Goal: Contribute content: Contribute content

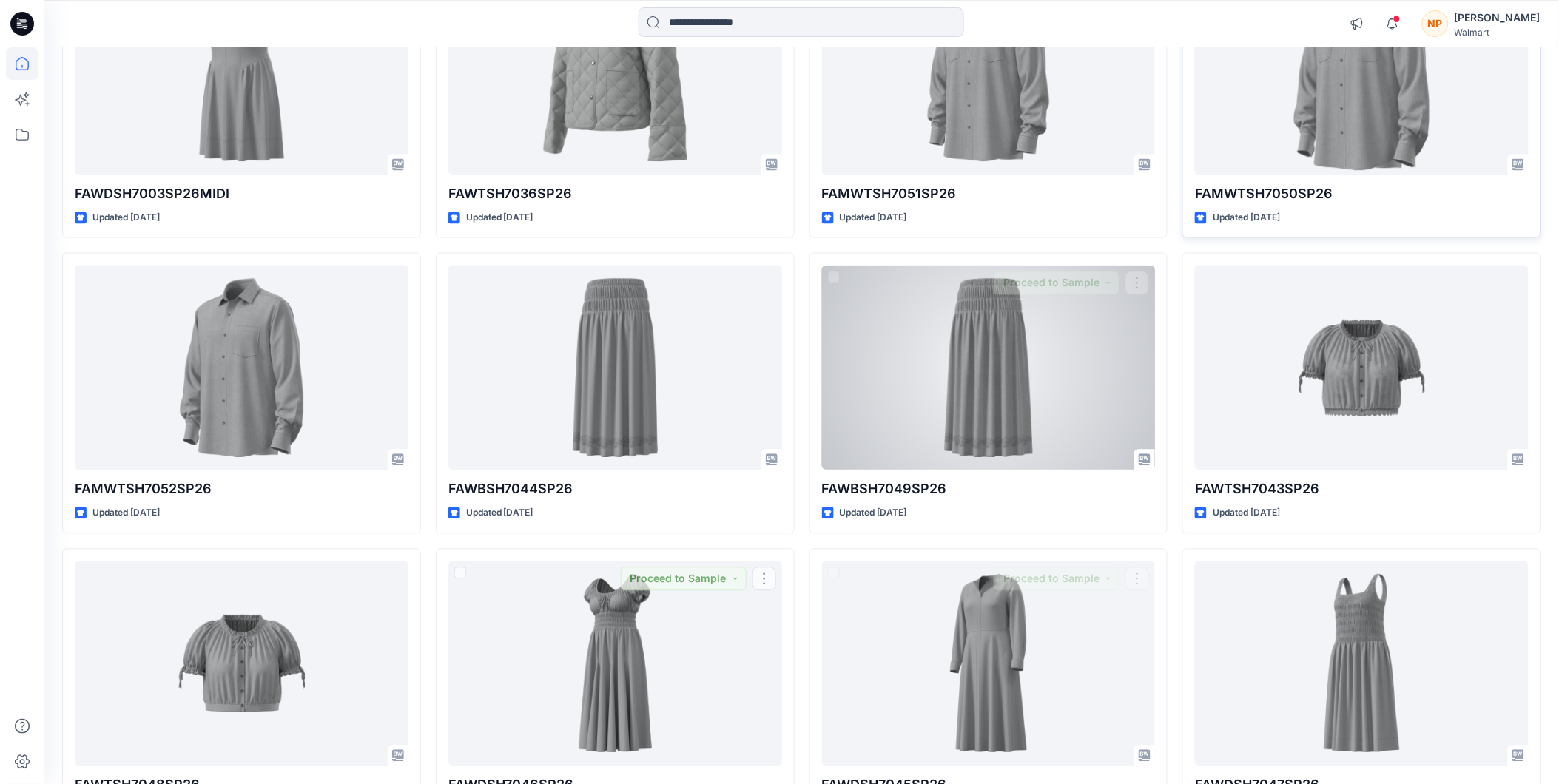
scroll to position [777, 0]
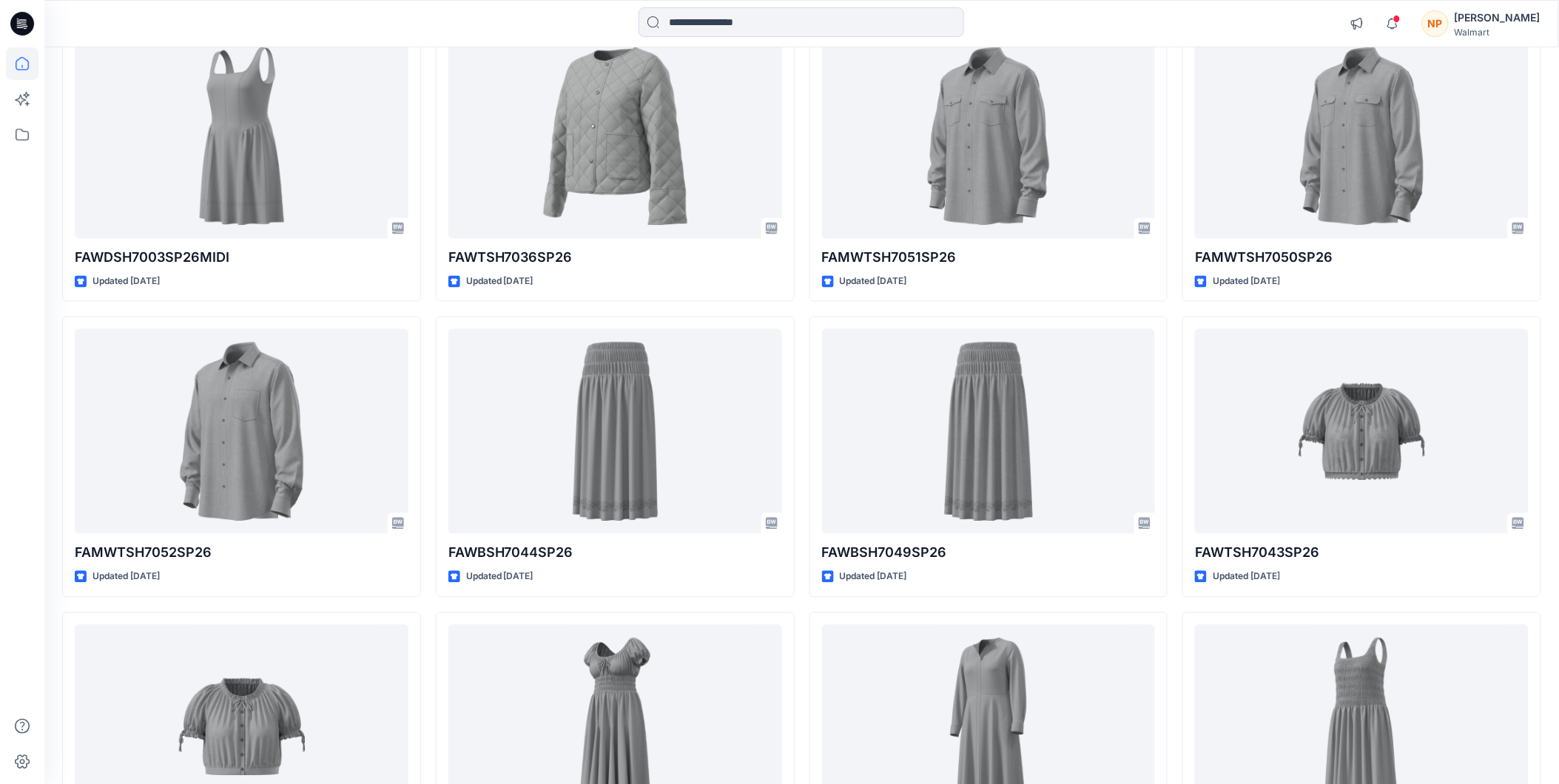
click at [1508, 26] on div "Walmart" at bounding box center [1498, 31] width 86 height 11
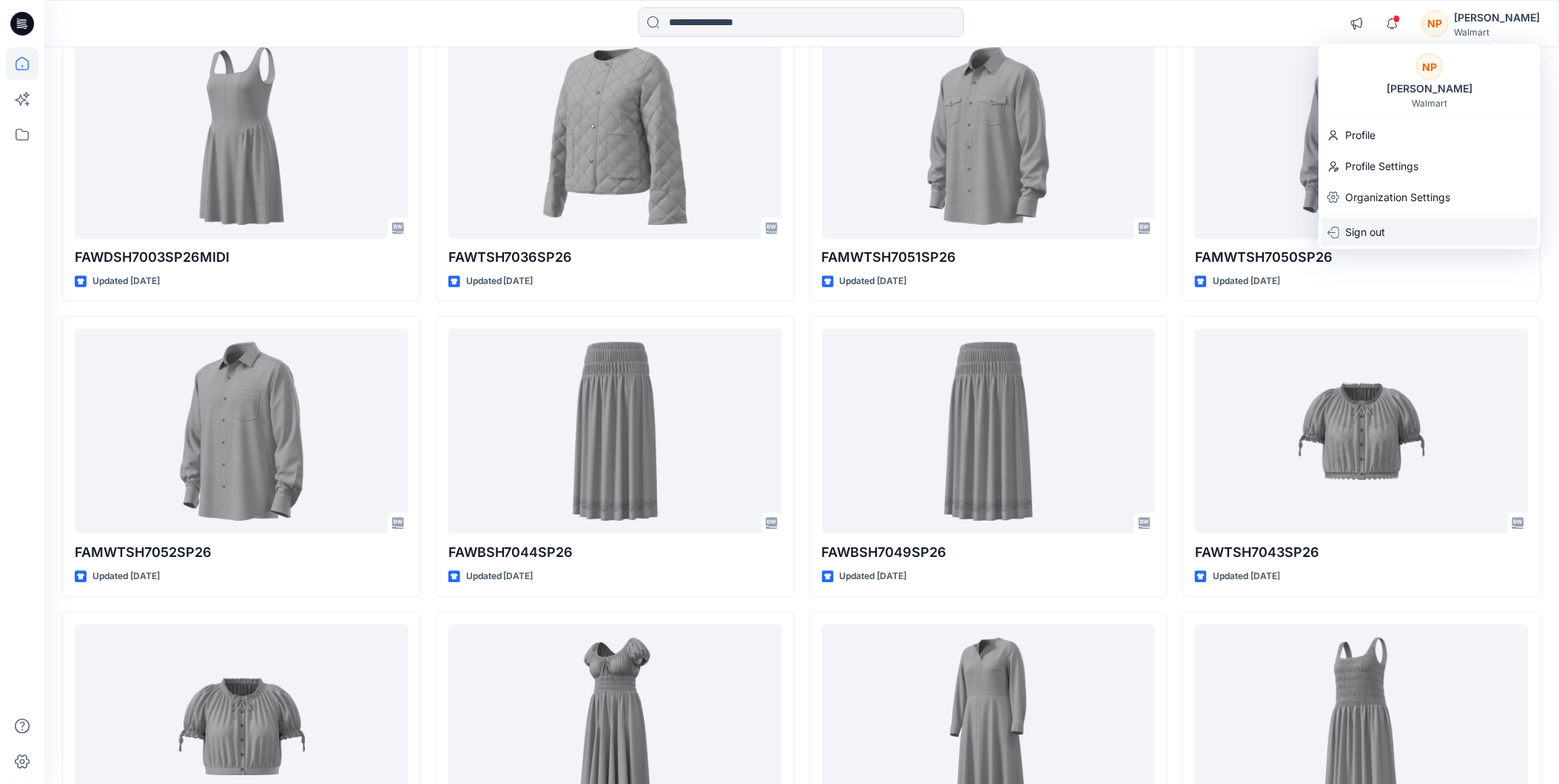
click at [1379, 234] on p "Sign out" at bounding box center [1365, 232] width 40 height 28
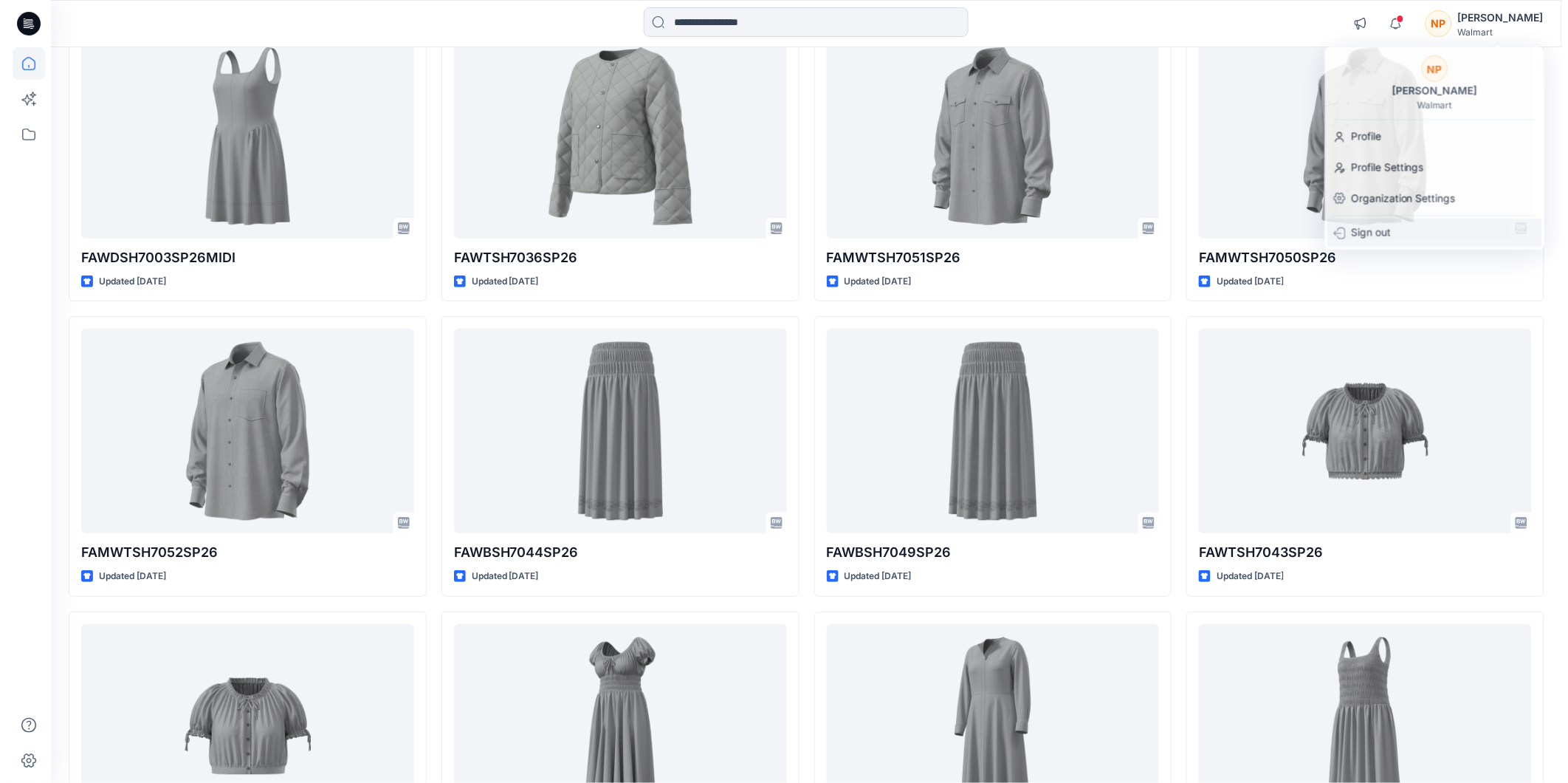
scroll to position [778, 0]
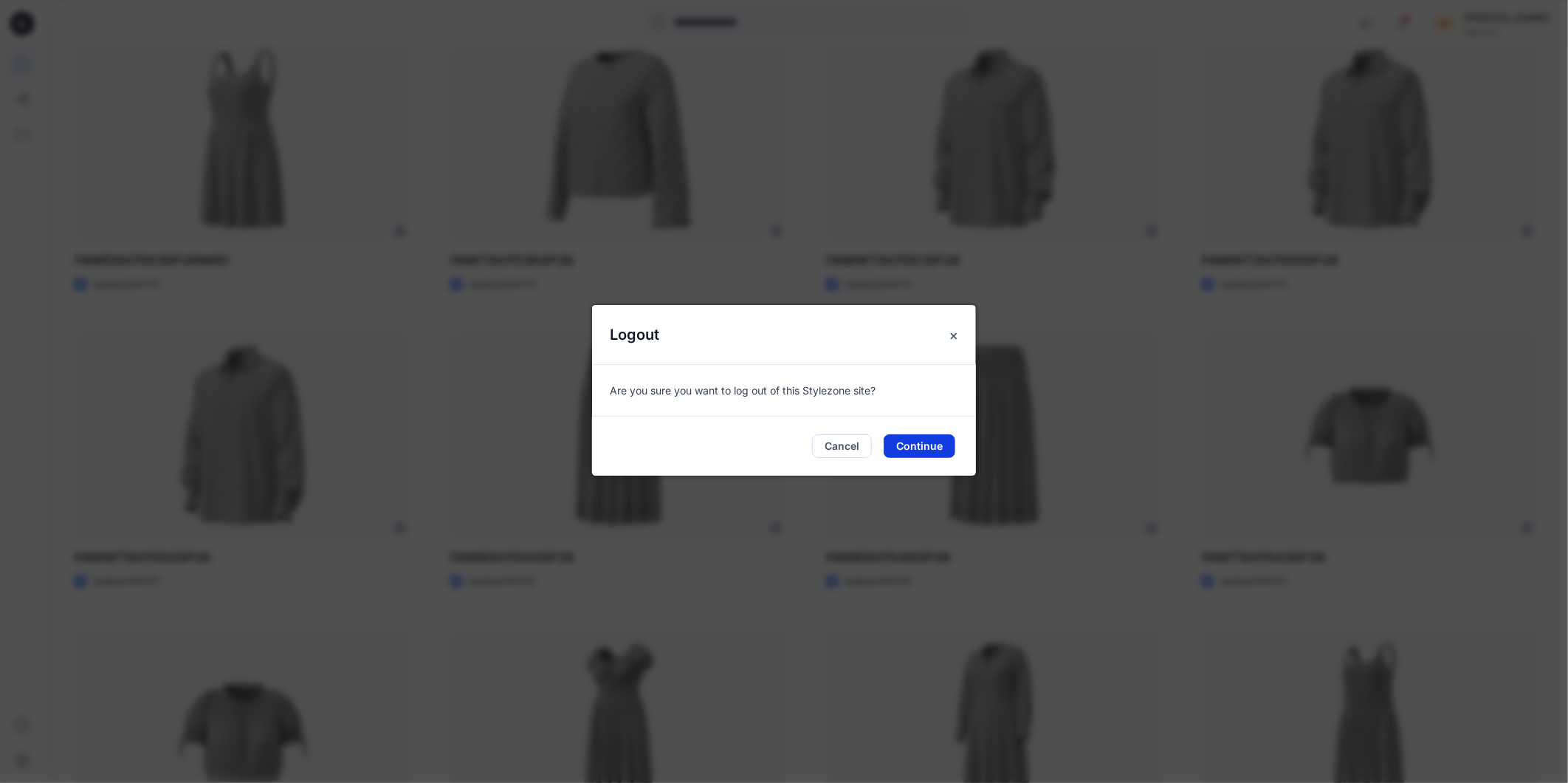
click at [925, 438] on button "Continue" at bounding box center [919, 446] width 72 height 24
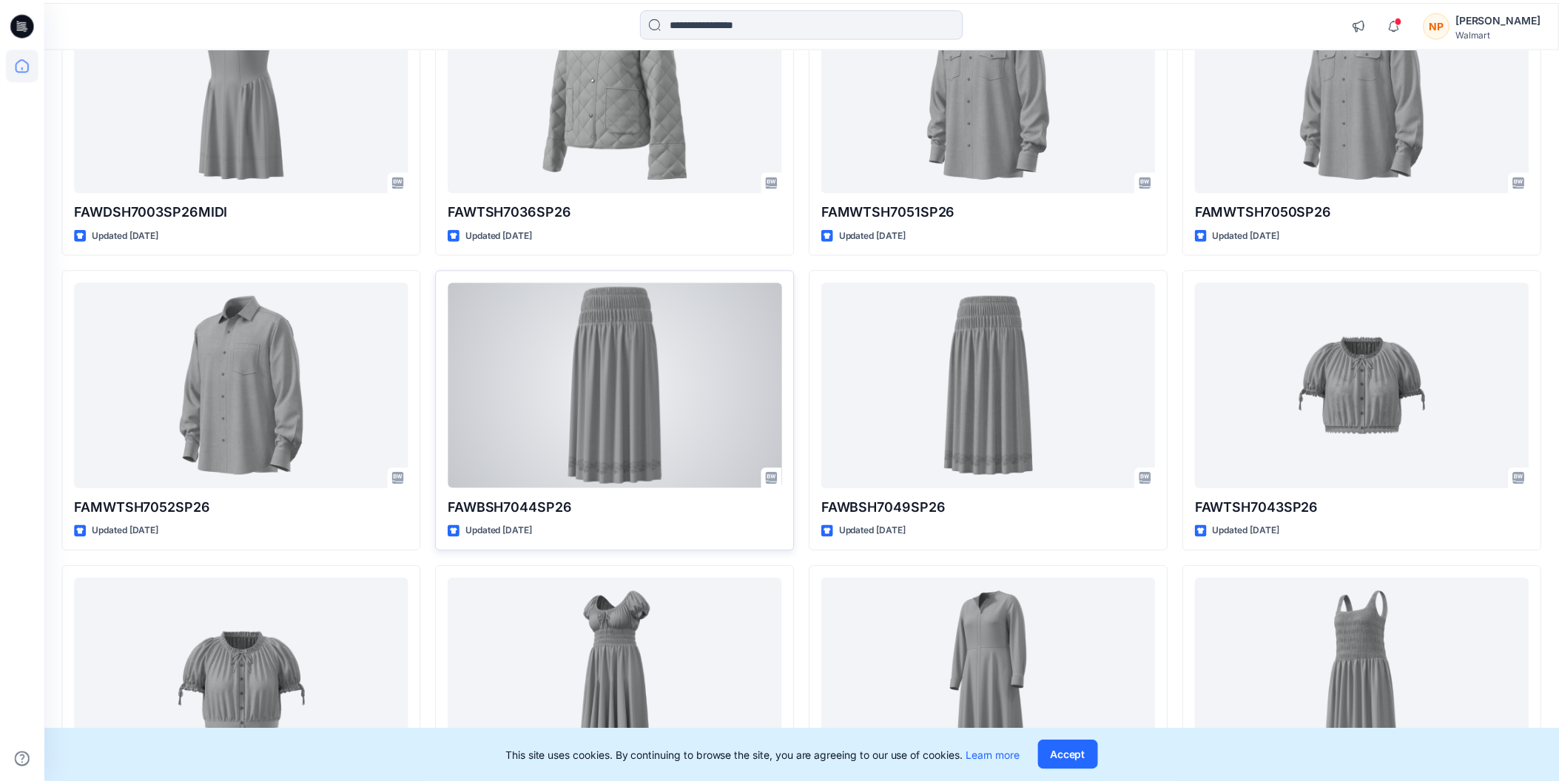
scroll to position [727, 0]
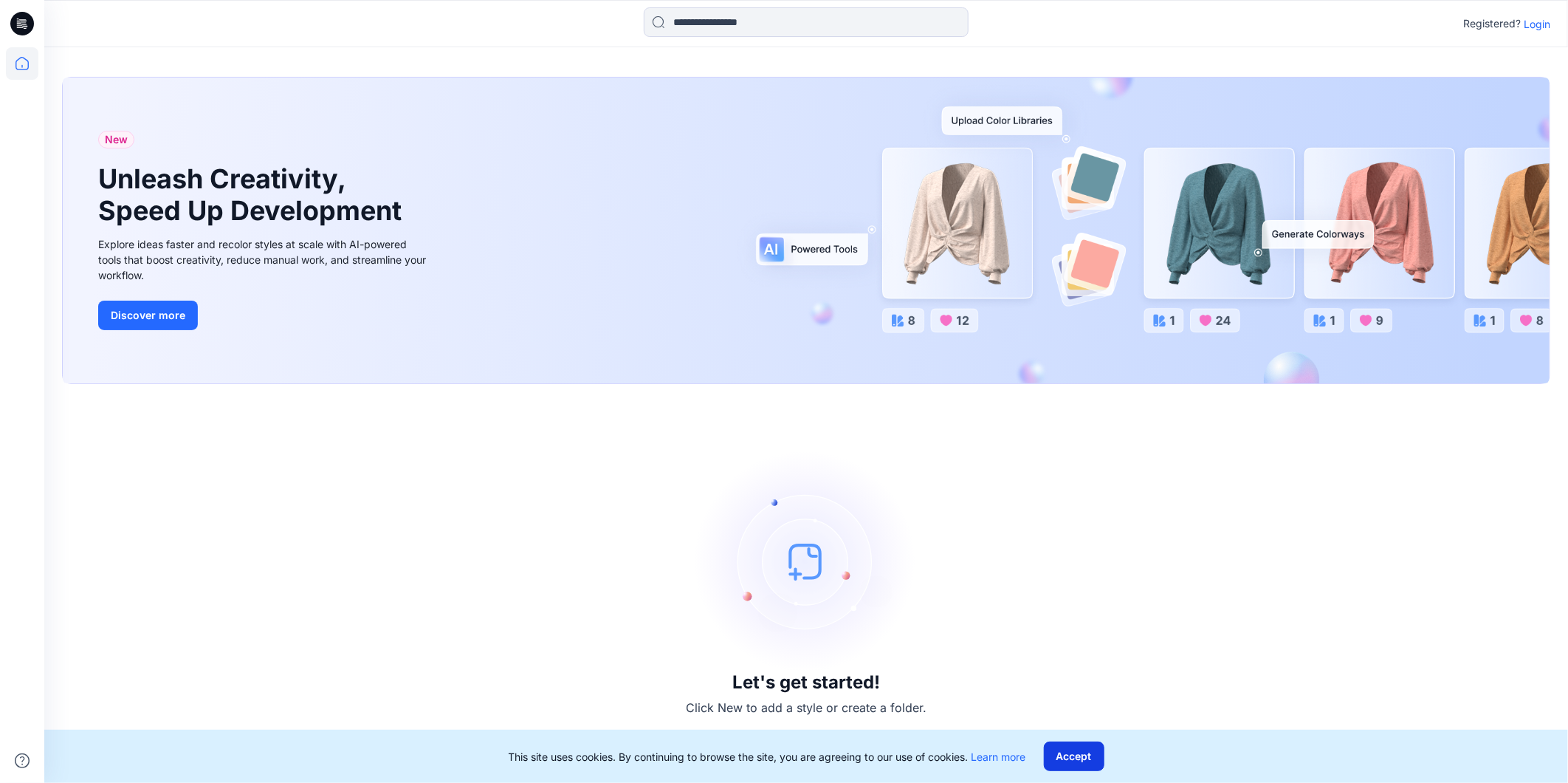
click at [1073, 757] on button "Accept" at bounding box center [1073, 757] width 60 height 30
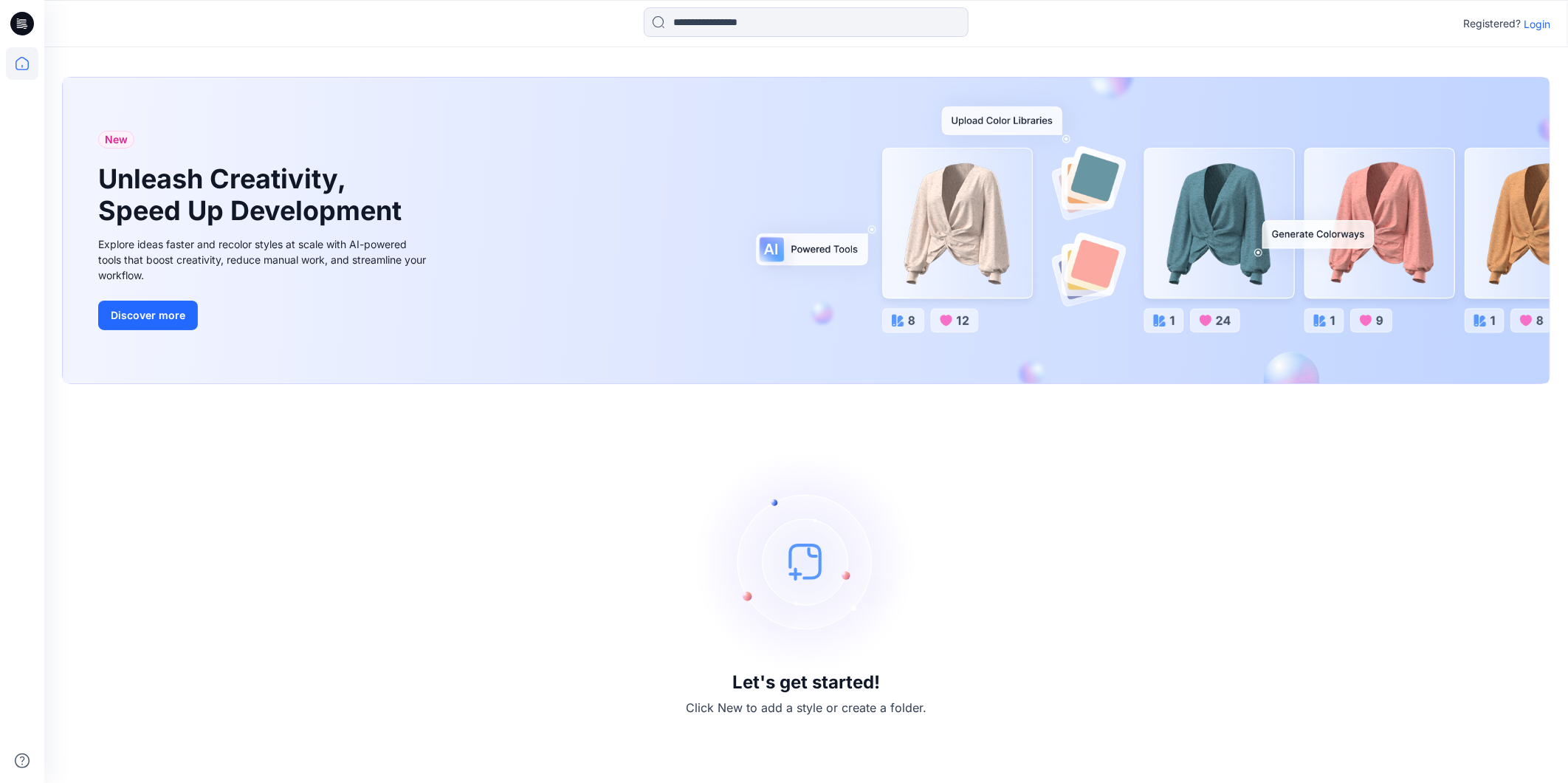
click at [1537, 25] on p "Login" at bounding box center [1537, 24] width 26 height 16
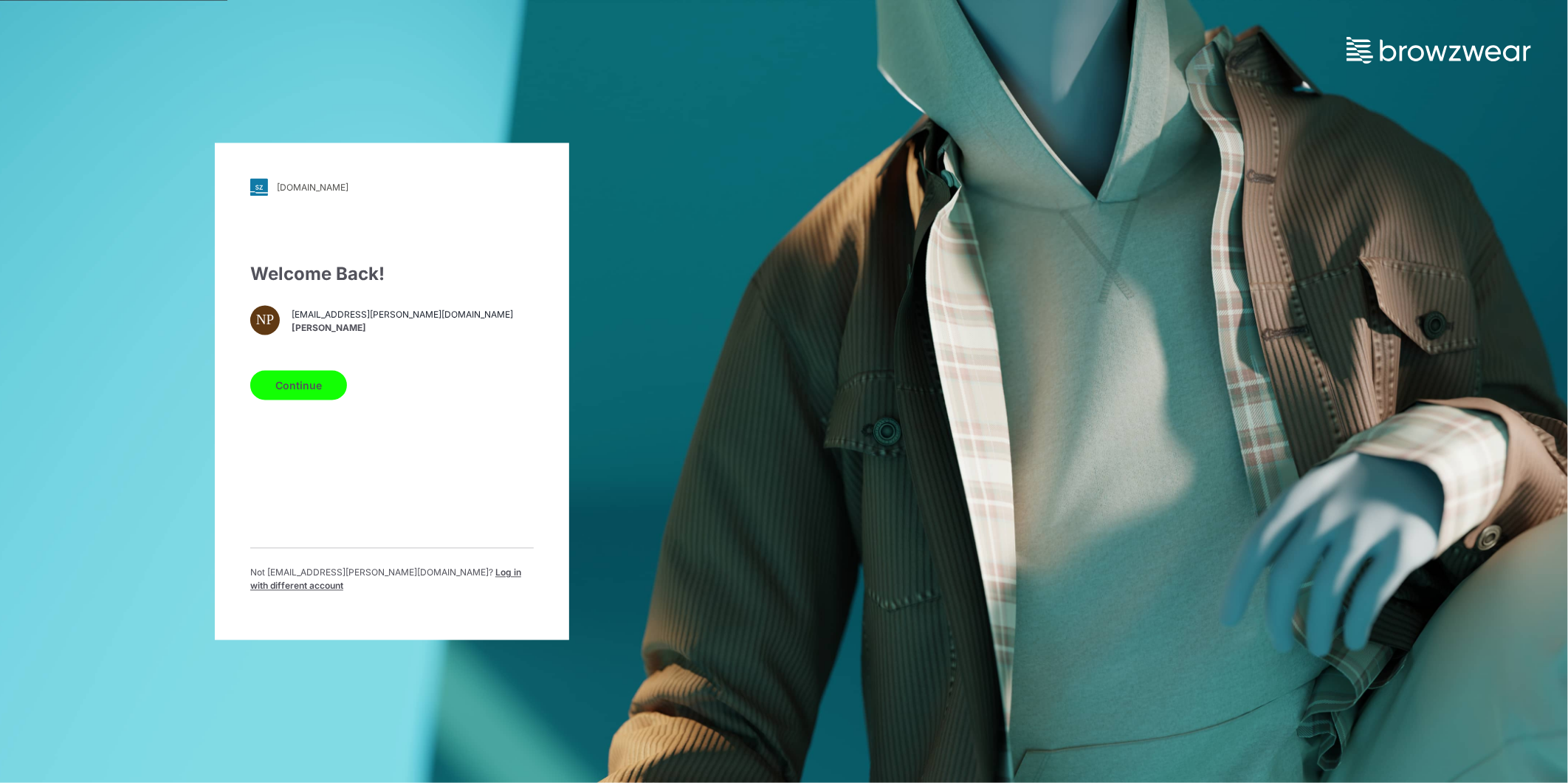
click at [415, 579] on span "Log in with different account" at bounding box center [386, 580] width 271 height 25
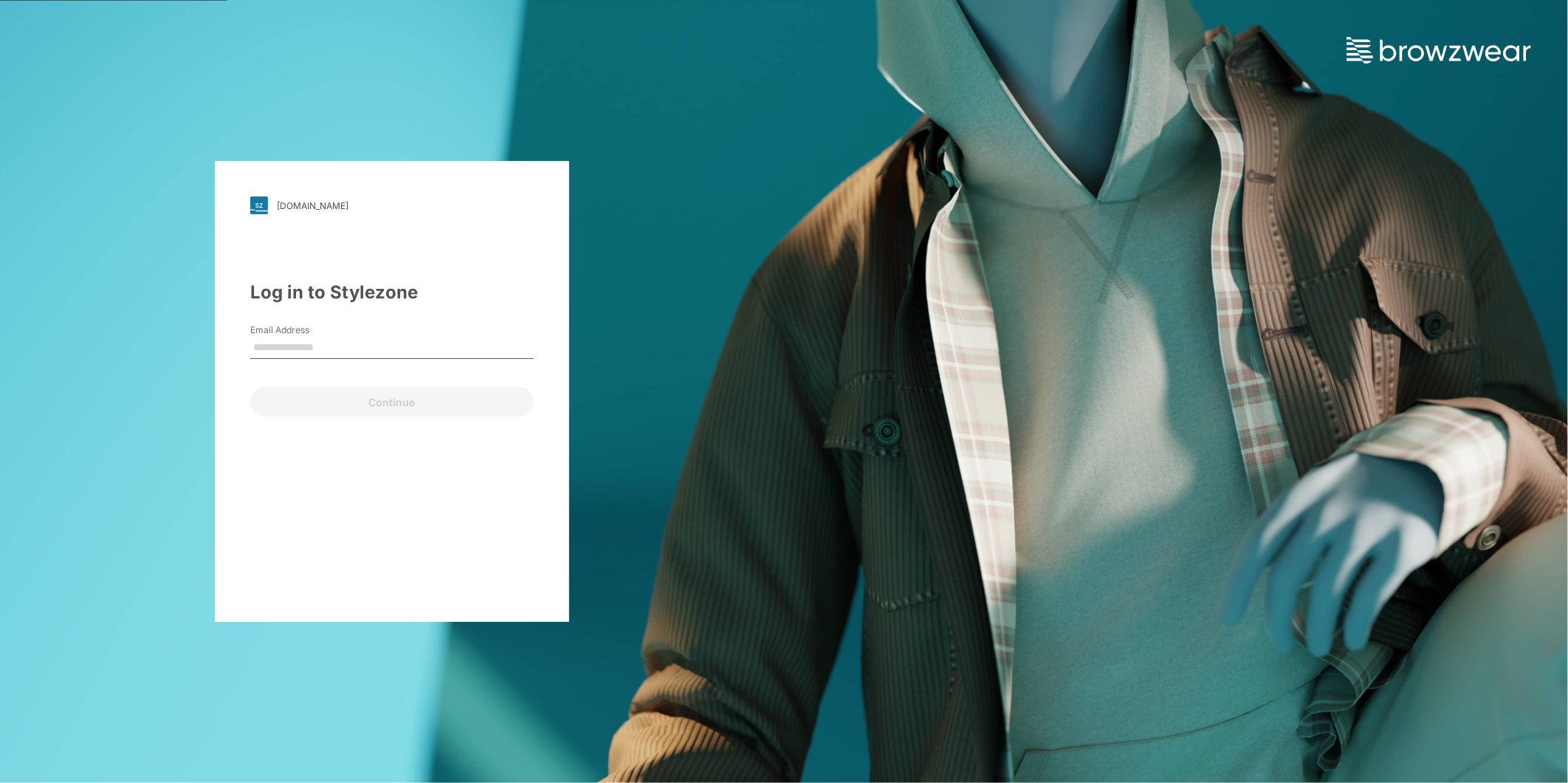
click at [326, 340] on input "Email Address" at bounding box center [391, 348] width 283 height 22
type input "**********"
click at [324, 395] on button "Continue" at bounding box center [391, 402] width 283 height 30
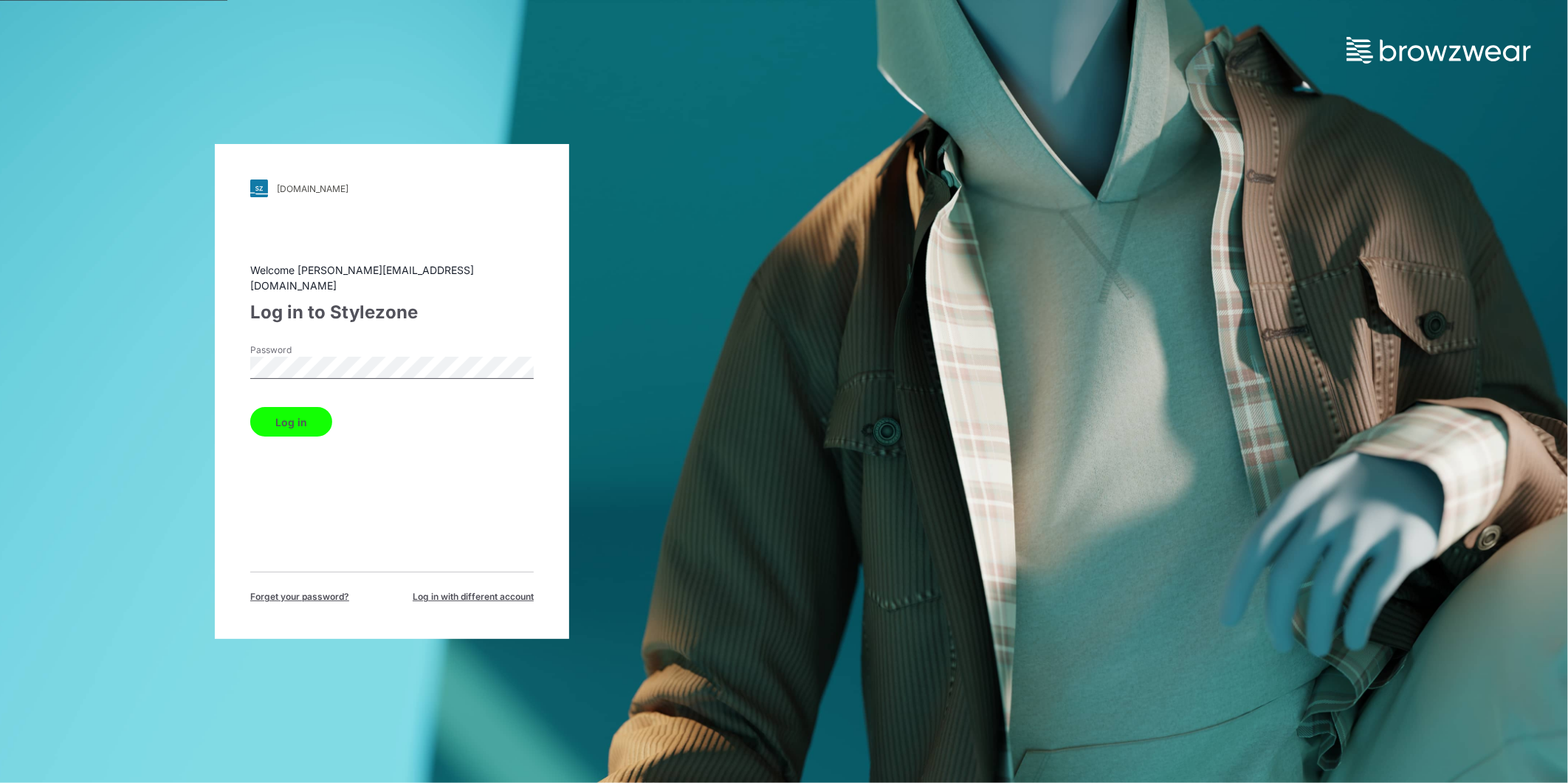
click at [268, 412] on button "Log in" at bounding box center [291, 422] width 82 height 30
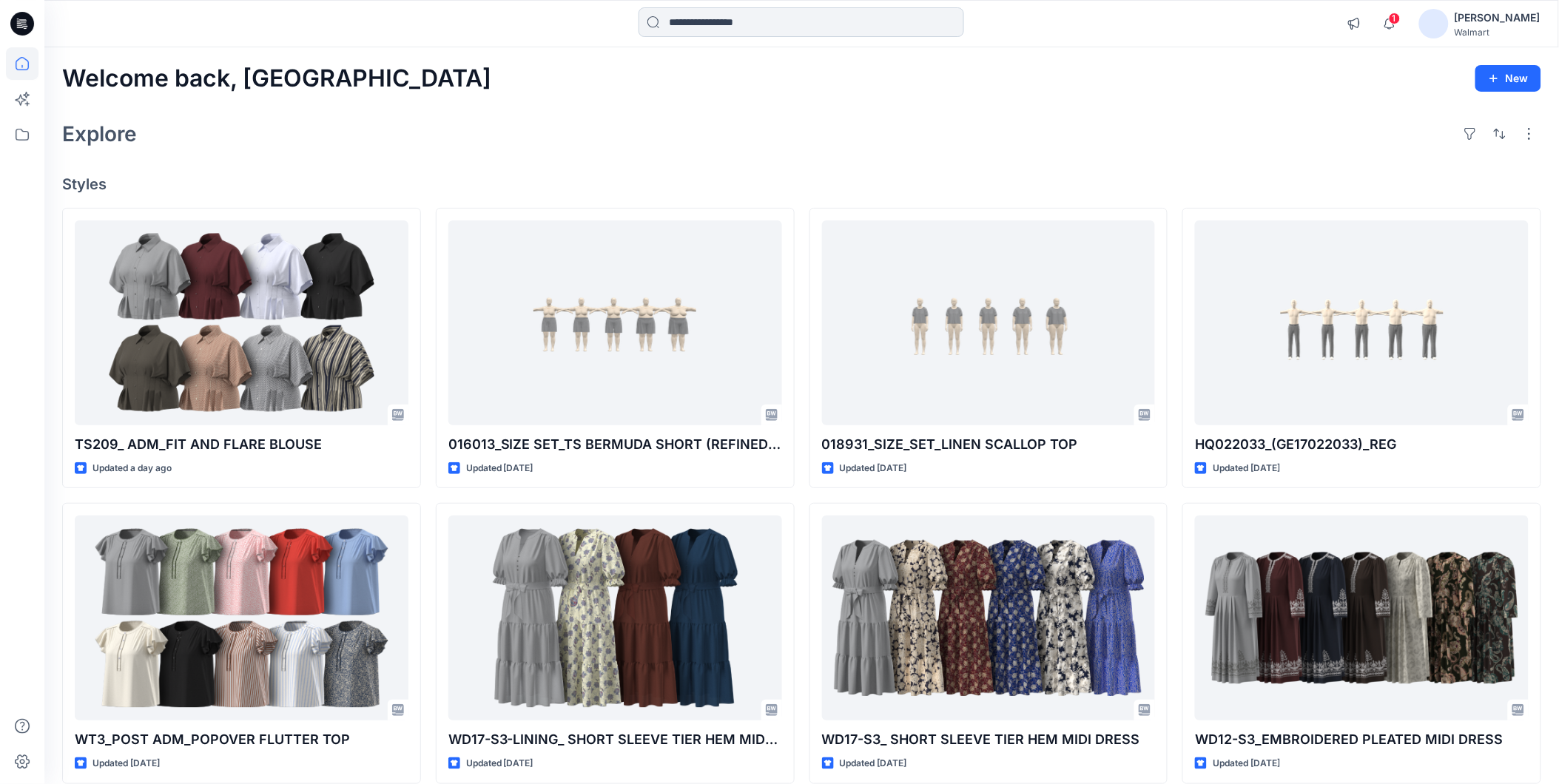
click at [701, 21] on input at bounding box center [801, 22] width 325 height 30
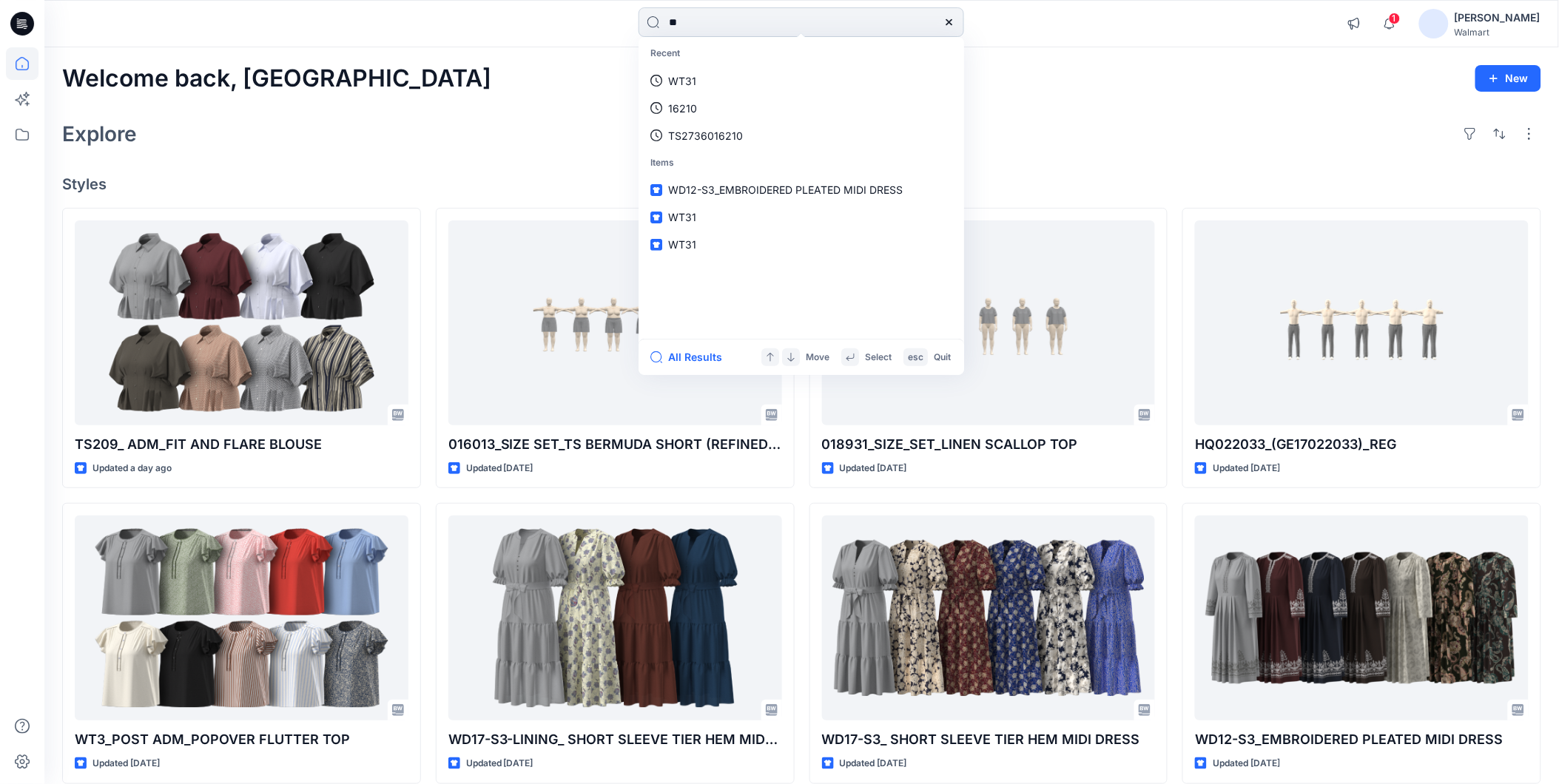
type input "*"
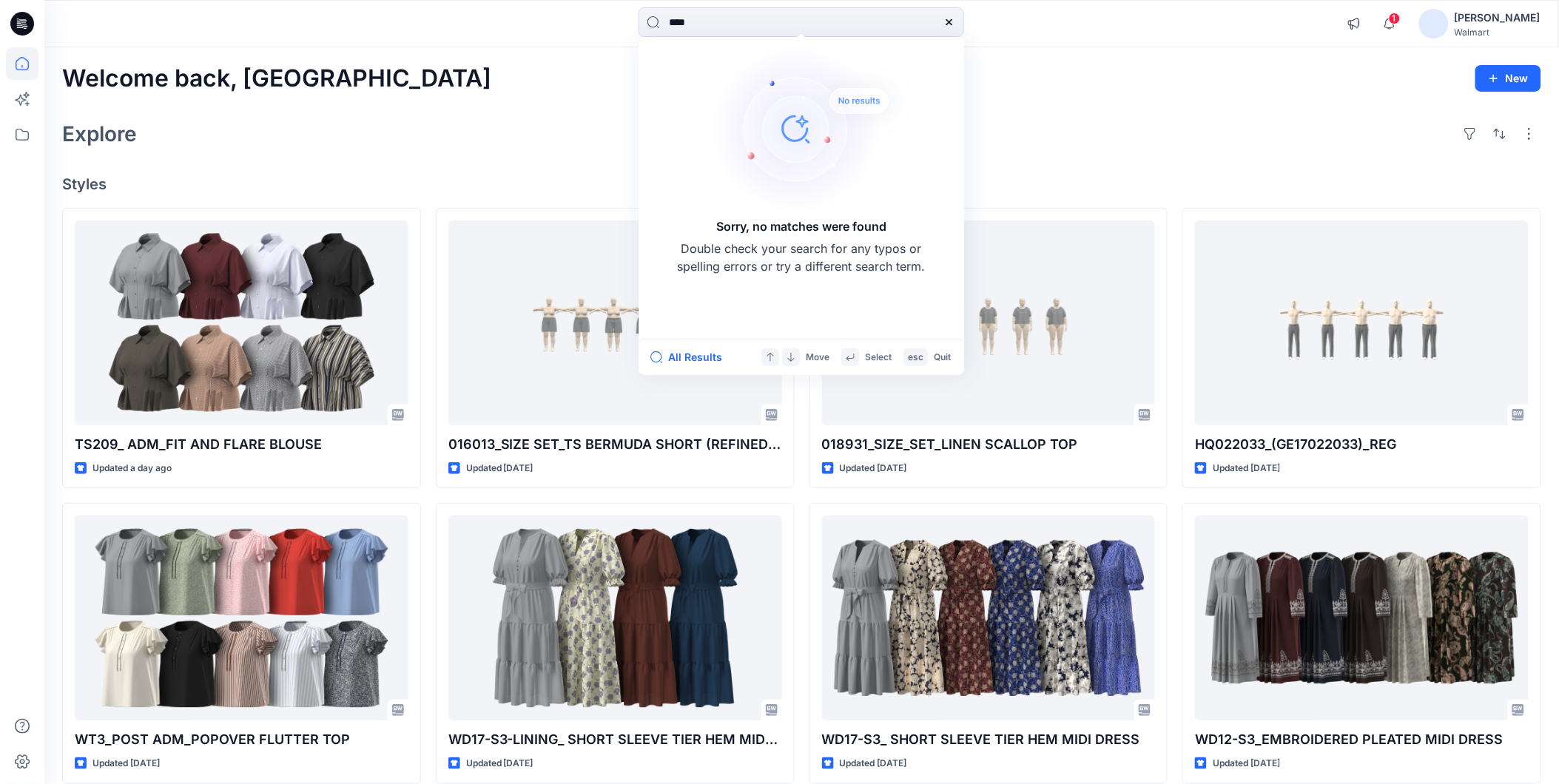
type input "****"
click at [696, 26] on input "****" at bounding box center [801, 22] width 325 height 30
drag, startPoint x: 681, startPoint y: 26, endPoint x: 621, endPoint y: 36, distance: 60.8
click at [621, 36] on div "**** Sorry, no matches were found Double check your search for any typos or spe…" at bounding box center [801, 23] width 757 height 32
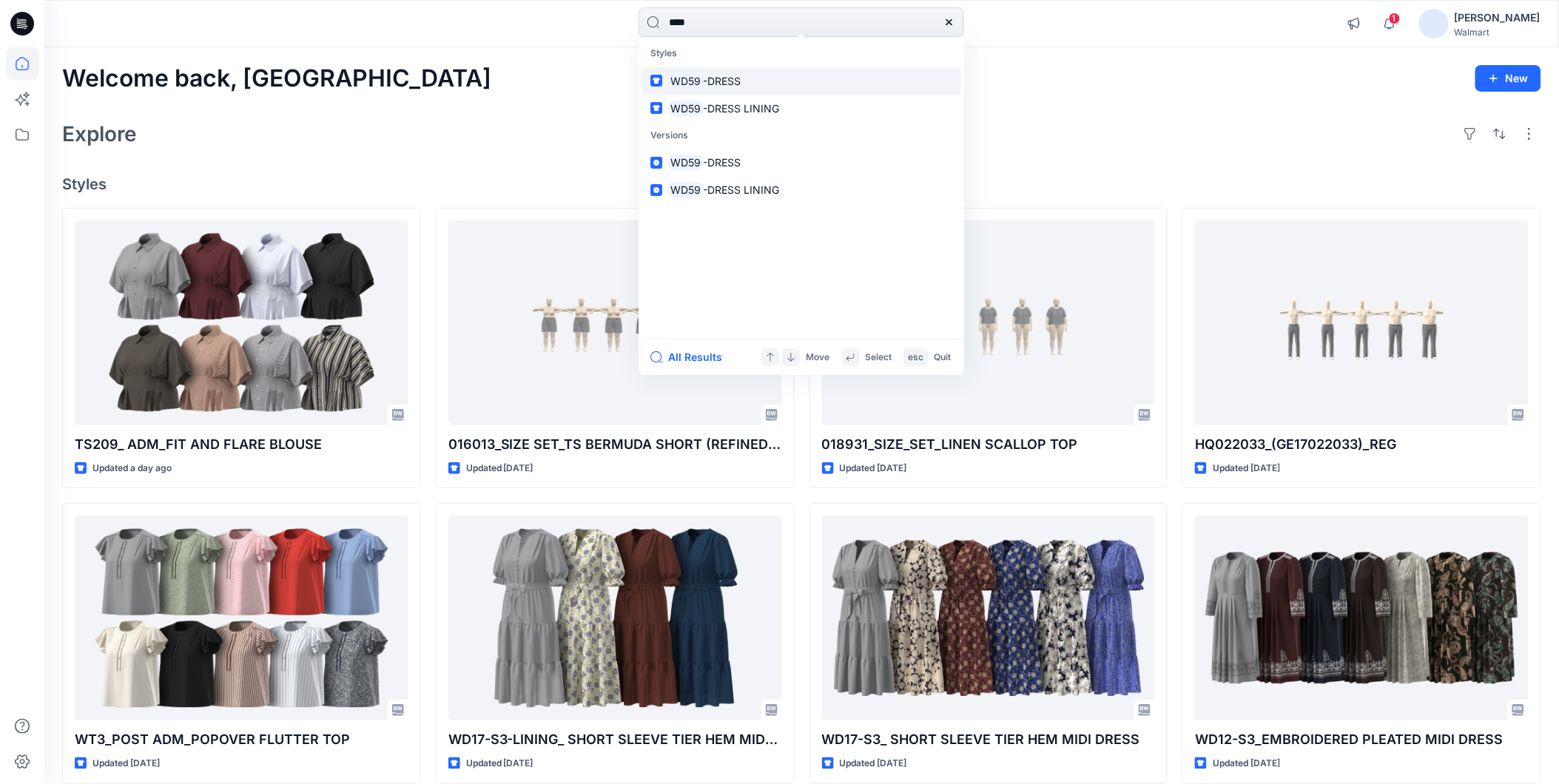
type input "****"
click at [715, 79] on span "-DRESS" at bounding box center [722, 80] width 38 height 12
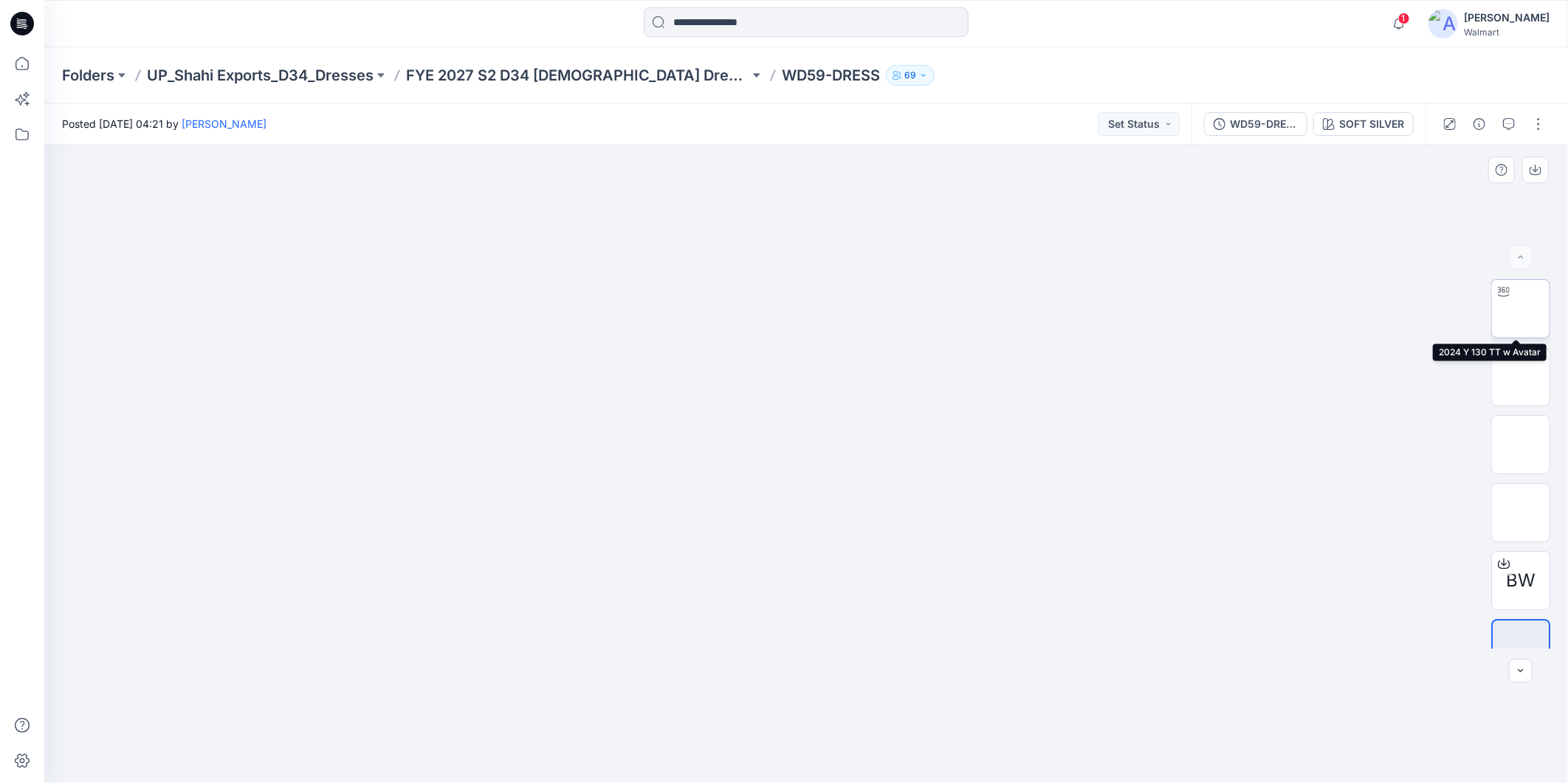
click at [1521, 309] on img at bounding box center [1521, 309] width 0 height 0
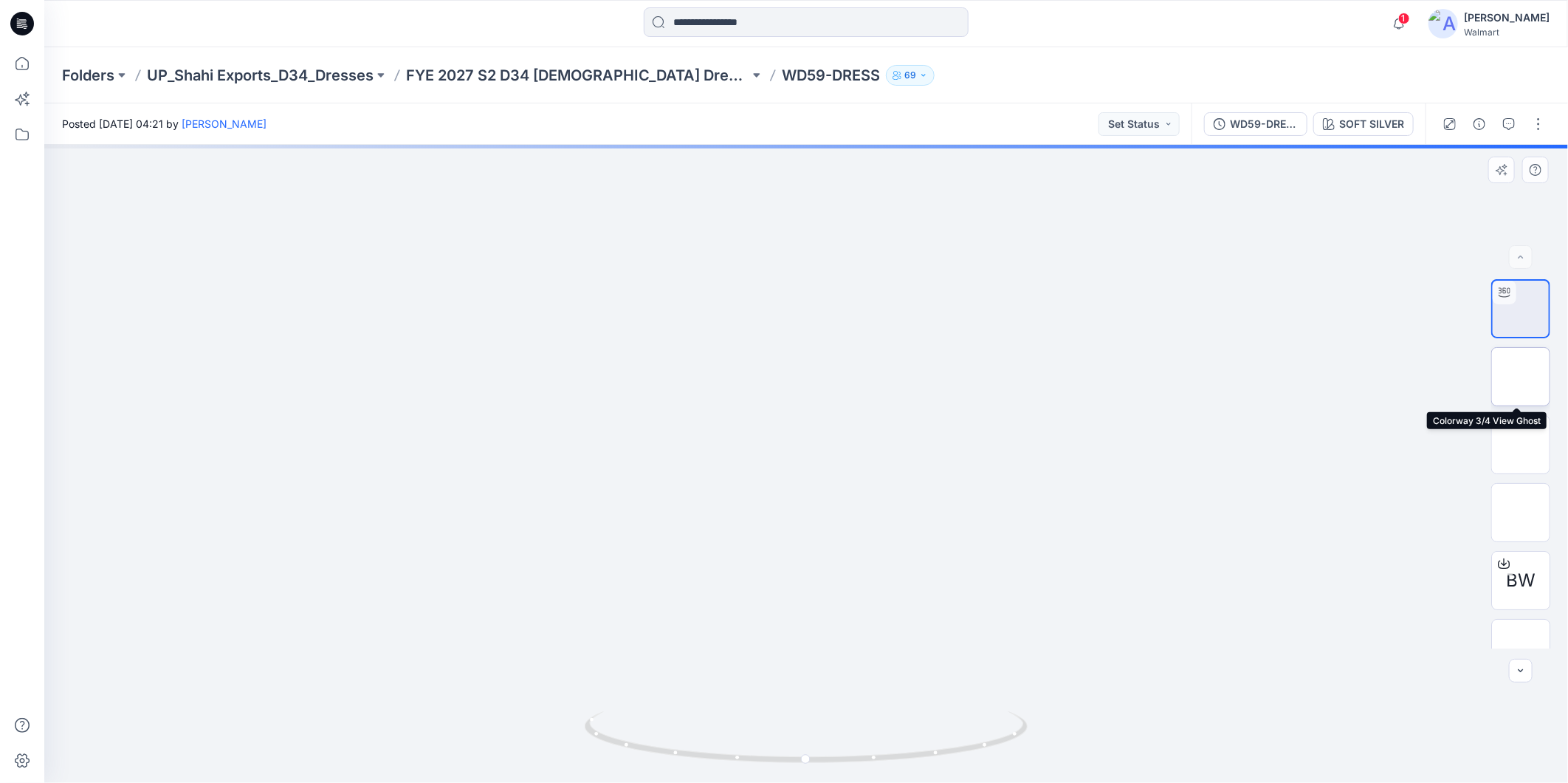
click at [1521, 377] on img at bounding box center [1521, 377] width 0 height 0
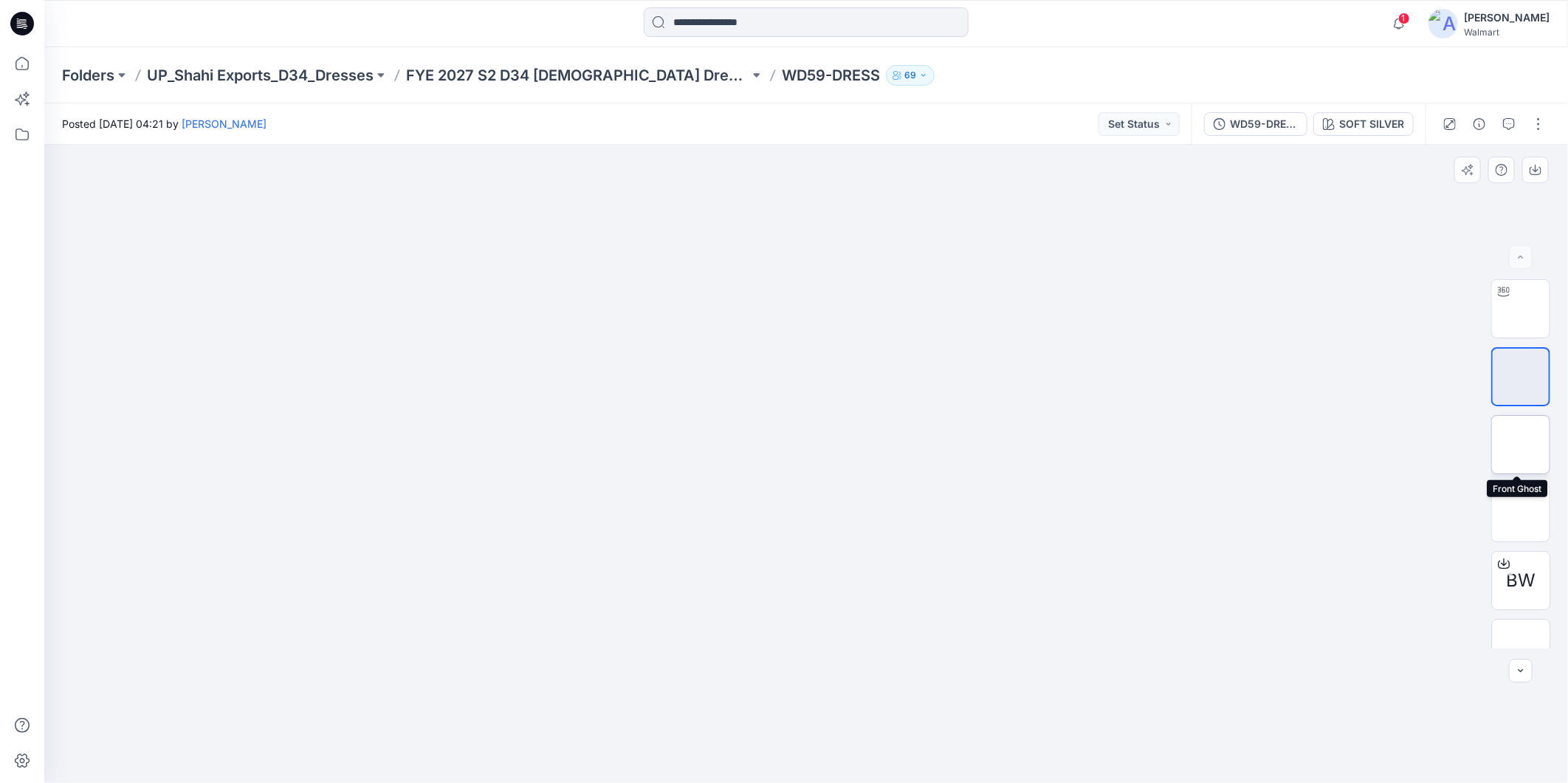
click at [1521, 444] on img at bounding box center [1521, 444] width 0 height 0
click at [1521, 483] on img at bounding box center [1521, 483] width 0 height 0
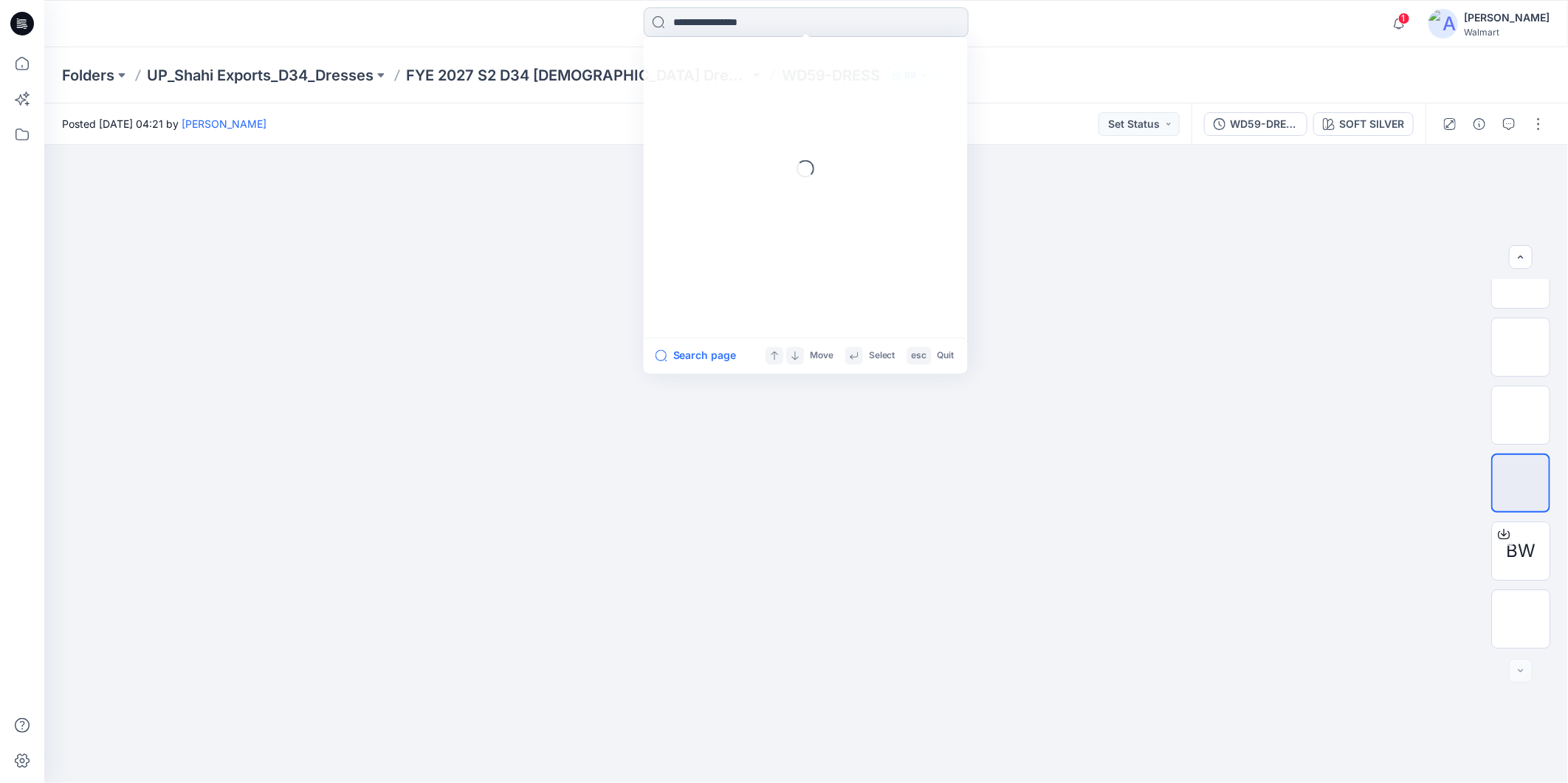
click at [694, 26] on input at bounding box center [806, 22] width 324 height 30
type input "****"
click at [713, 80] on span "-DRESS" at bounding box center [727, 80] width 38 height 12
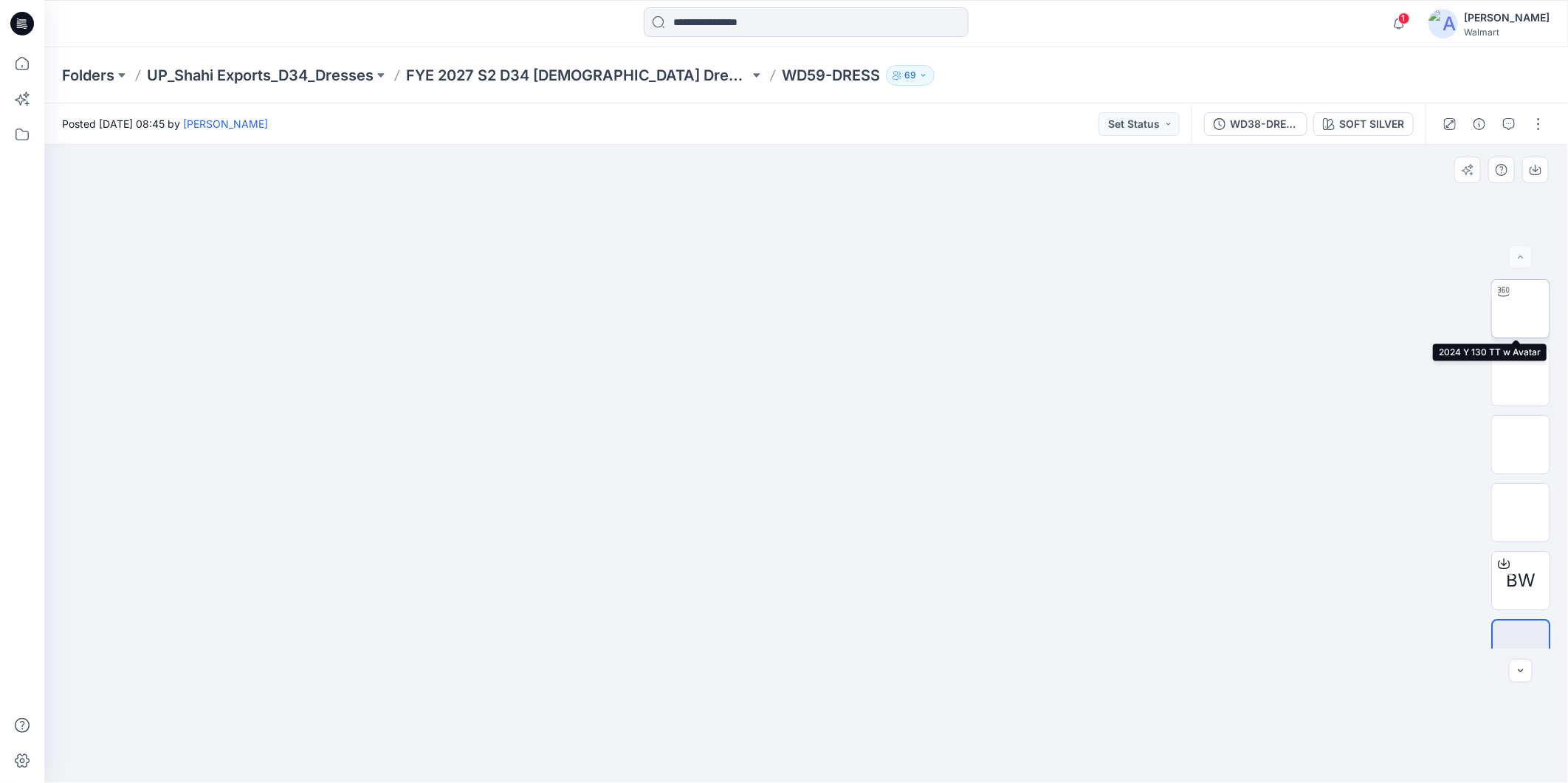
click at [1521, 309] on img at bounding box center [1521, 309] width 0 height 0
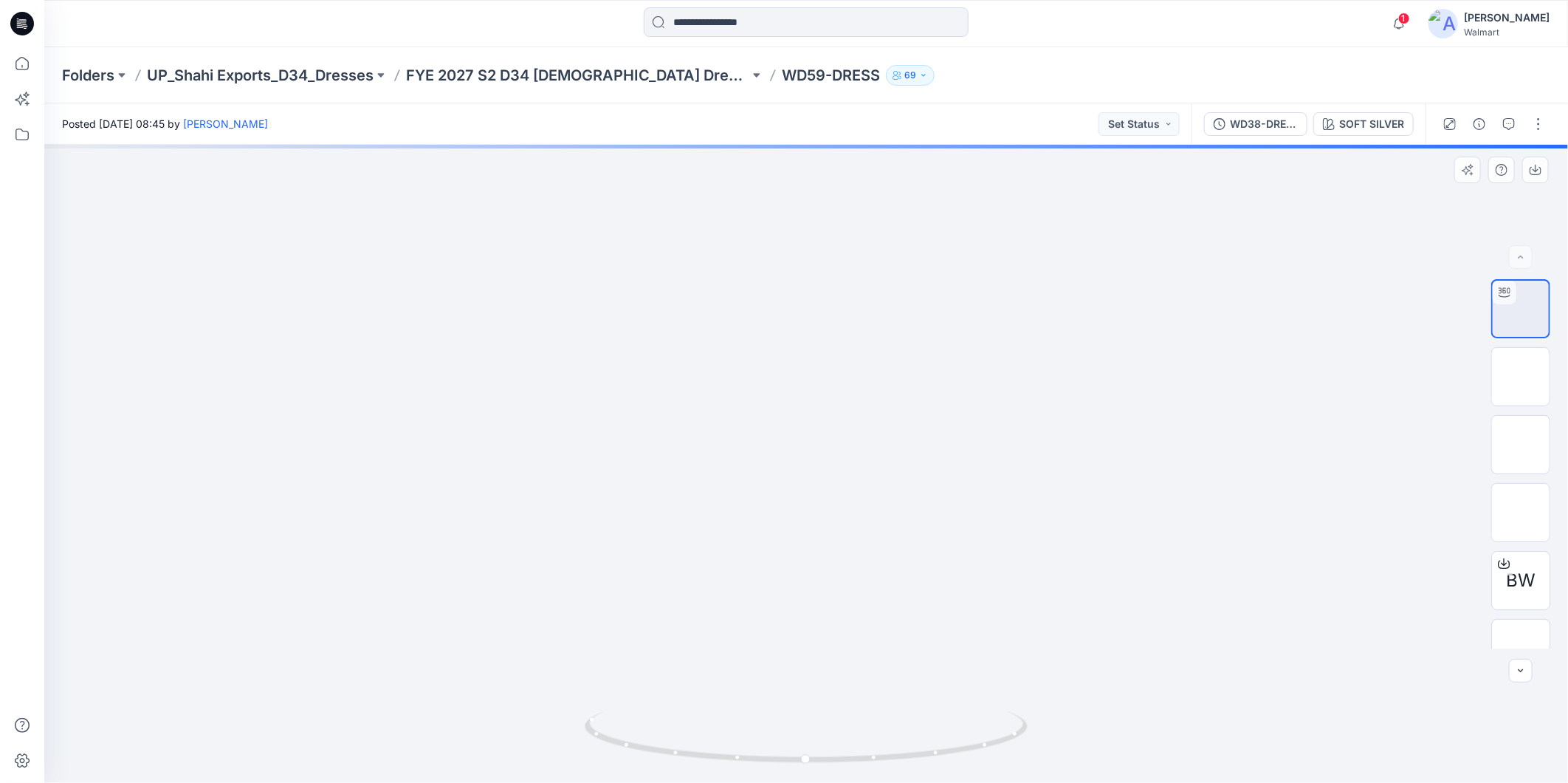
drag, startPoint x: 938, startPoint y: 596, endPoint x: 826, endPoint y: 307, distance: 309.9
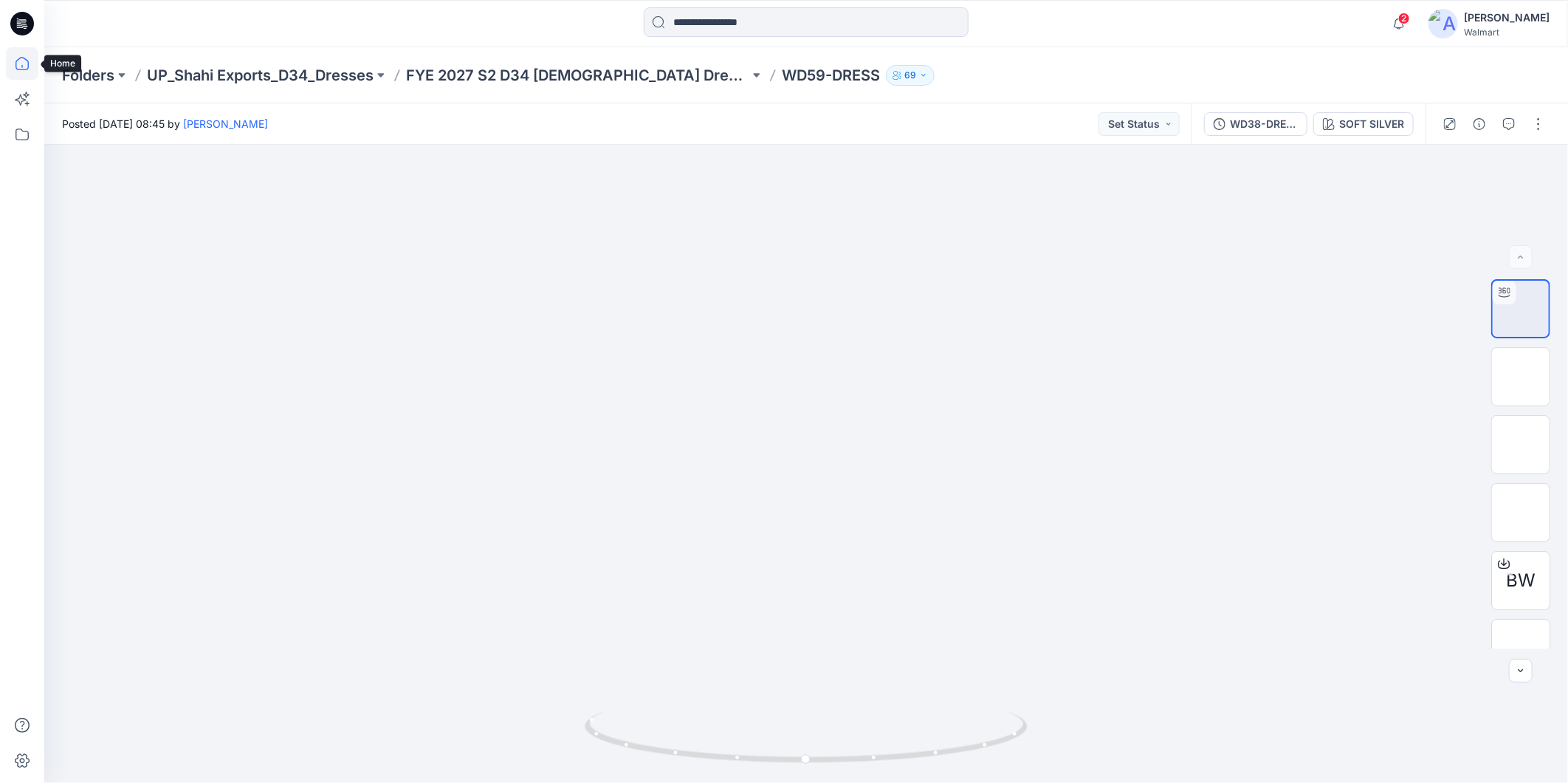
click at [13, 66] on icon at bounding box center [21, 63] width 32 height 32
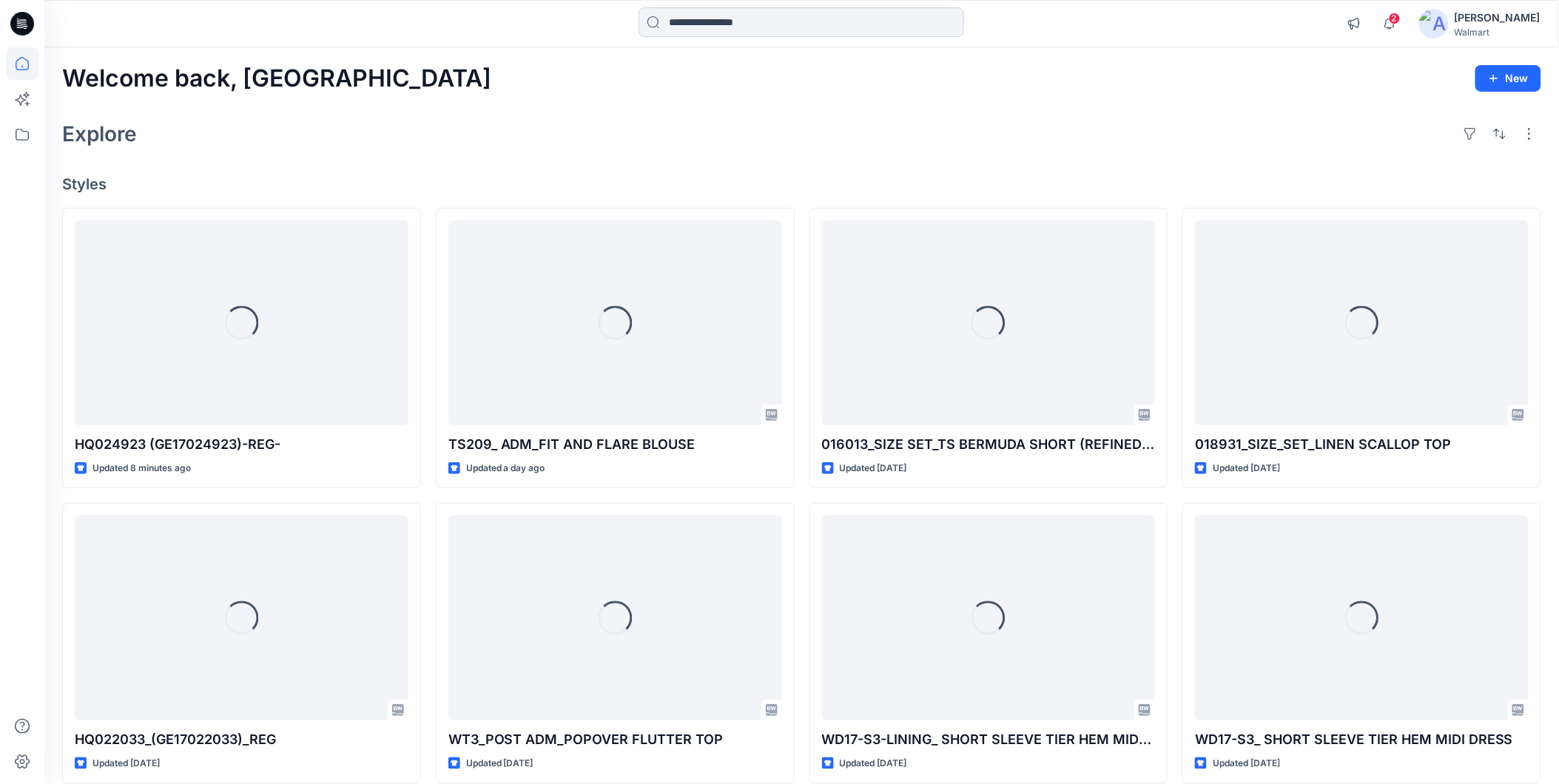
click at [682, 23] on input at bounding box center [801, 22] width 325 height 30
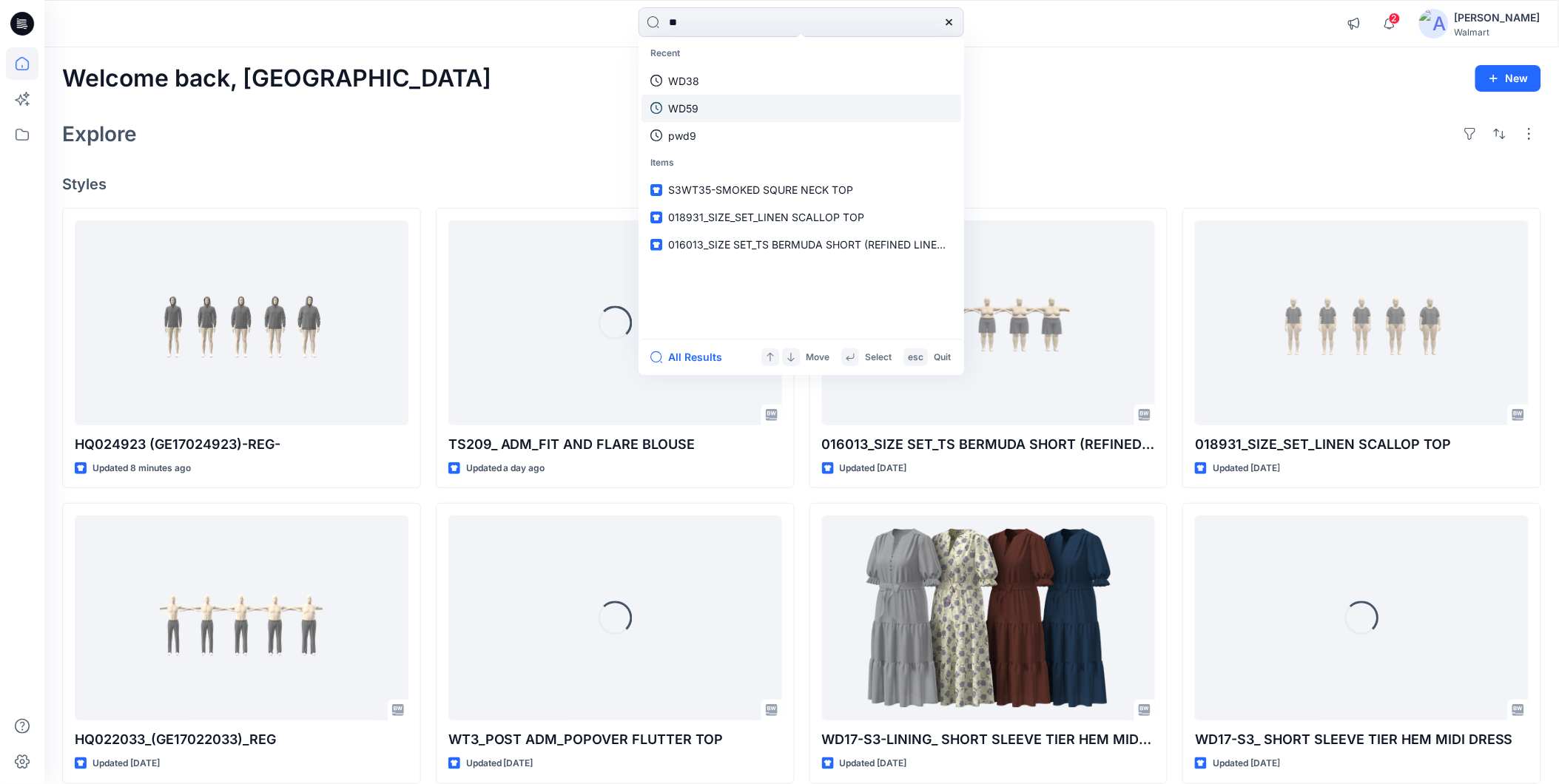
type input "**"
click at [696, 106] on p "WD59" at bounding box center [683, 108] width 31 height 16
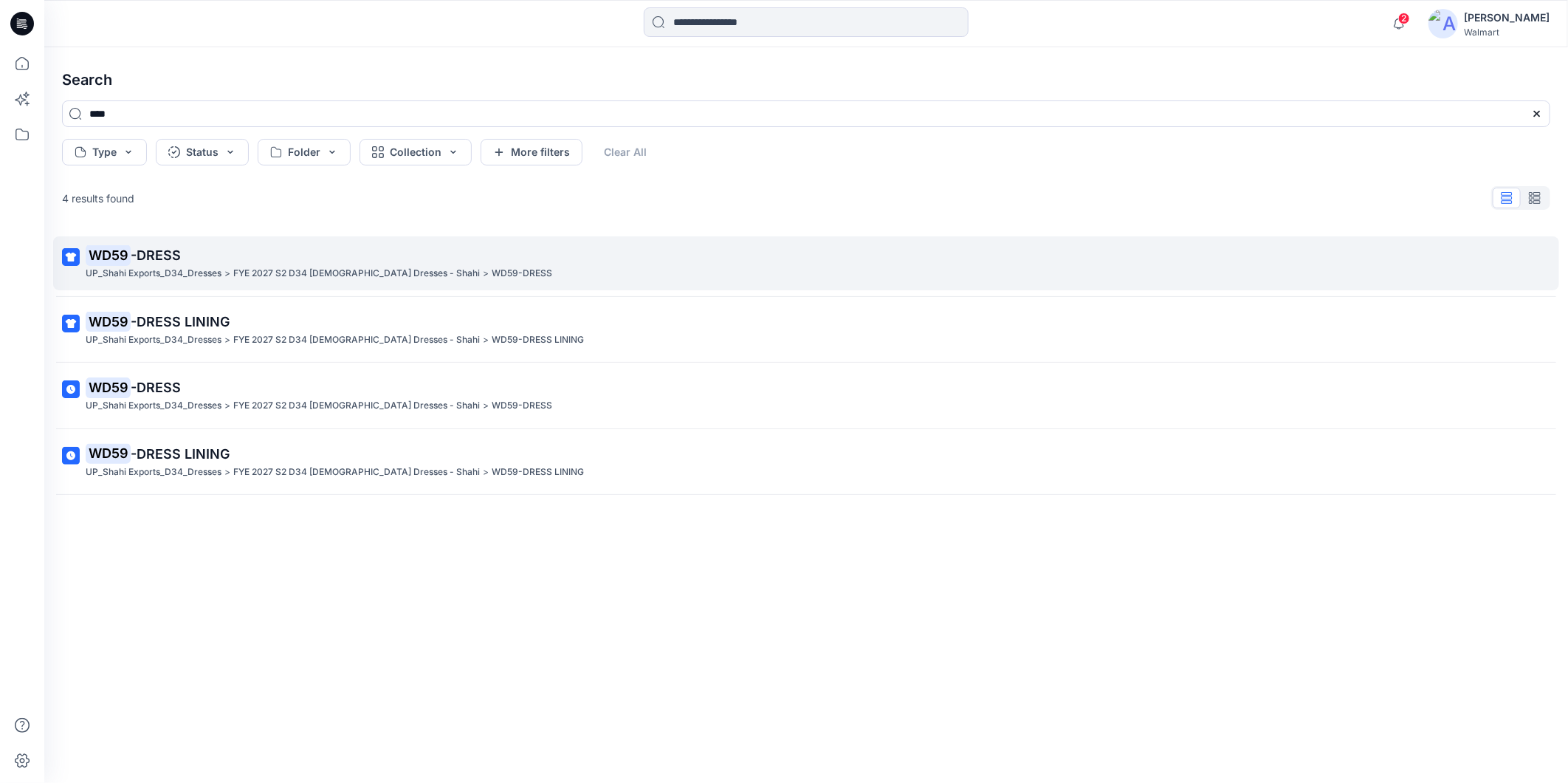
click at [174, 269] on p "UP_Shahi Exports_D34_Dresses" at bounding box center [154, 273] width 136 height 16
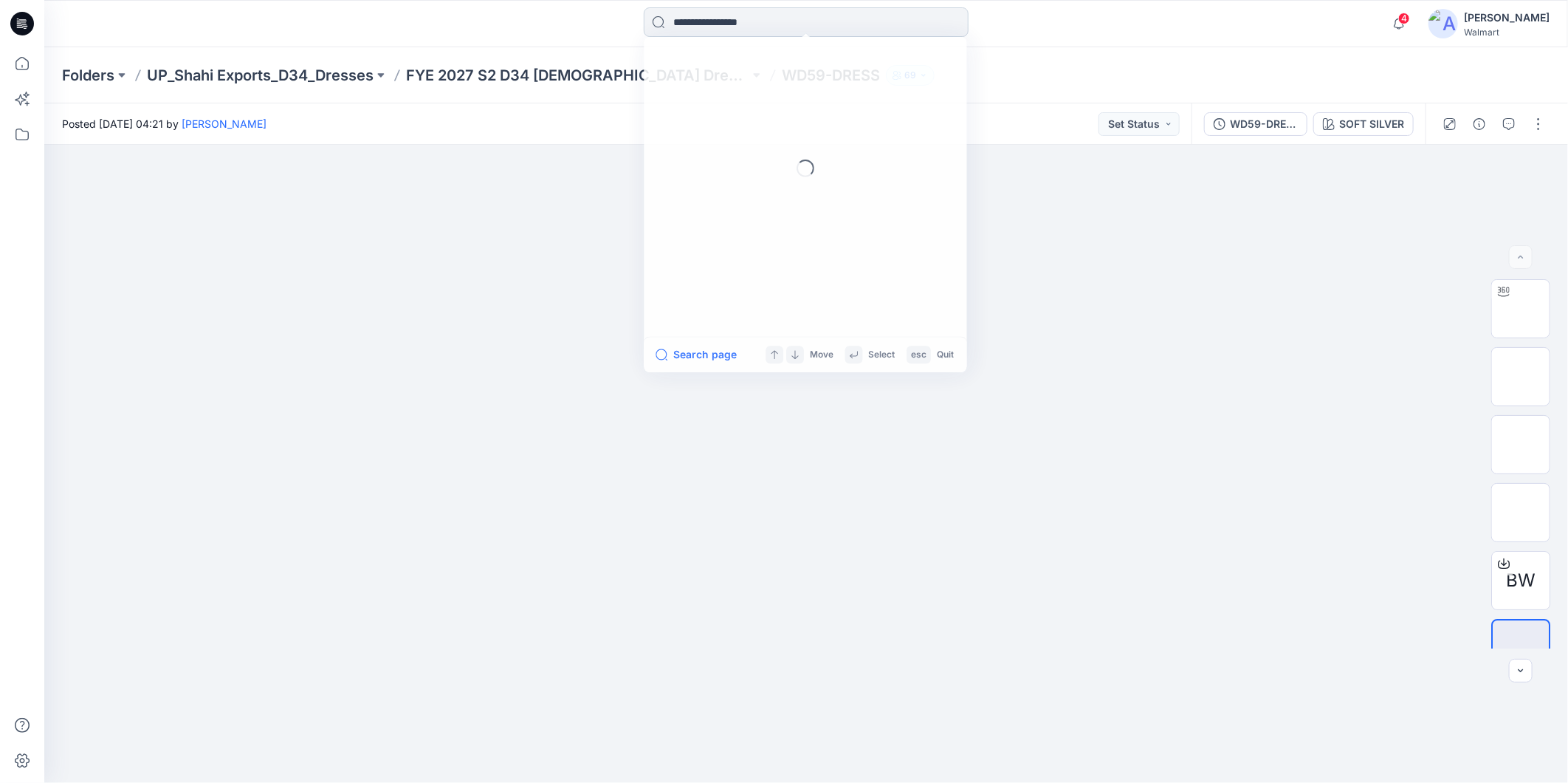
click at [703, 26] on input at bounding box center [806, 22] width 324 height 30
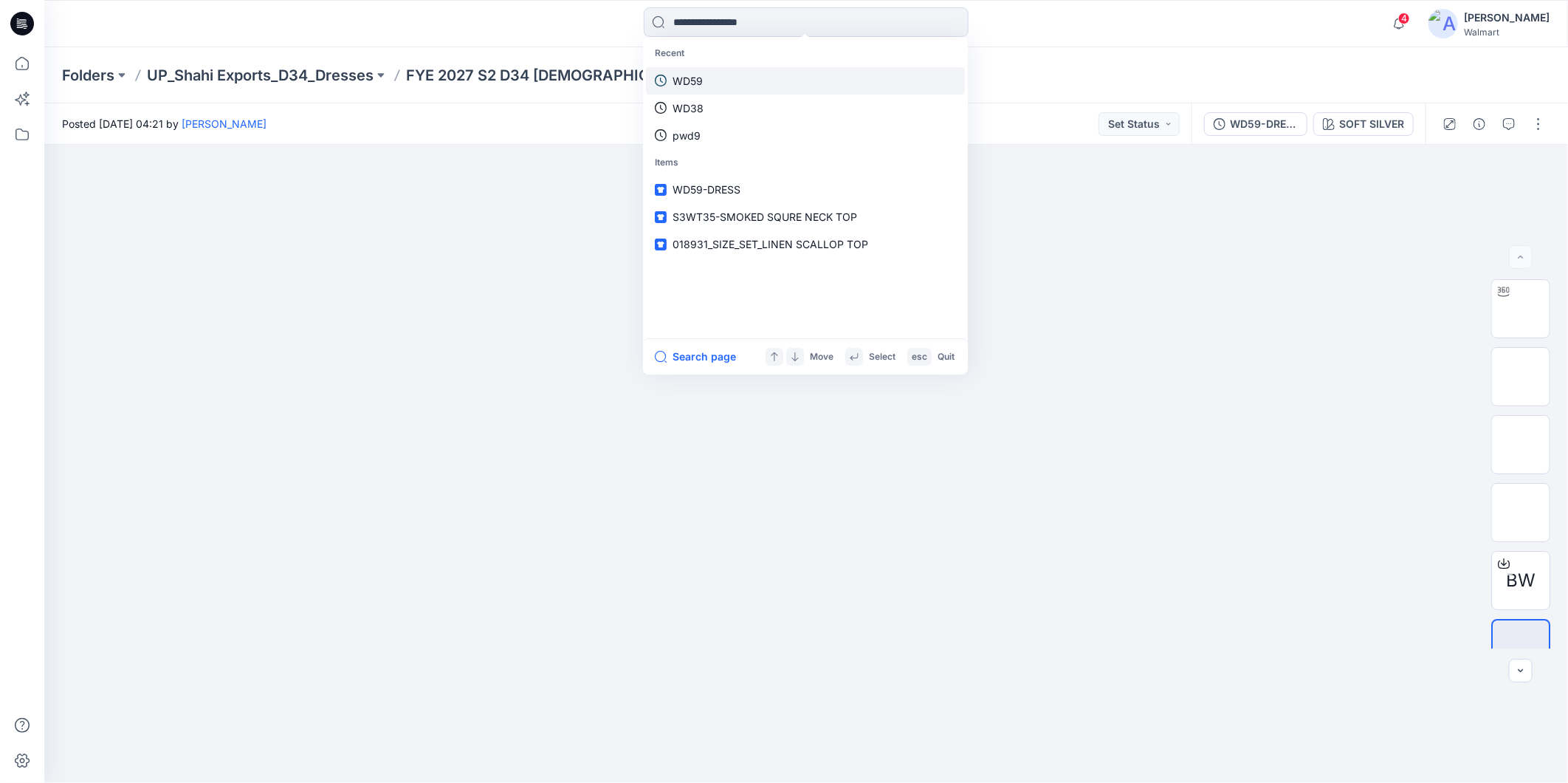
click at [693, 79] on p "WD59" at bounding box center [688, 81] width 31 height 16
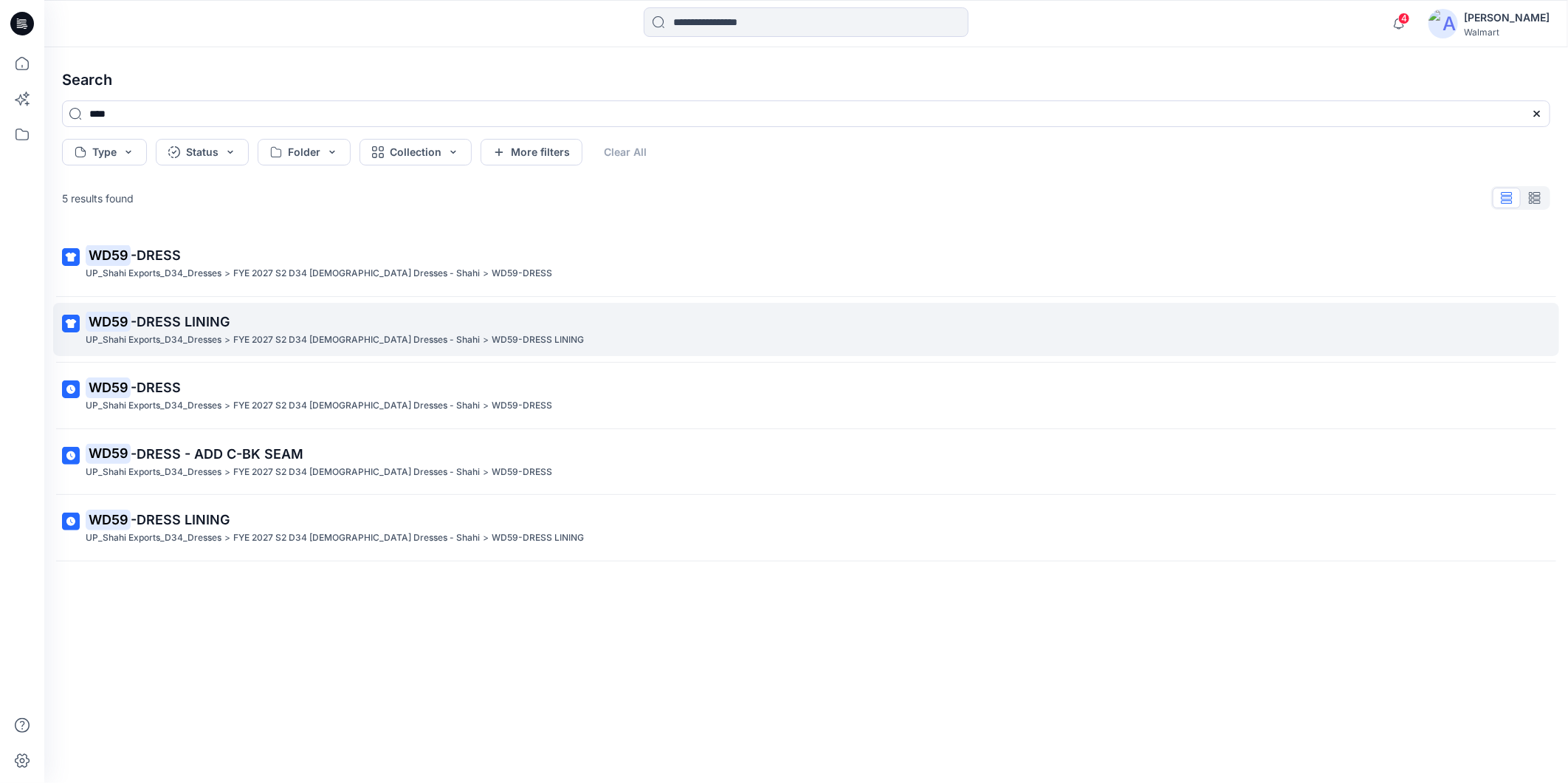
click at [171, 330] on p "WD59 -DRESS LINING" at bounding box center [805, 321] width 1438 height 21
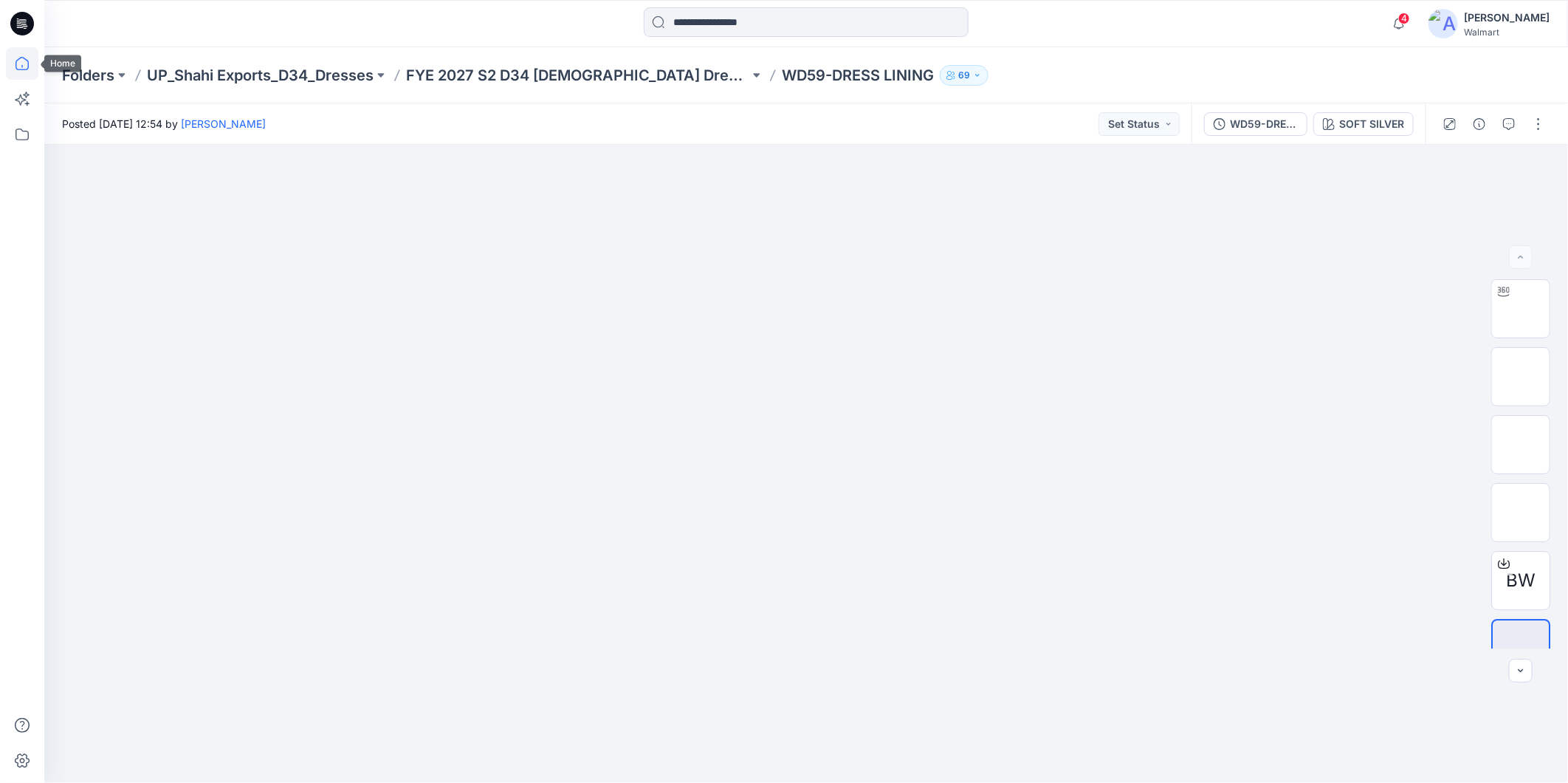
click at [23, 64] on icon at bounding box center [21, 63] width 32 height 32
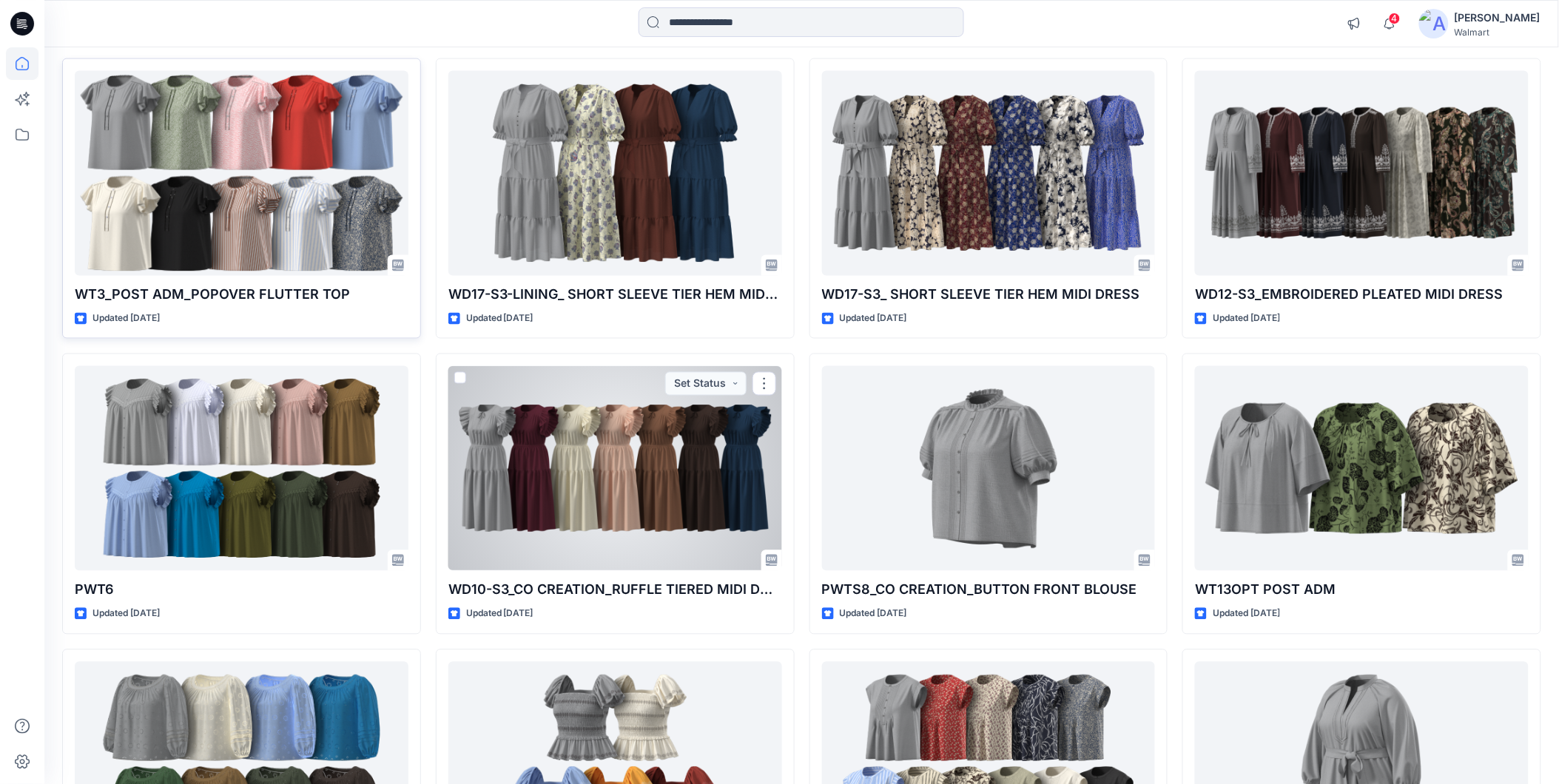
scroll to position [595, 0]
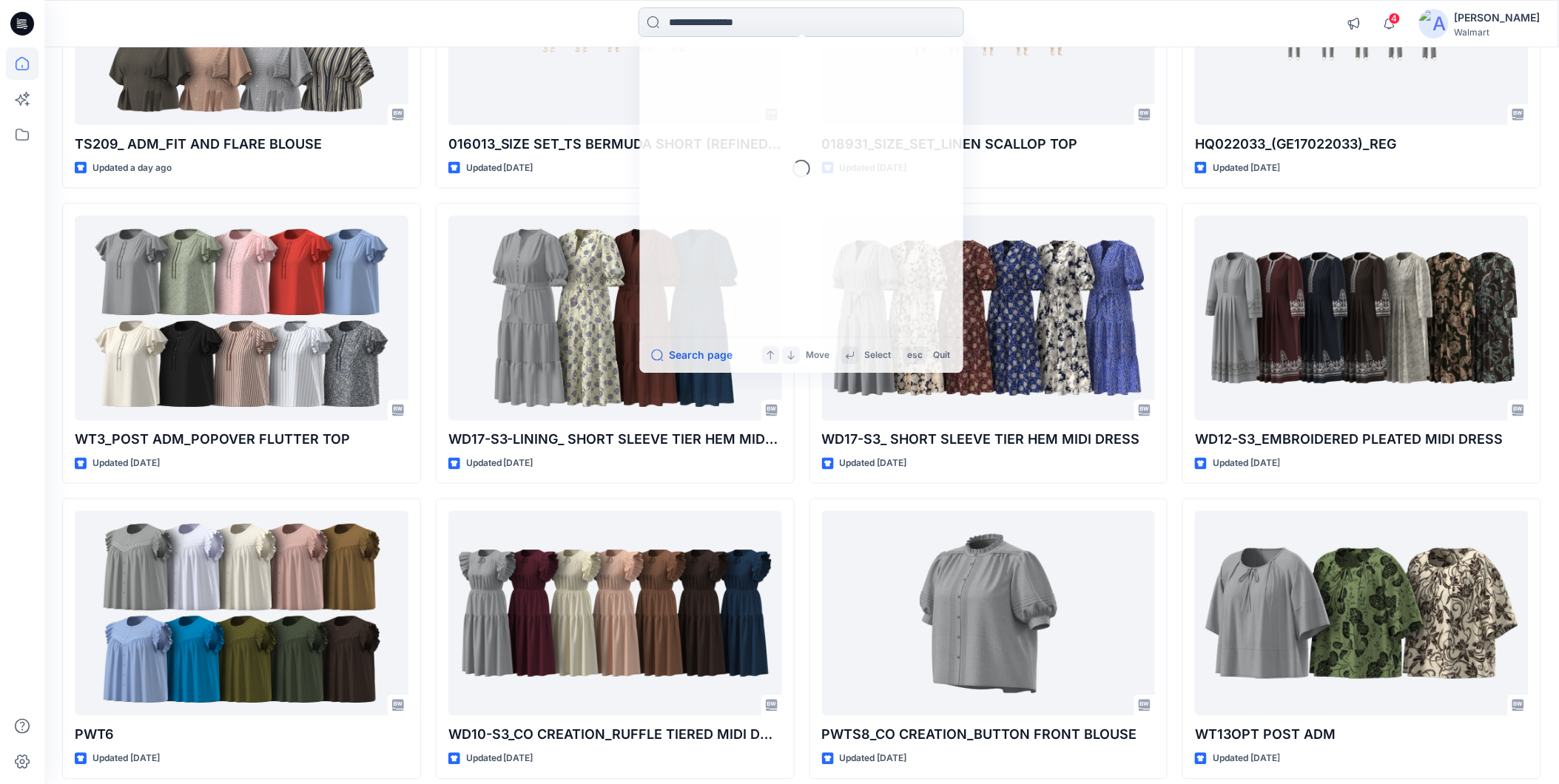
click at [660, 12] on input at bounding box center [801, 22] width 325 height 30
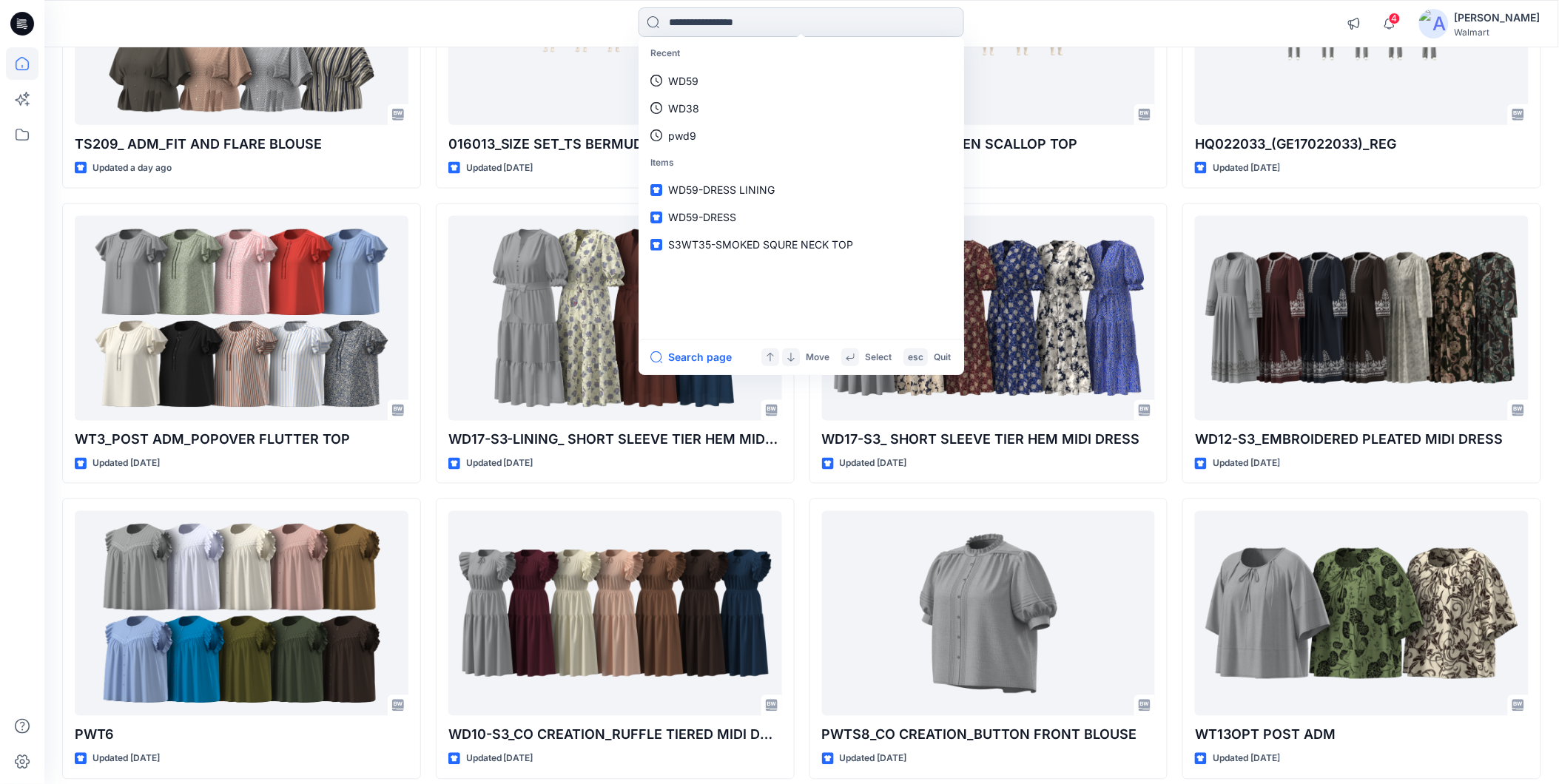
type input "*"
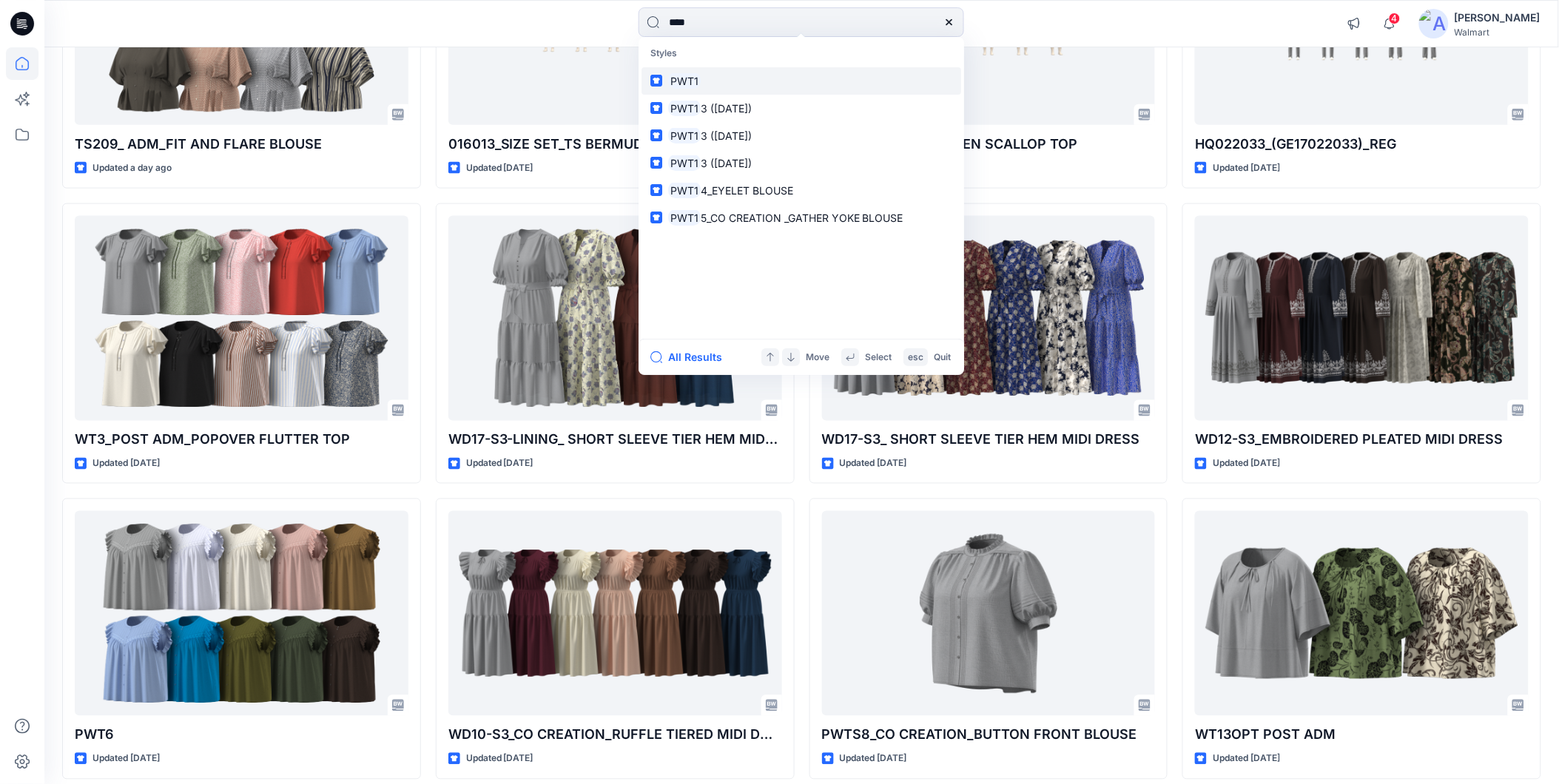
type input "****"
click at [678, 79] on mark "PWT1" at bounding box center [684, 81] width 32 height 17
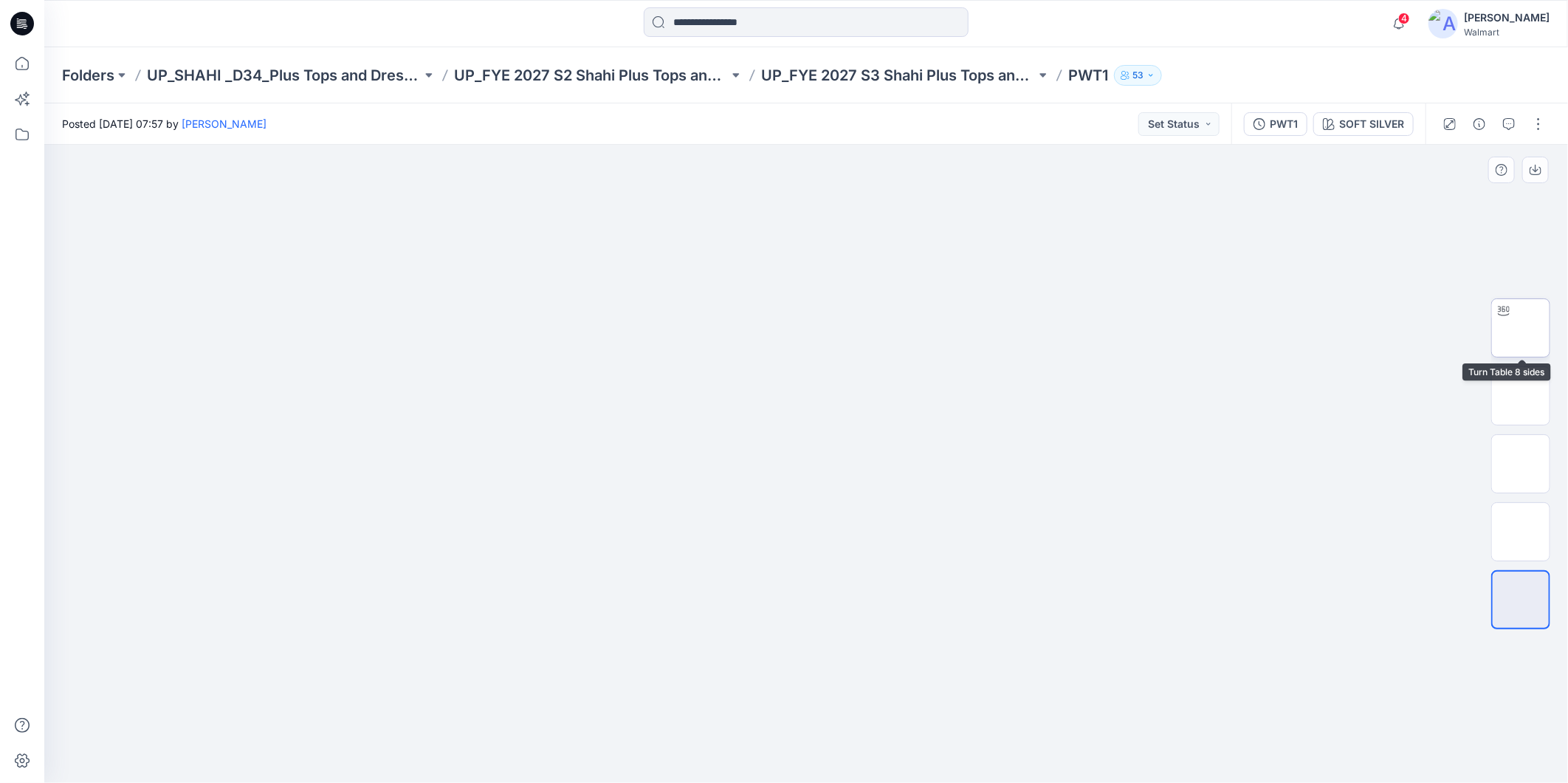
click at [1521, 328] on img at bounding box center [1521, 328] width 0 height 0
click at [17, 65] on icon at bounding box center [21, 63] width 32 height 32
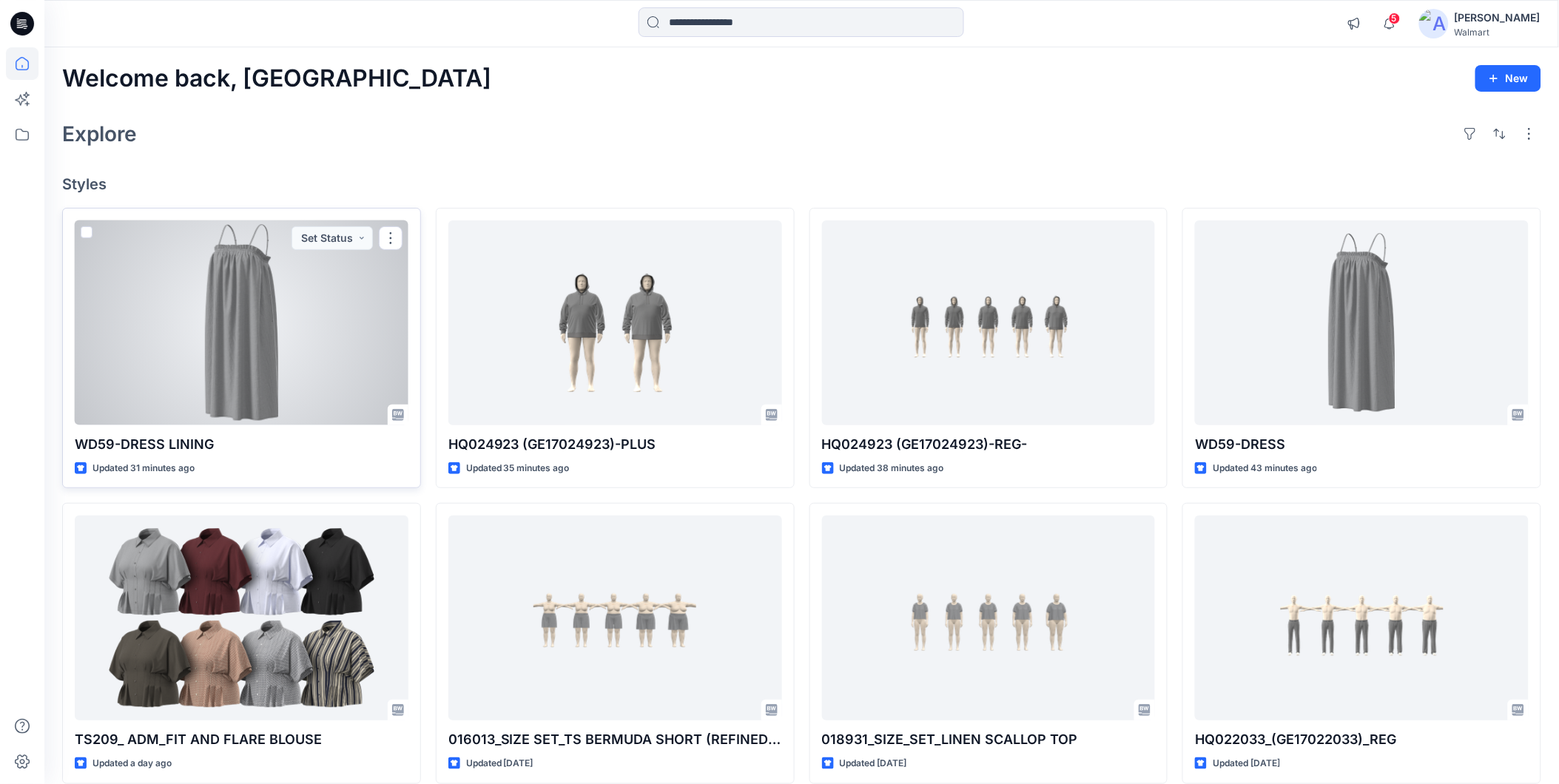
click at [165, 307] on div at bounding box center [241, 323] width 333 height 205
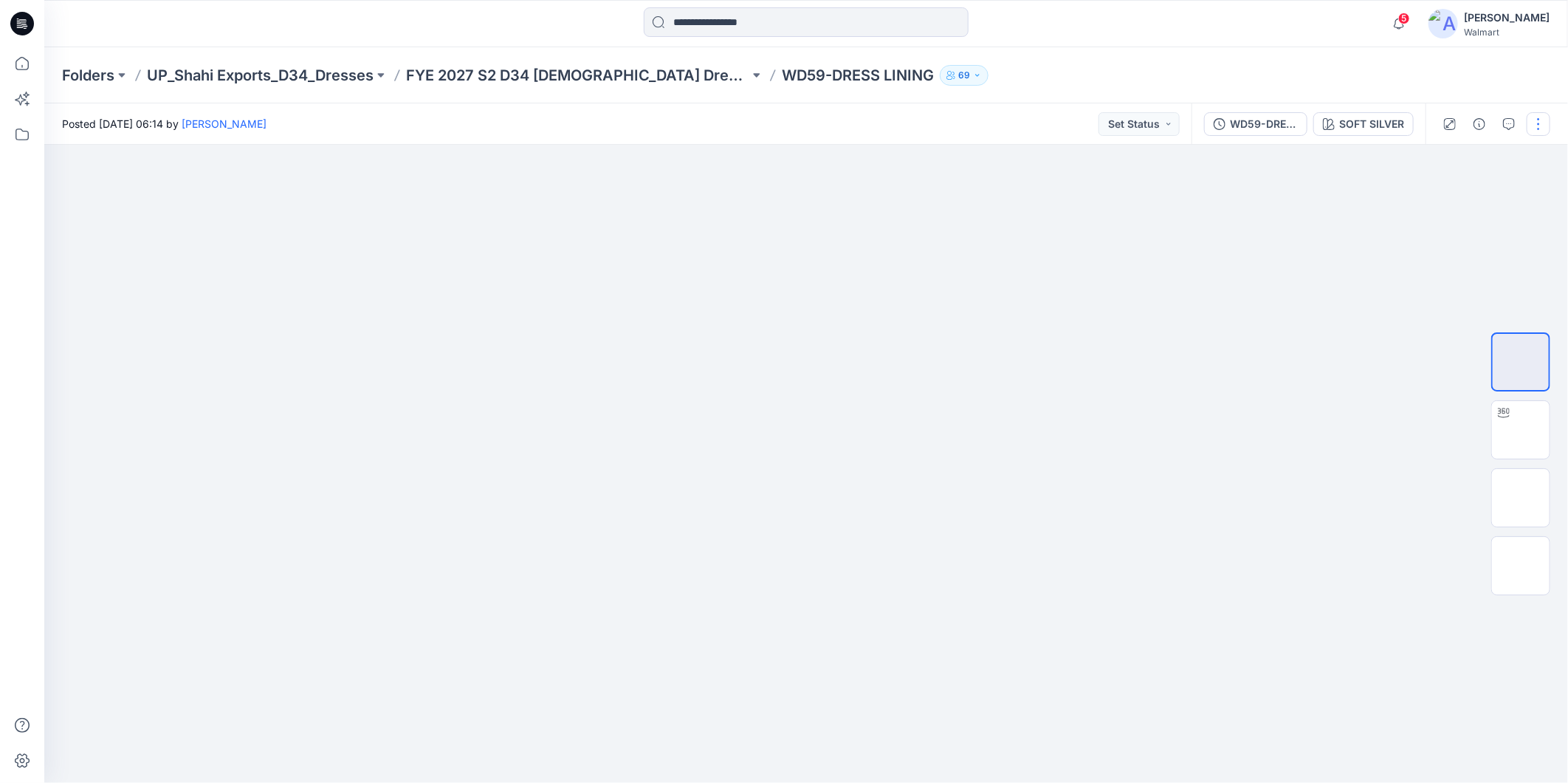
click at [1532, 120] on button "button" at bounding box center [1538, 124] width 24 height 24
click at [1438, 192] on p "Edit" at bounding box center [1444, 199] width 18 height 16
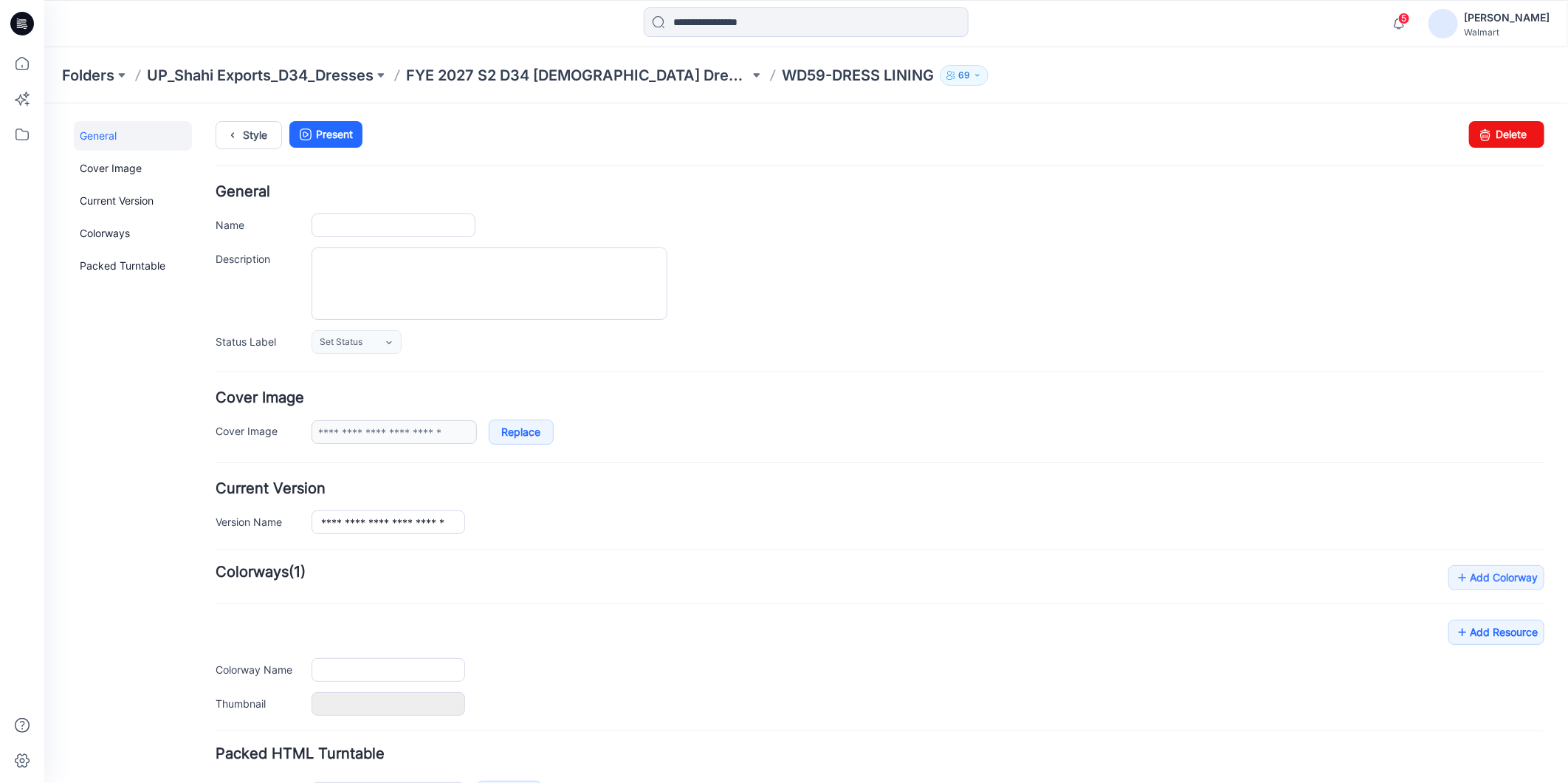
type input "**********"
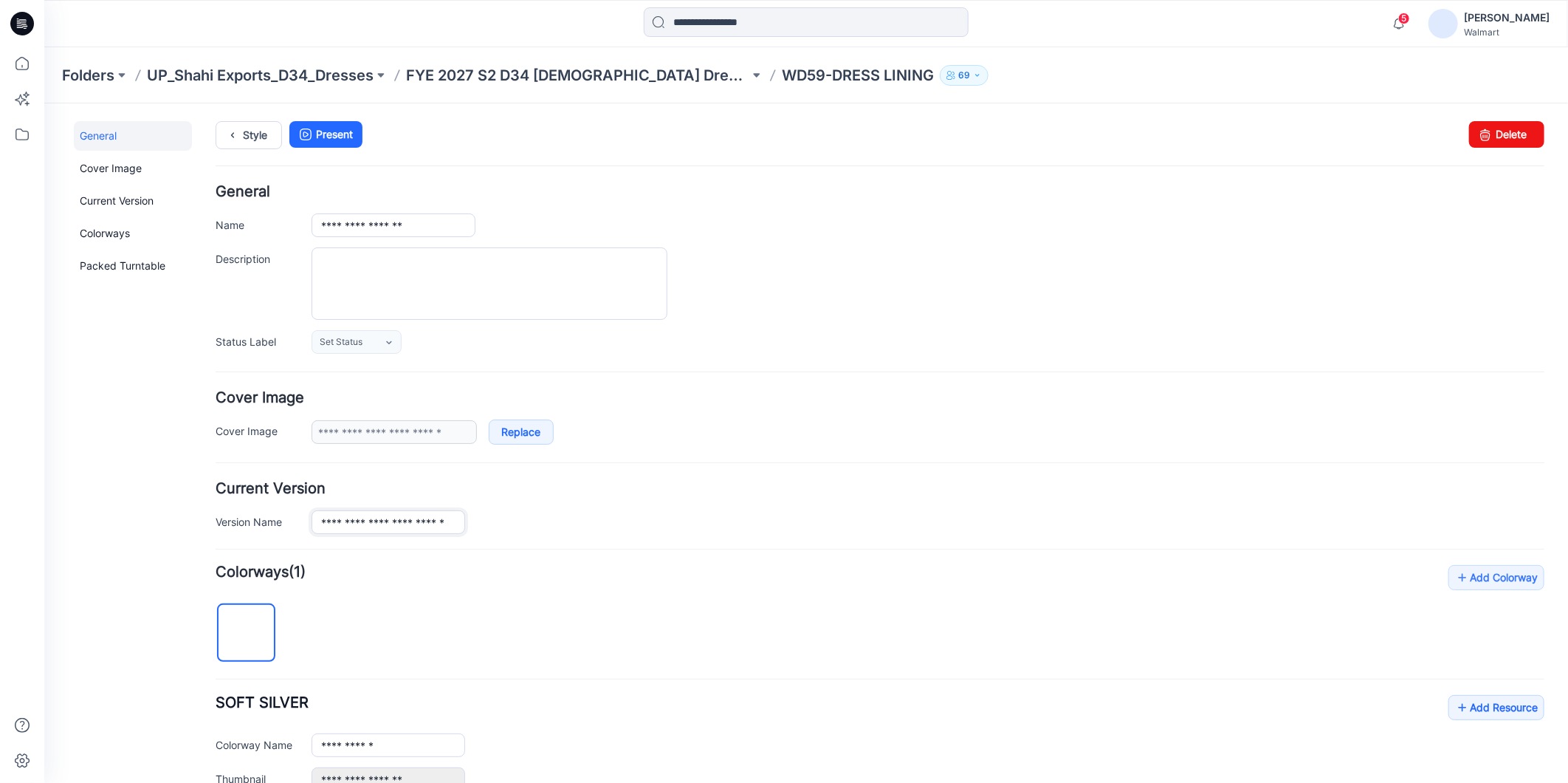
scroll to position [0, 17]
drag, startPoint x: 389, startPoint y: 524, endPoint x: 497, endPoint y: 524, distance: 108.0
click at [497, 524] on div "**********" at bounding box center [926, 521] width 1233 height 24
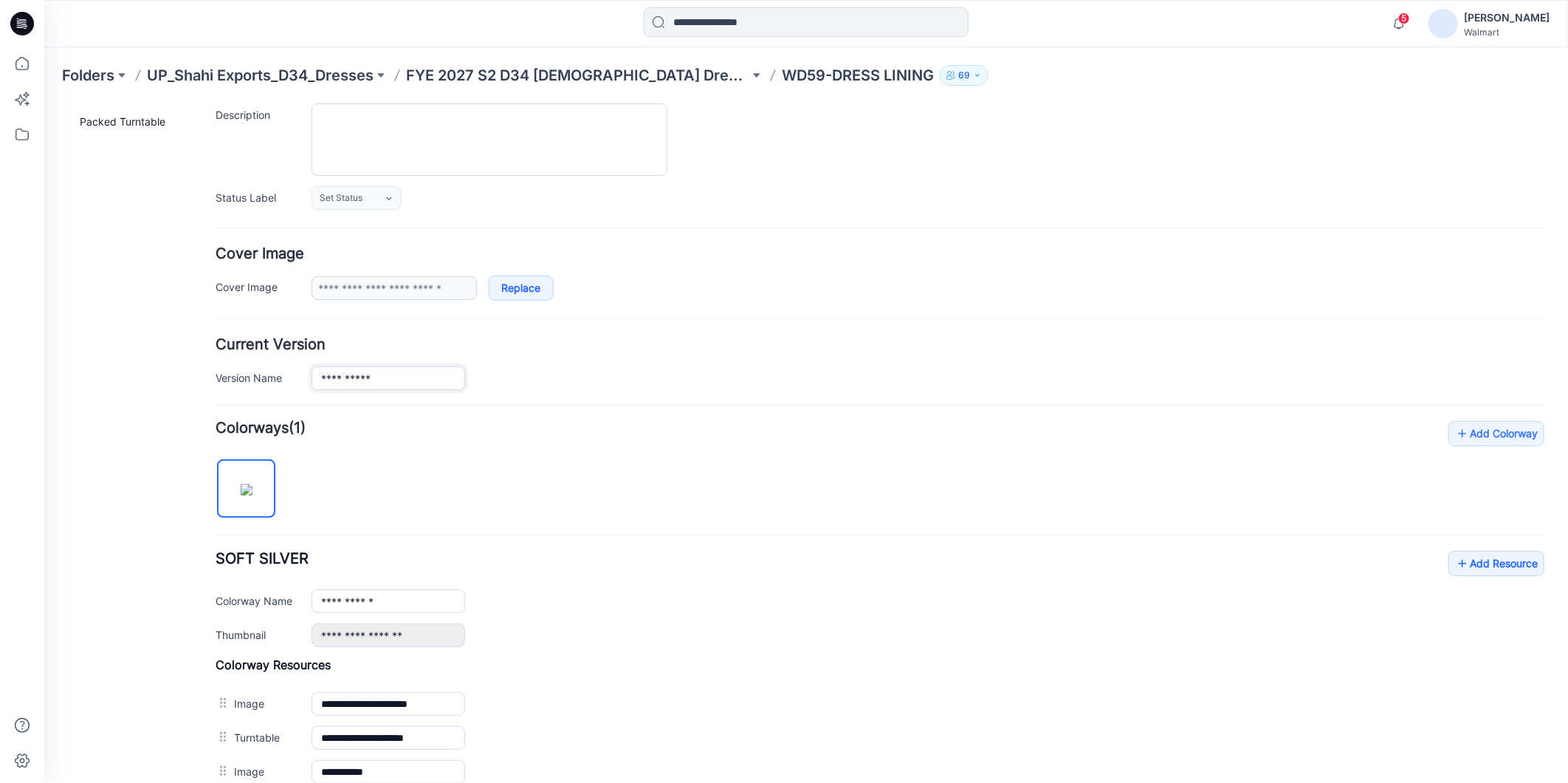
scroll to position [328, 0]
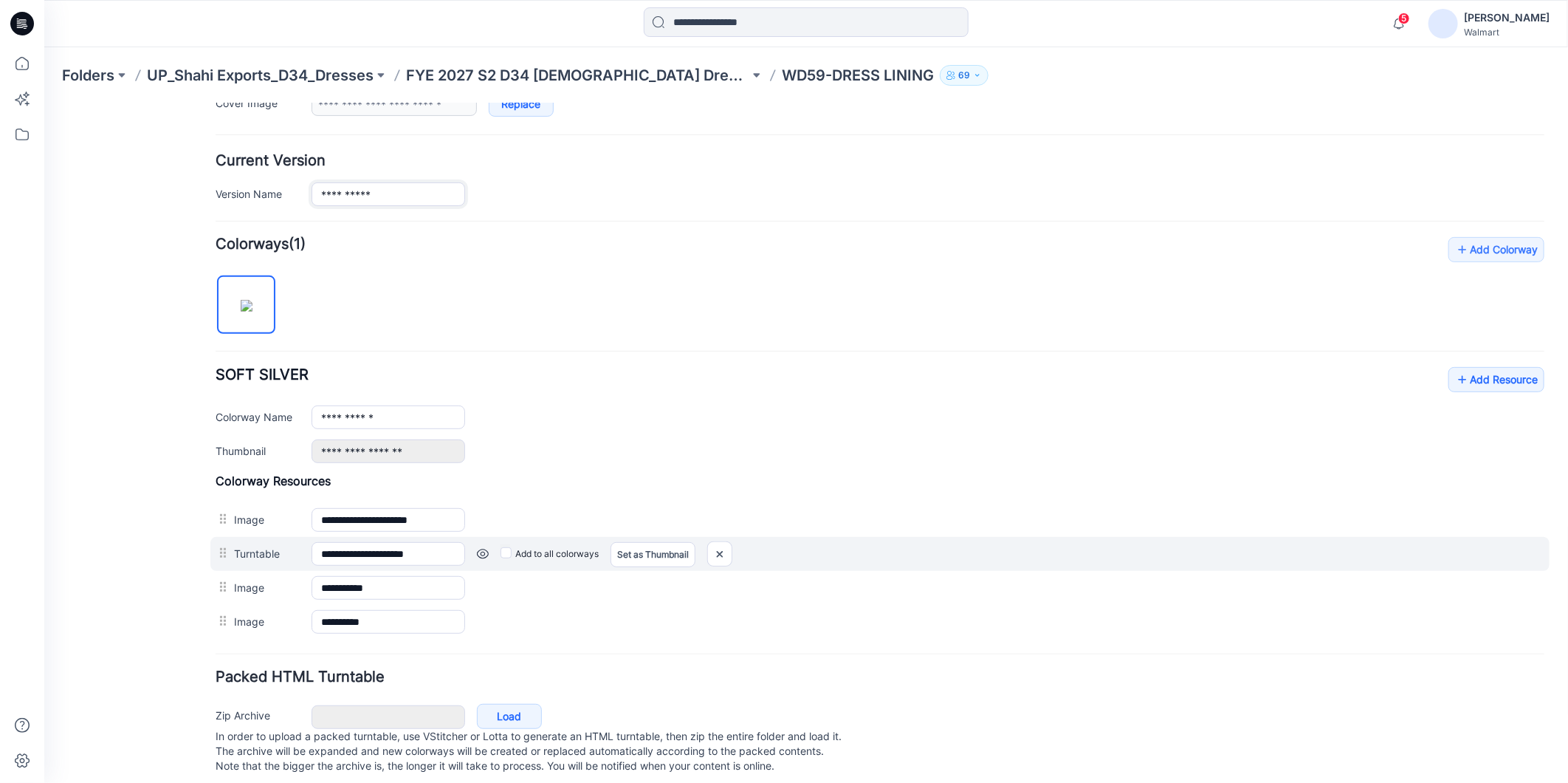
type input "**********"
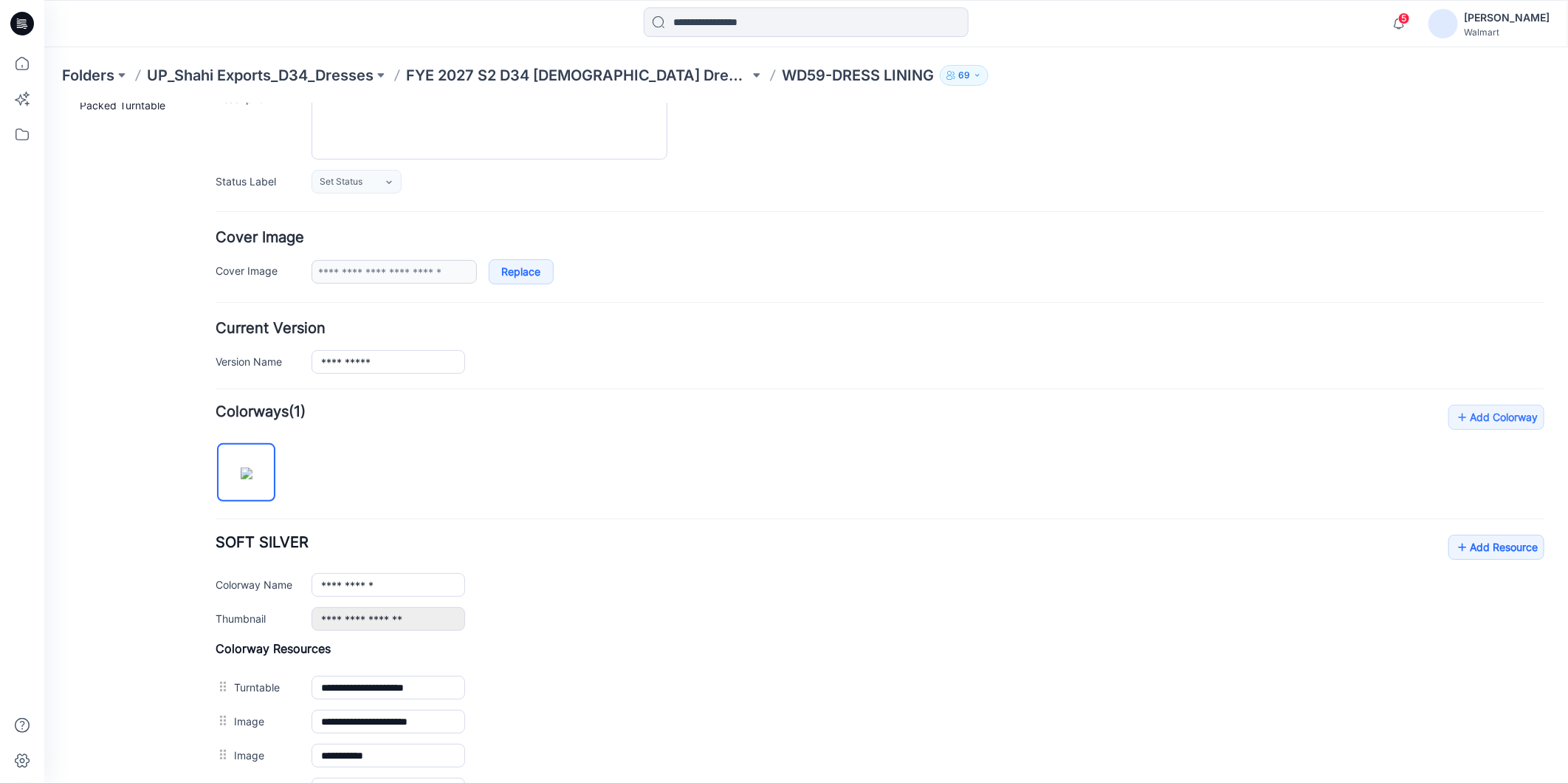
scroll to position [0, 0]
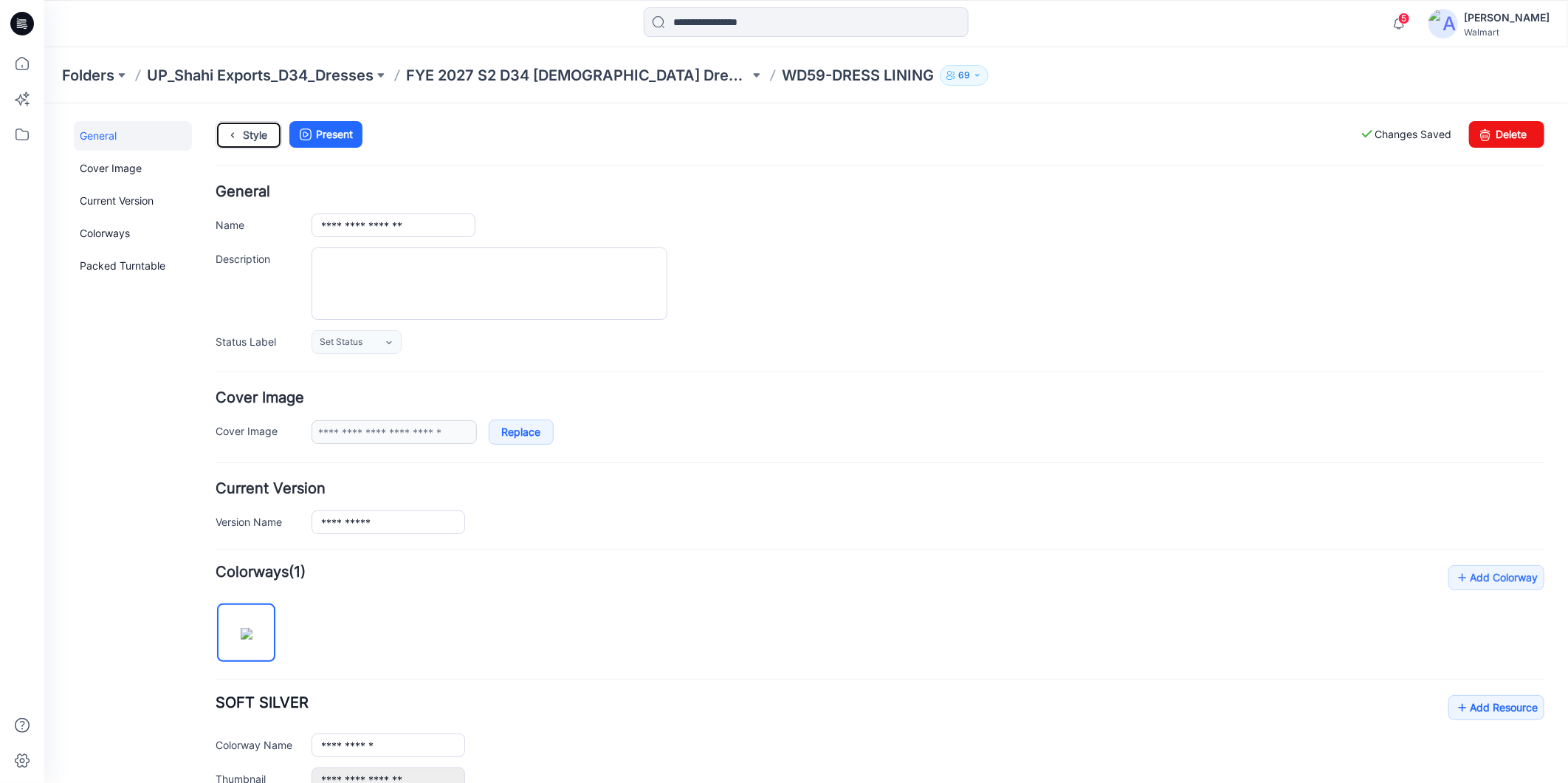
drag, startPoint x: 251, startPoint y: 129, endPoint x: 544, endPoint y: 189, distance: 299.1
click at [250, 130] on link "Style" at bounding box center [248, 135] width 66 height 28
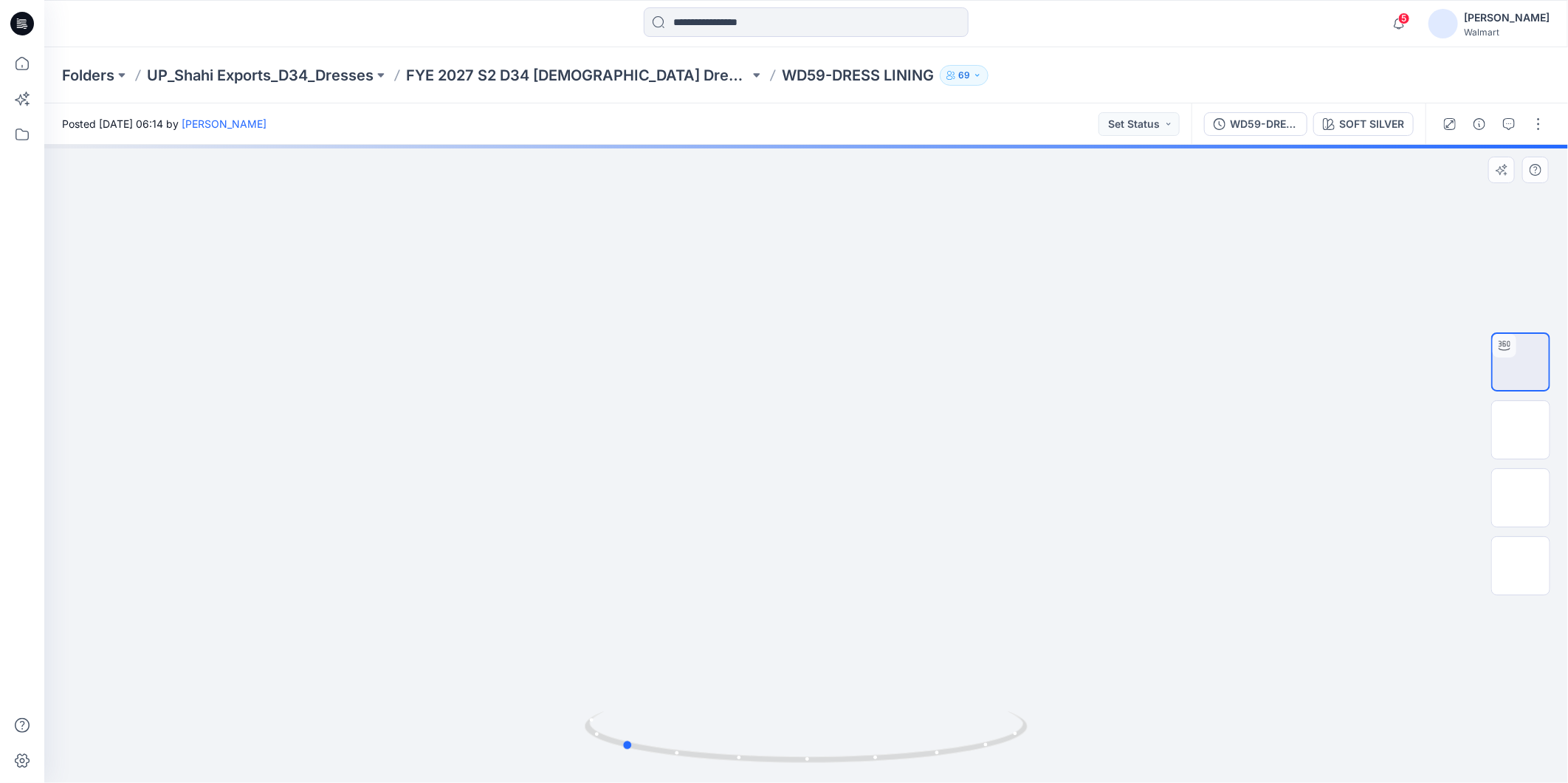
drag, startPoint x: 921, startPoint y: 759, endPoint x: 1180, endPoint y: 747, distance: 259.3
click at [1180, 747] on div at bounding box center [806, 463] width 1523 height 638
click at [1521, 498] on img at bounding box center [1521, 498] width 0 height 0
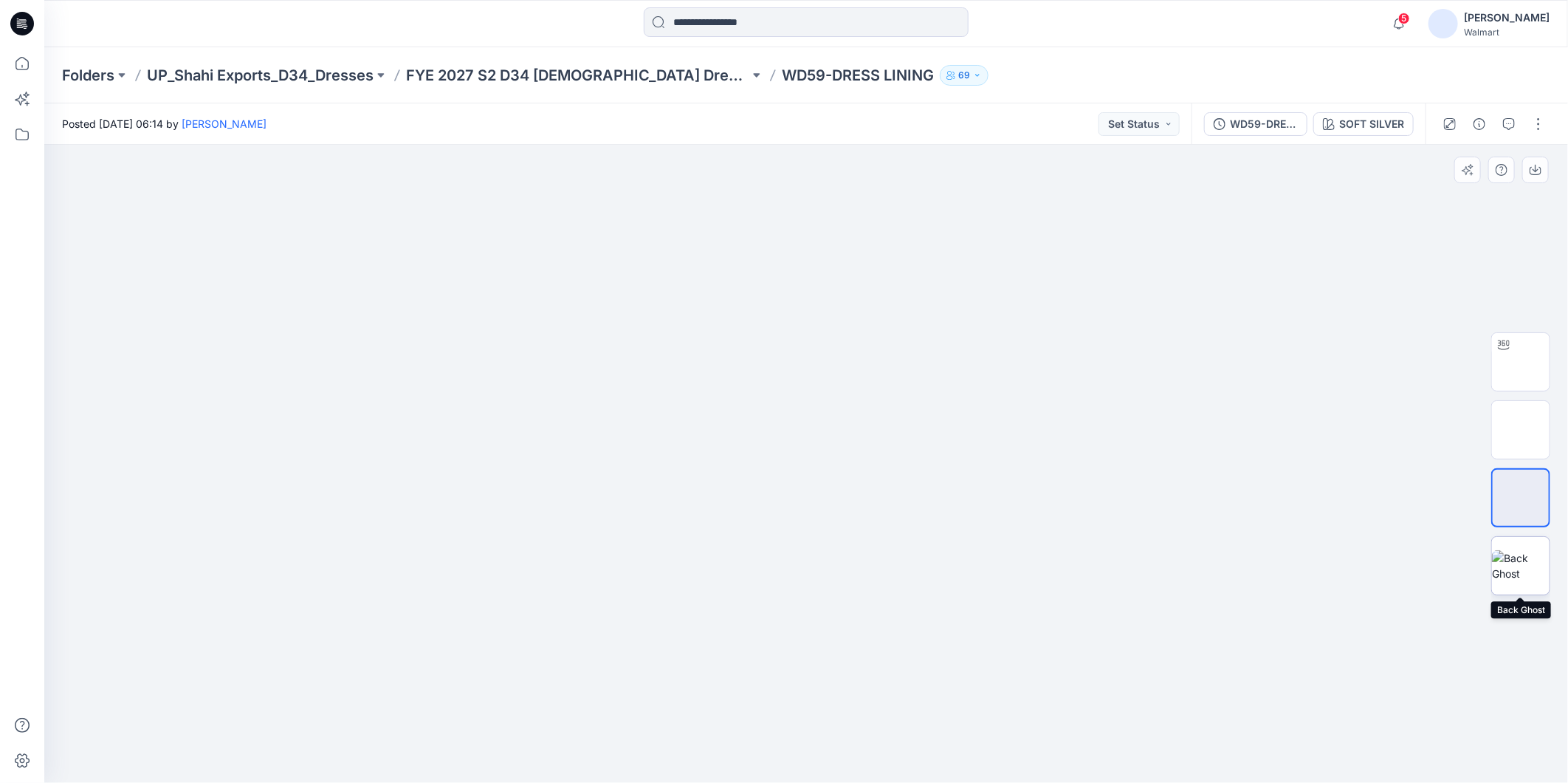
click at [1512, 562] on img at bounding box center [1521, 566] width 58 height 31
drag, startPoint x: 26, startPoint y: 67, endPoint x: 36, endPoint y: 67, distance: 10.0
click at [26, 67] on icon at bounding box center [21, 63] width 32 height 32
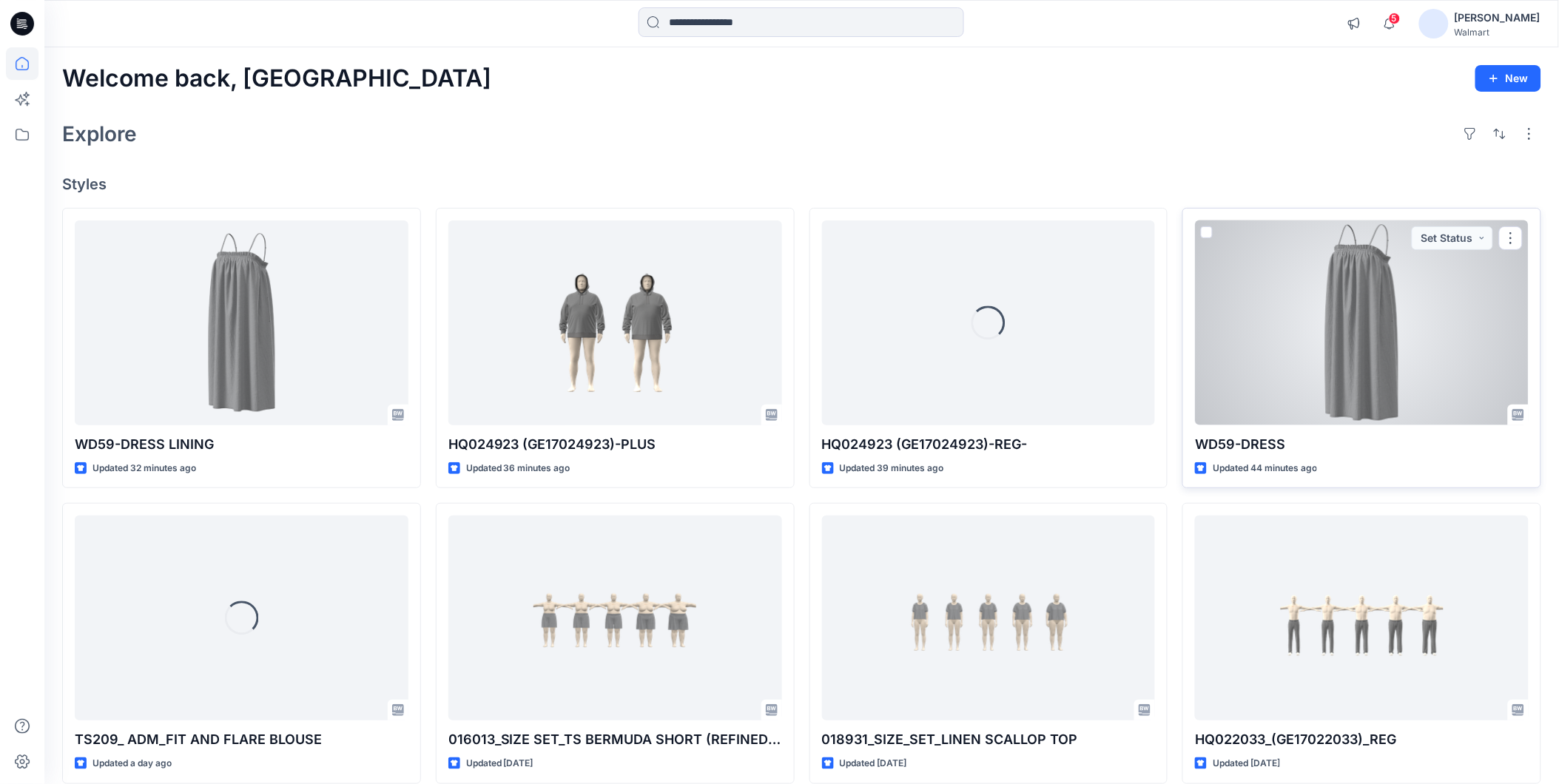
click at [1293, 341] on div at bounding box center [1361, 323] width 333 height 205
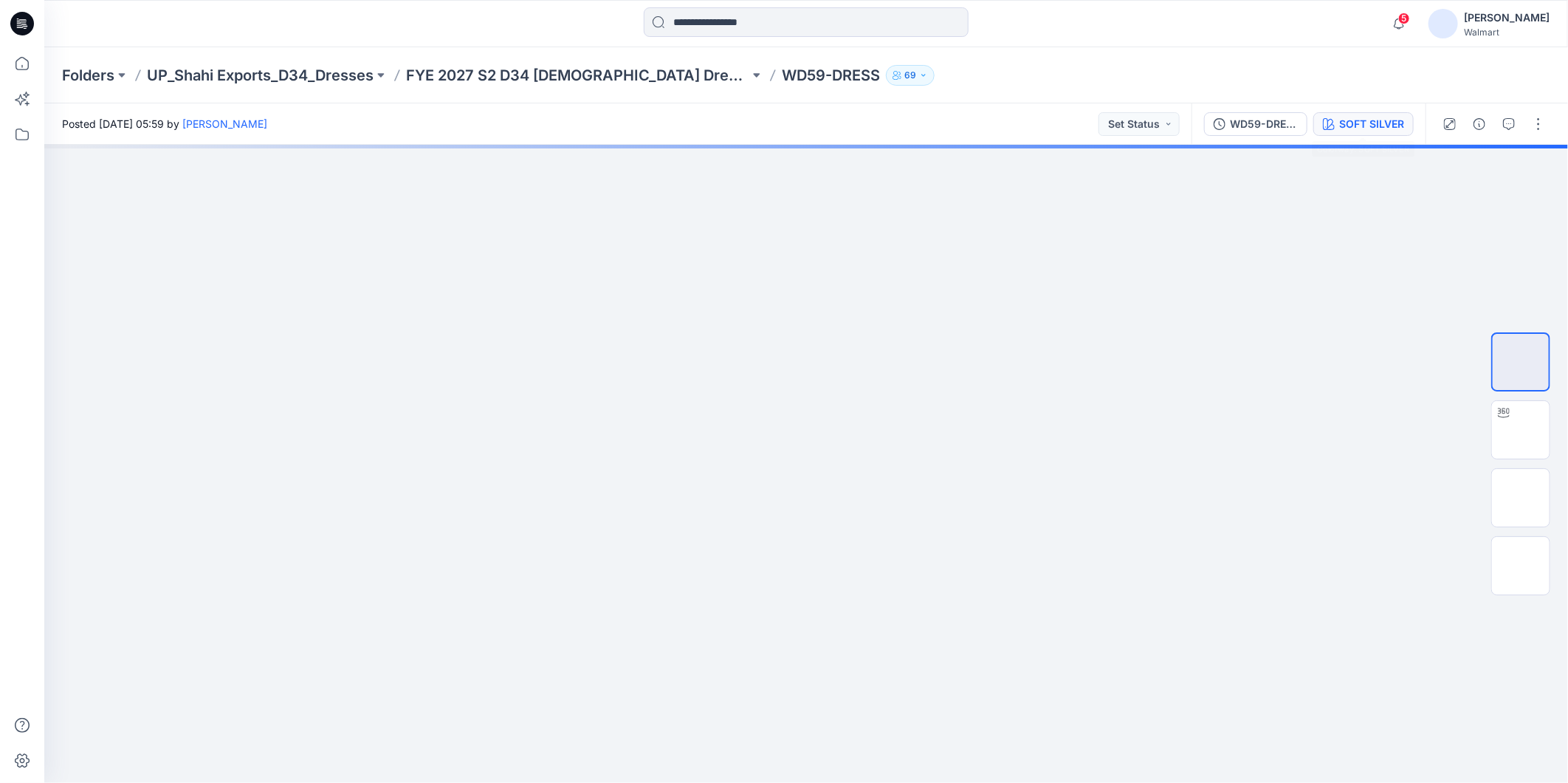
click at [1362, 116] on div "SOFT SILVER" at bounding box center [1371, 124] width 65 height 17
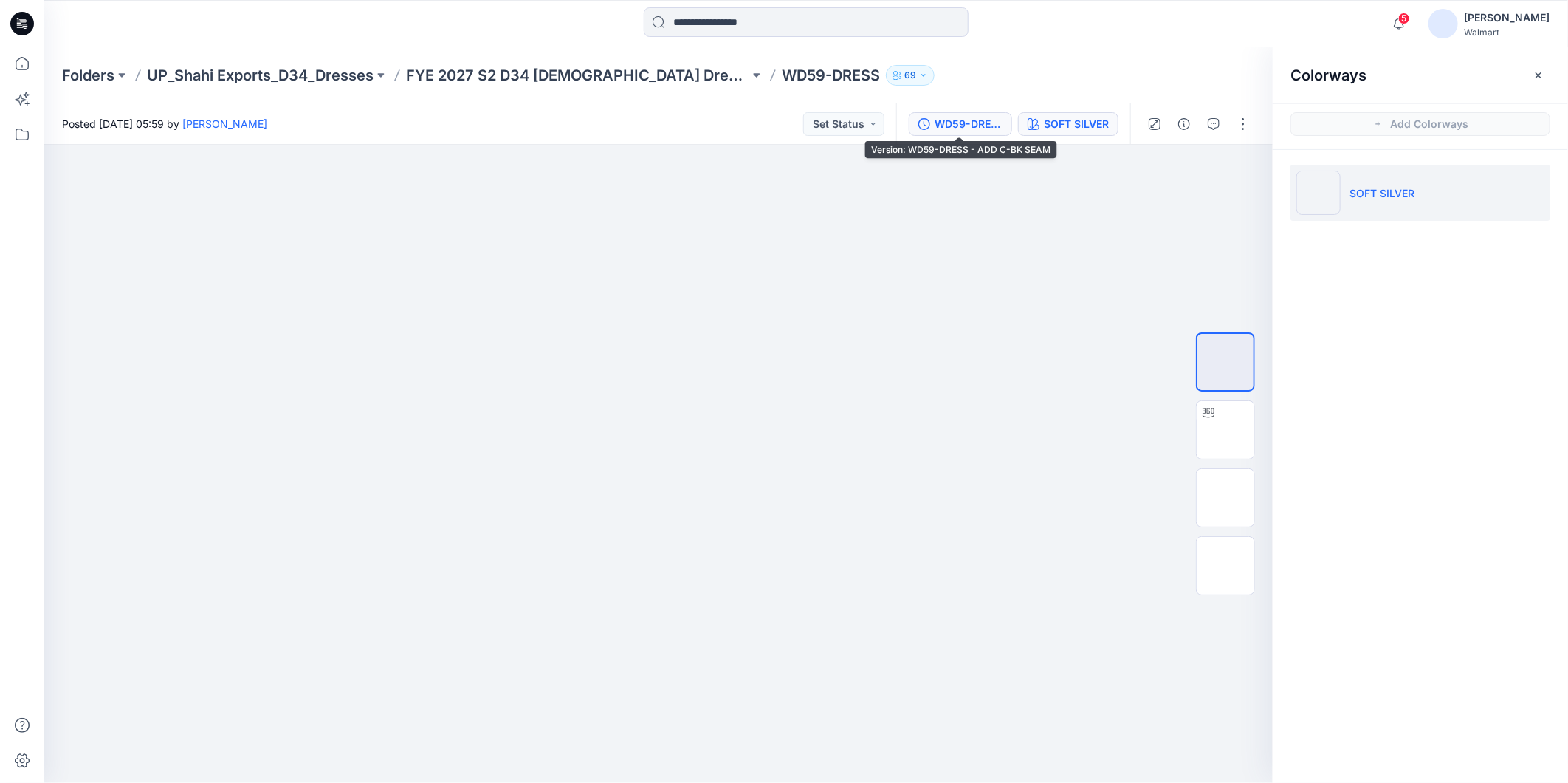
click at [969, 122] on div "WD59-DRESS - ADD C-BK SEAM" at bounding box center [969, 124] width 68 height 17
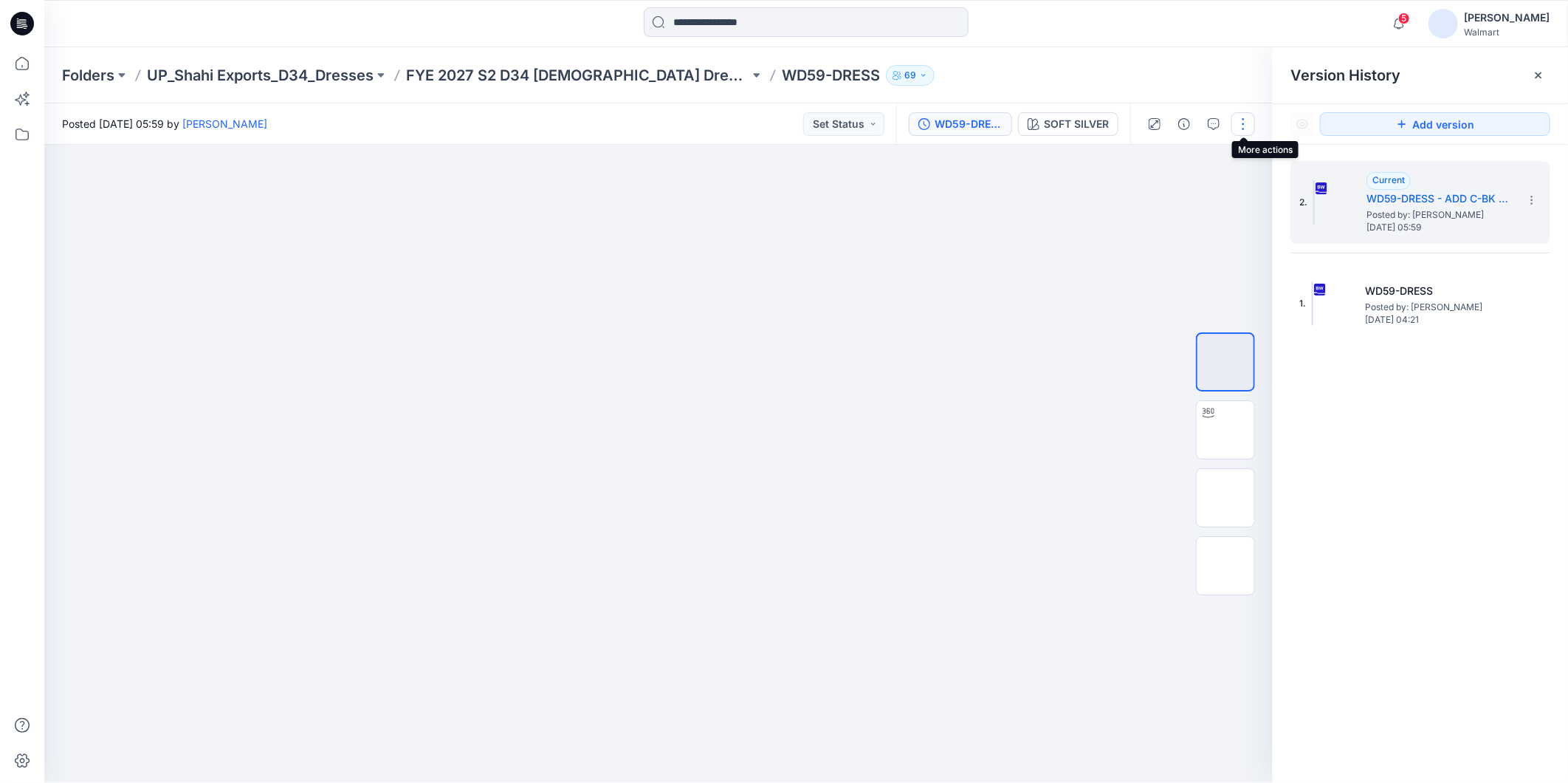
click at [1244, 126] on button "button" at bounding box center [1243, 124] width 24 height 24
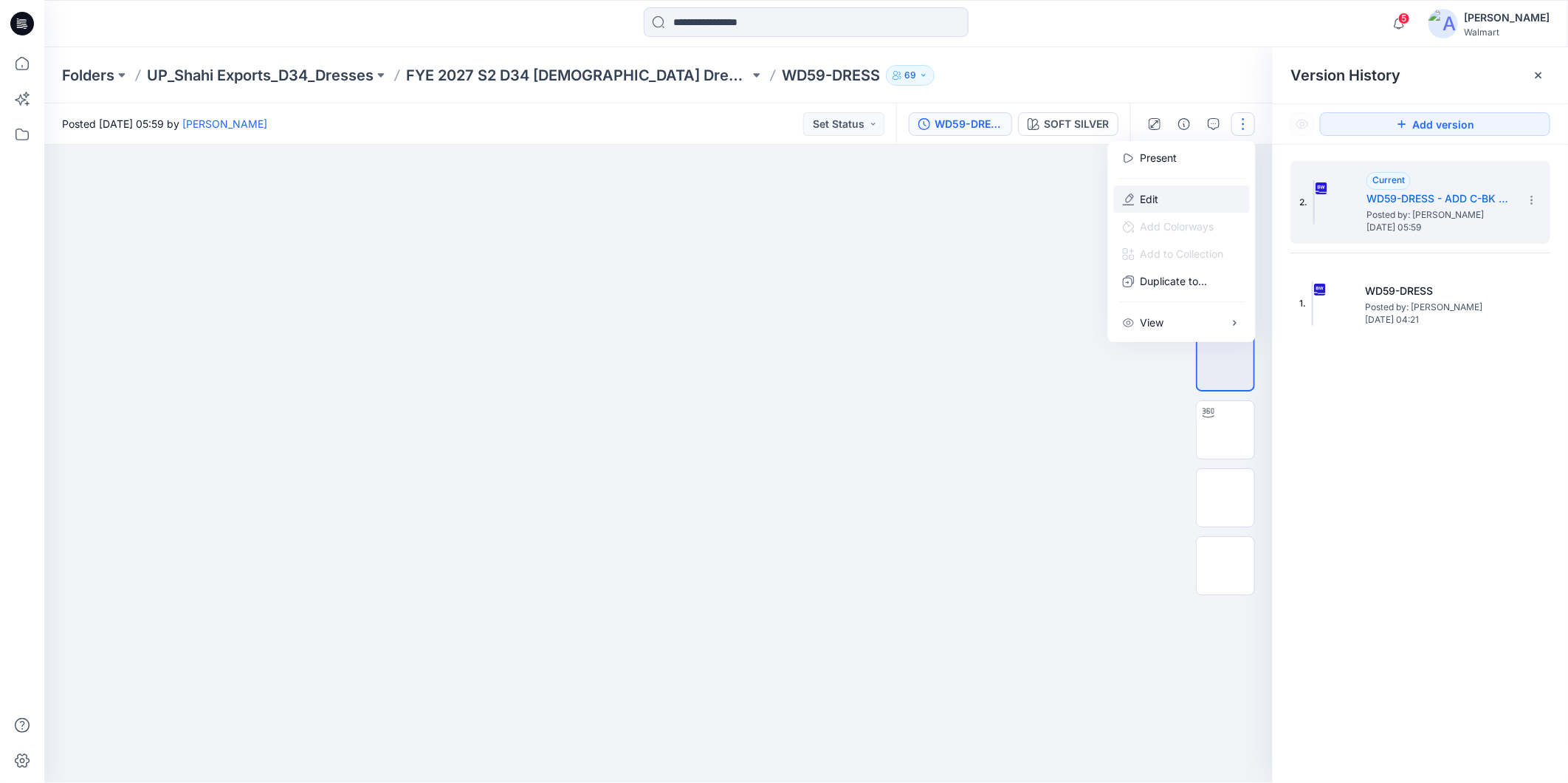
click at [1161, 197] on button "Edit" at bounding box center [1182, 198] width 136 height 27
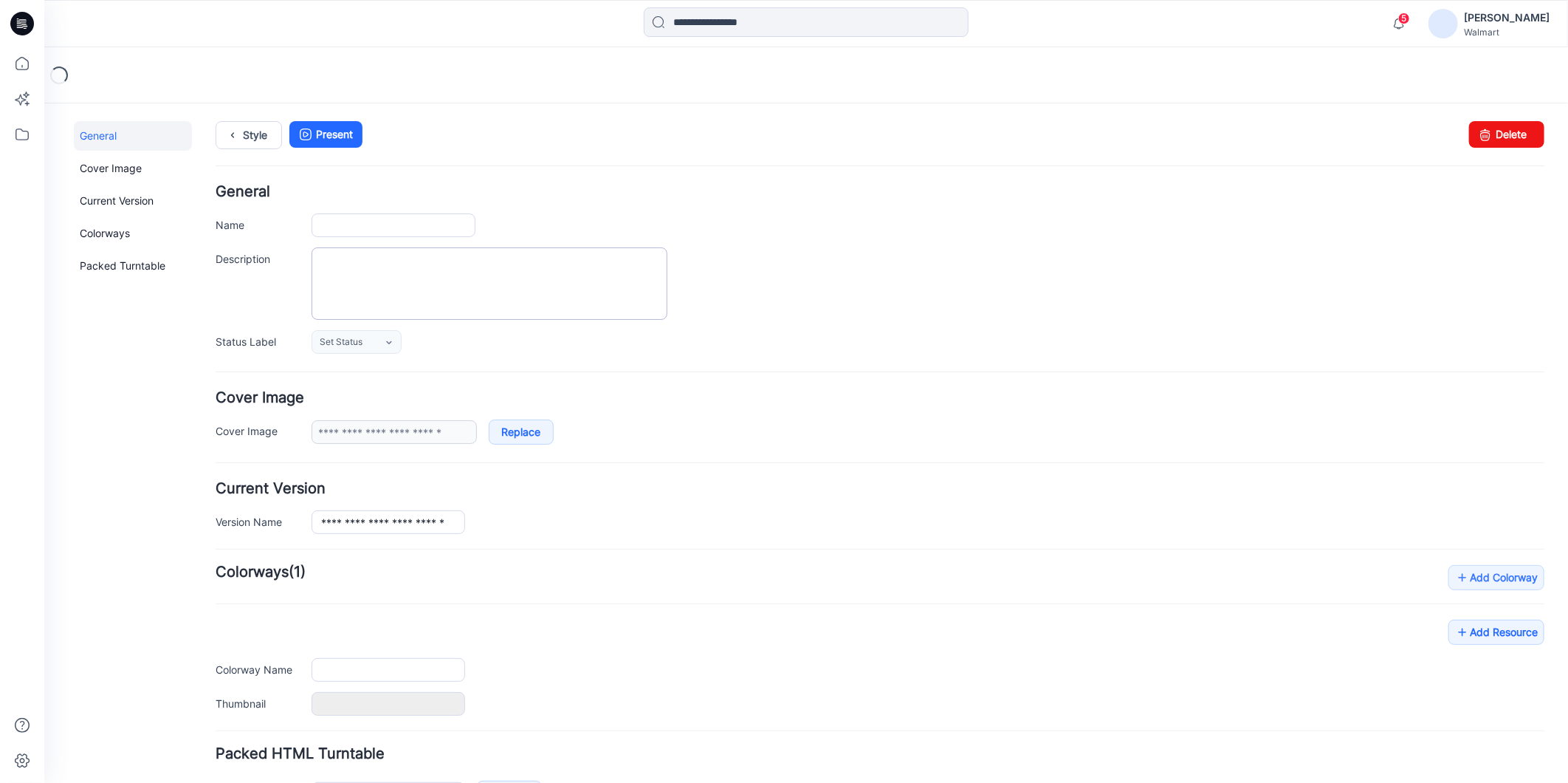
type input "**********"
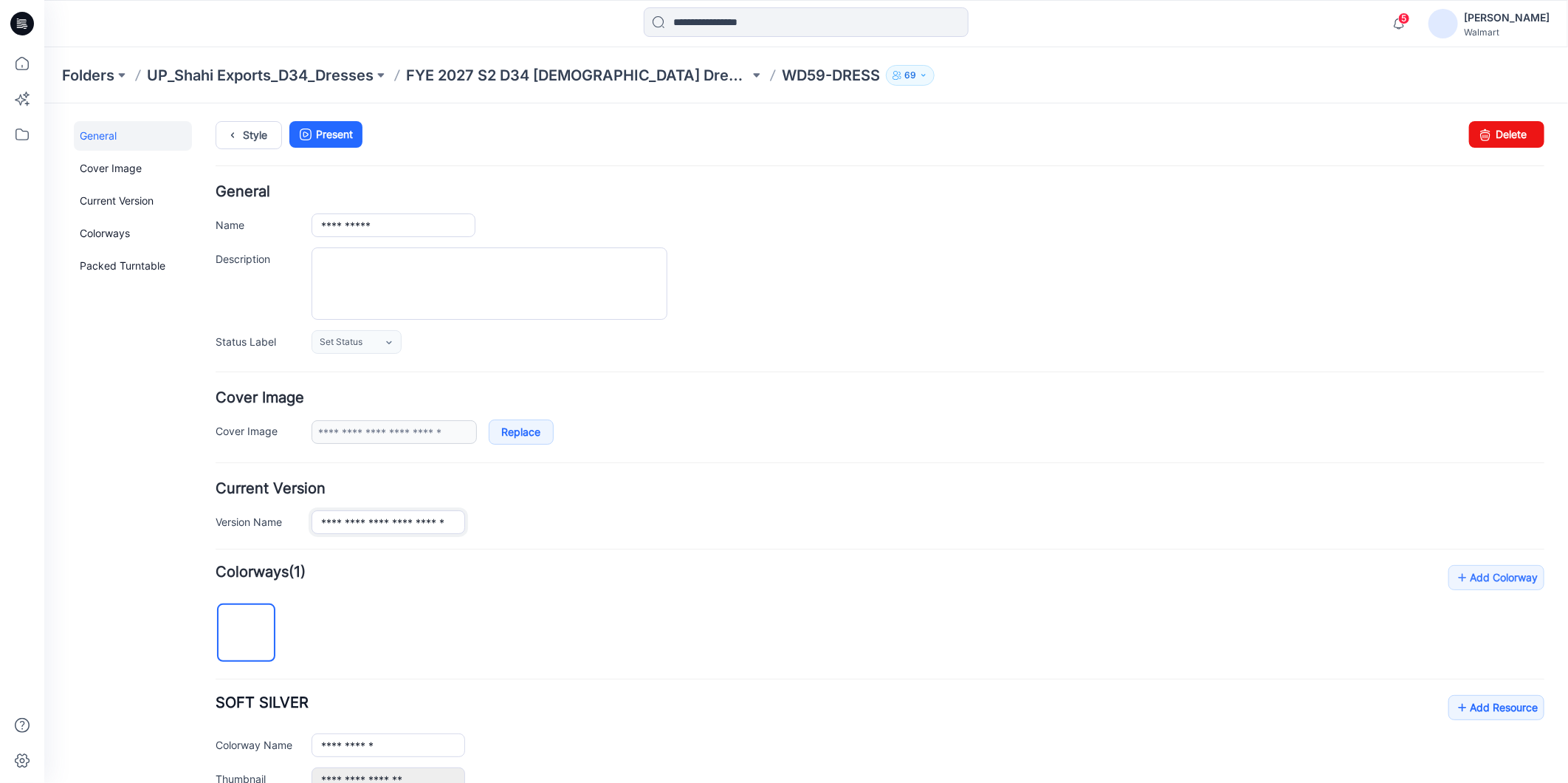
scroll to position [0, 17]
drag, startPoint x: 393, startPoint y: 525, endPoint x: 496, endPoint y: 536, distance: 103.6
click at [496, 536] on form "**********" at bounding box center [879, 645] width 1329 height 922
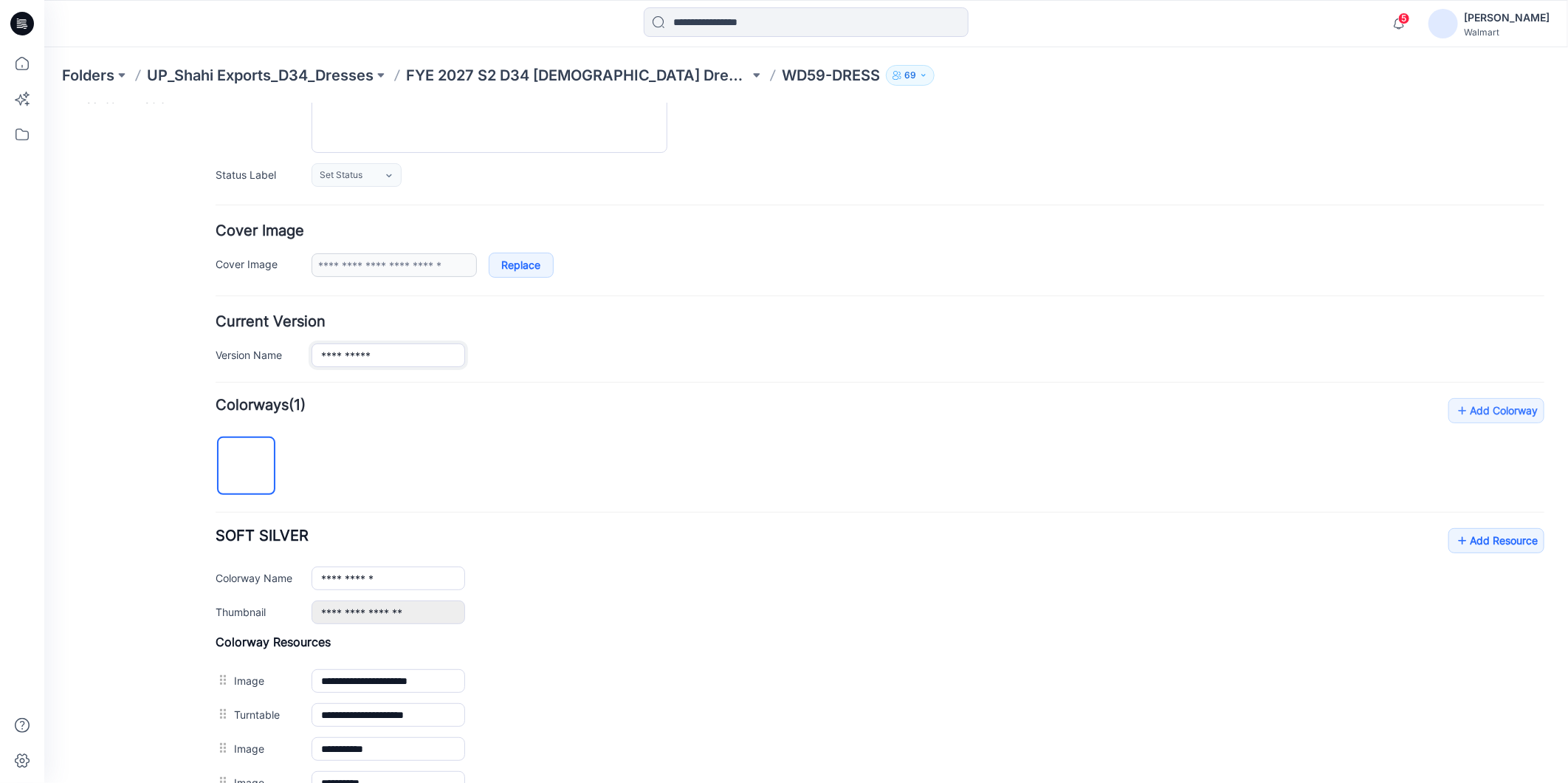
scroll to position [356, 0]
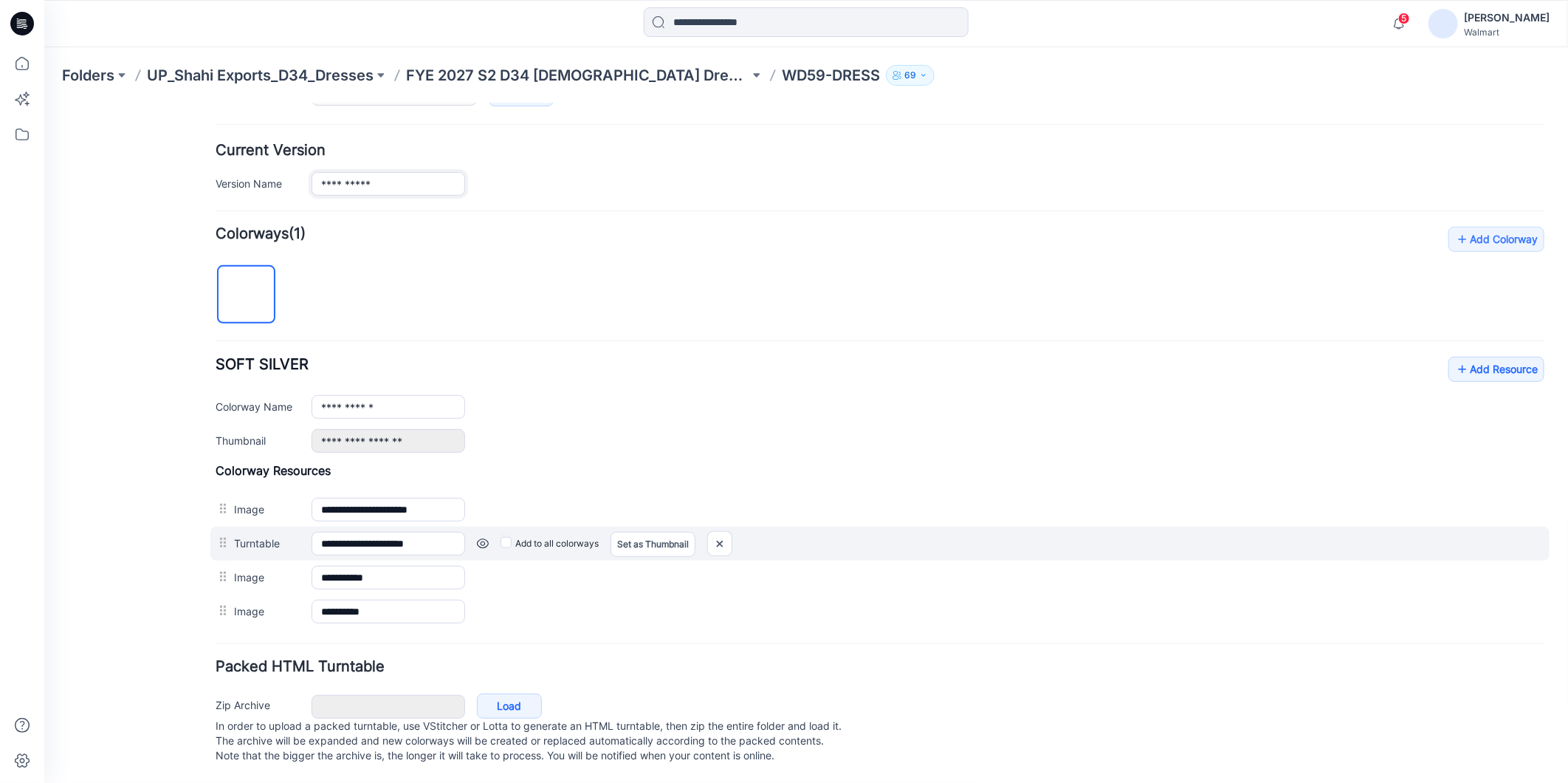
type input "**********"
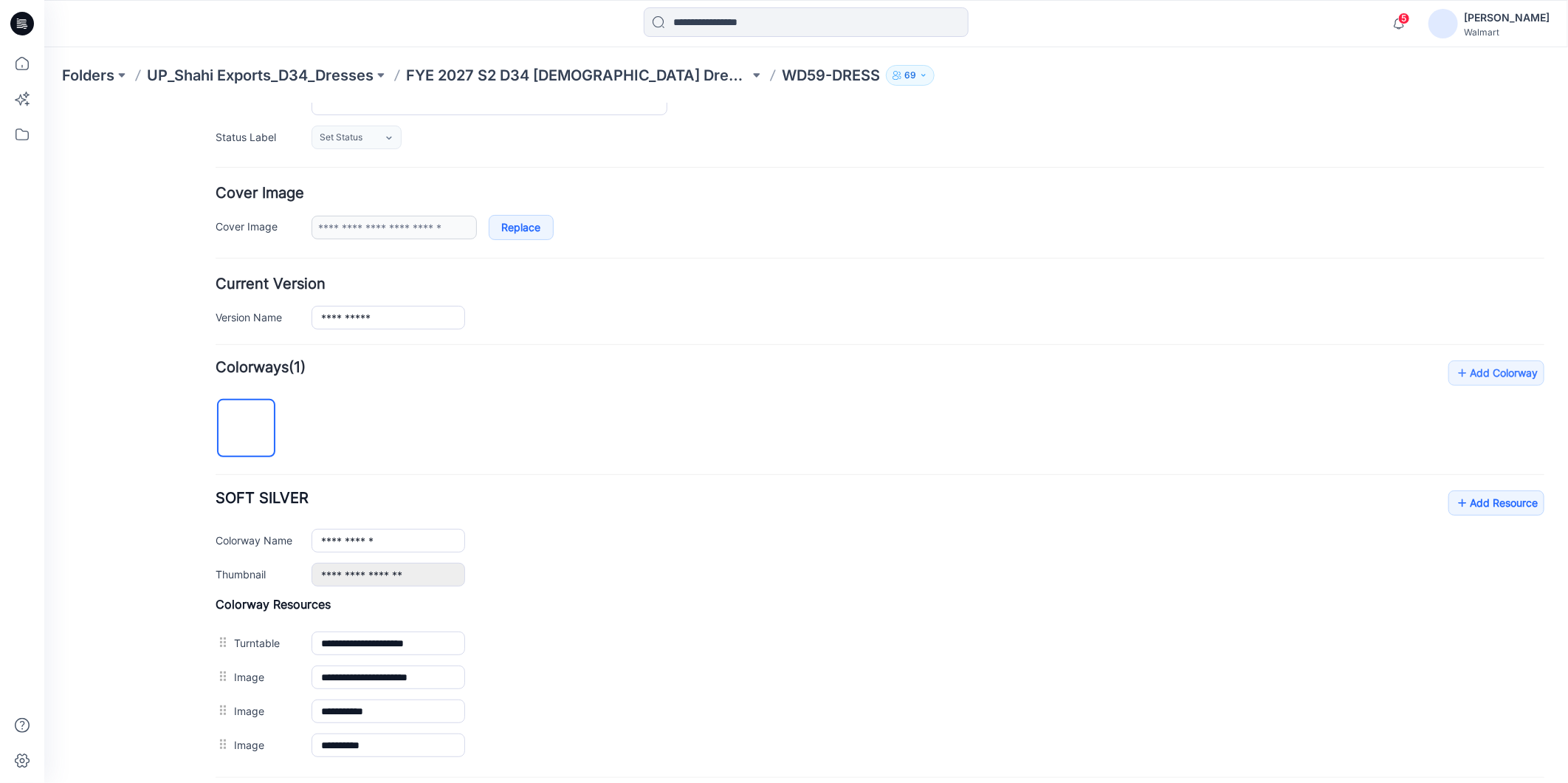
scroll to position [0, 0]
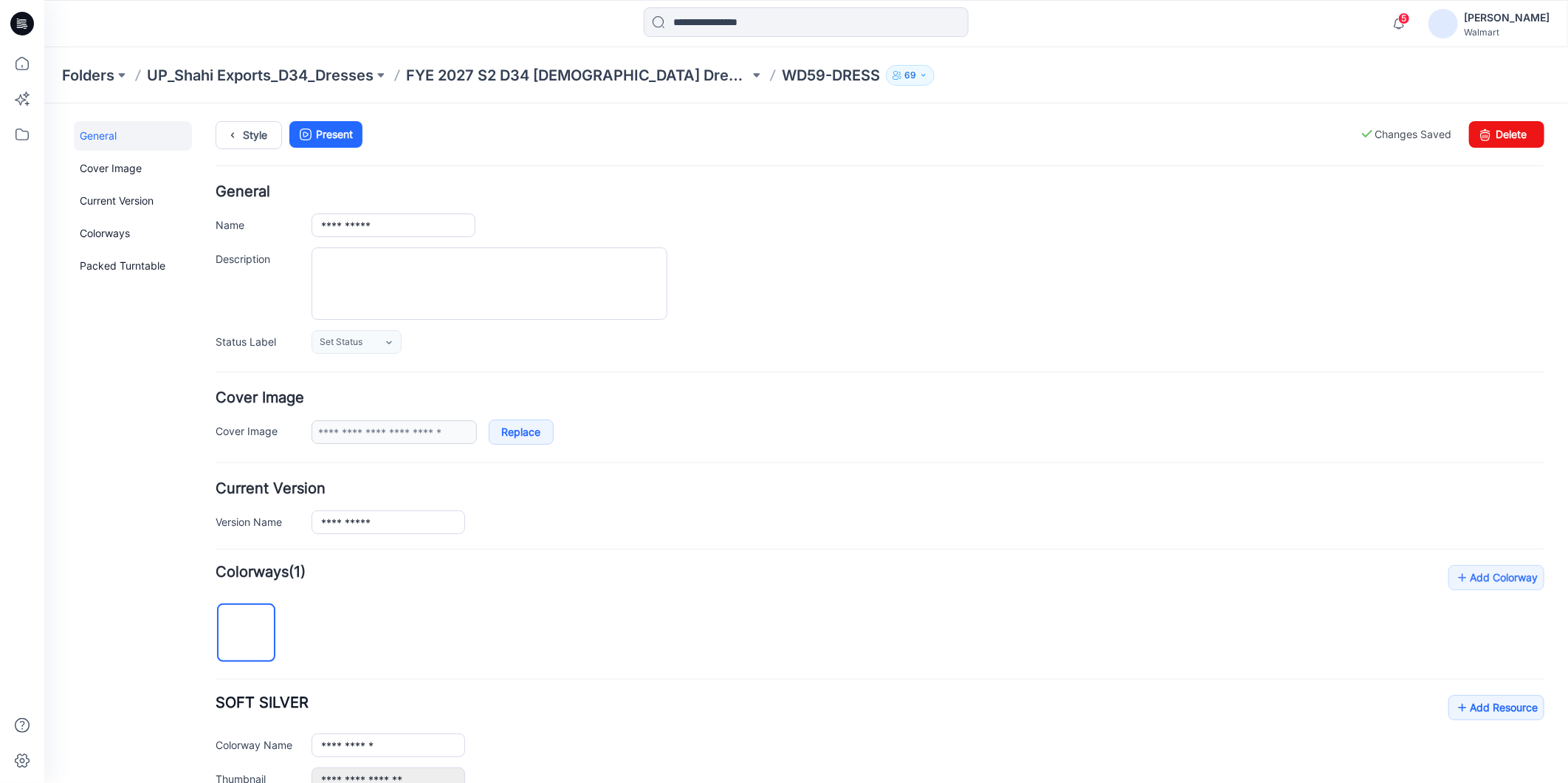
click at [1052, 228] on div "**********" at bounding box center [926, 224] width 1233 height 24
click at [244, 137] on link "Style" at bounding box center [248, 135] width 66 height 28
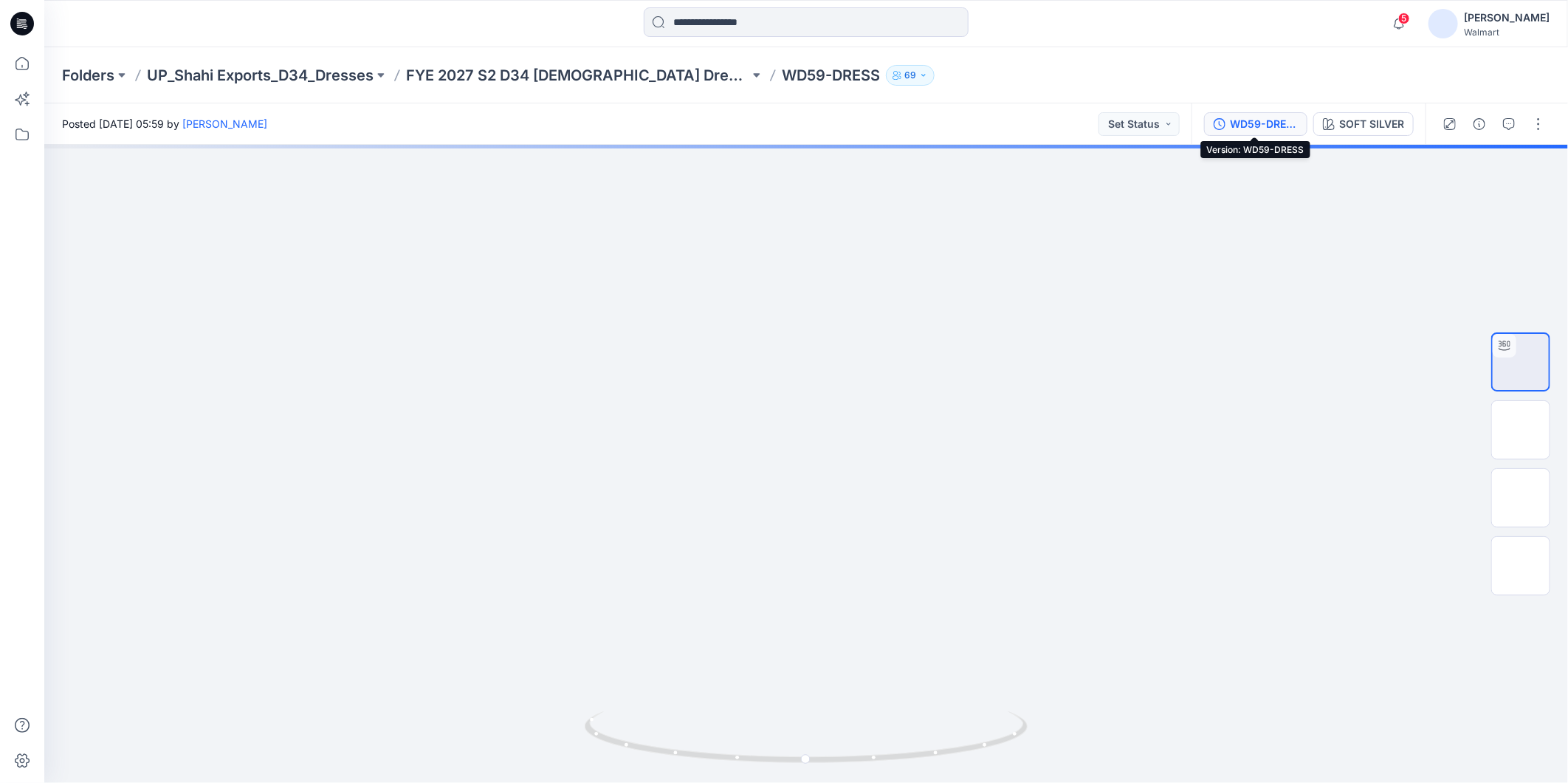
click at [1244, 122] on div "WD59-DRESS" at bounding box center [1264, 124] width 68 height 17
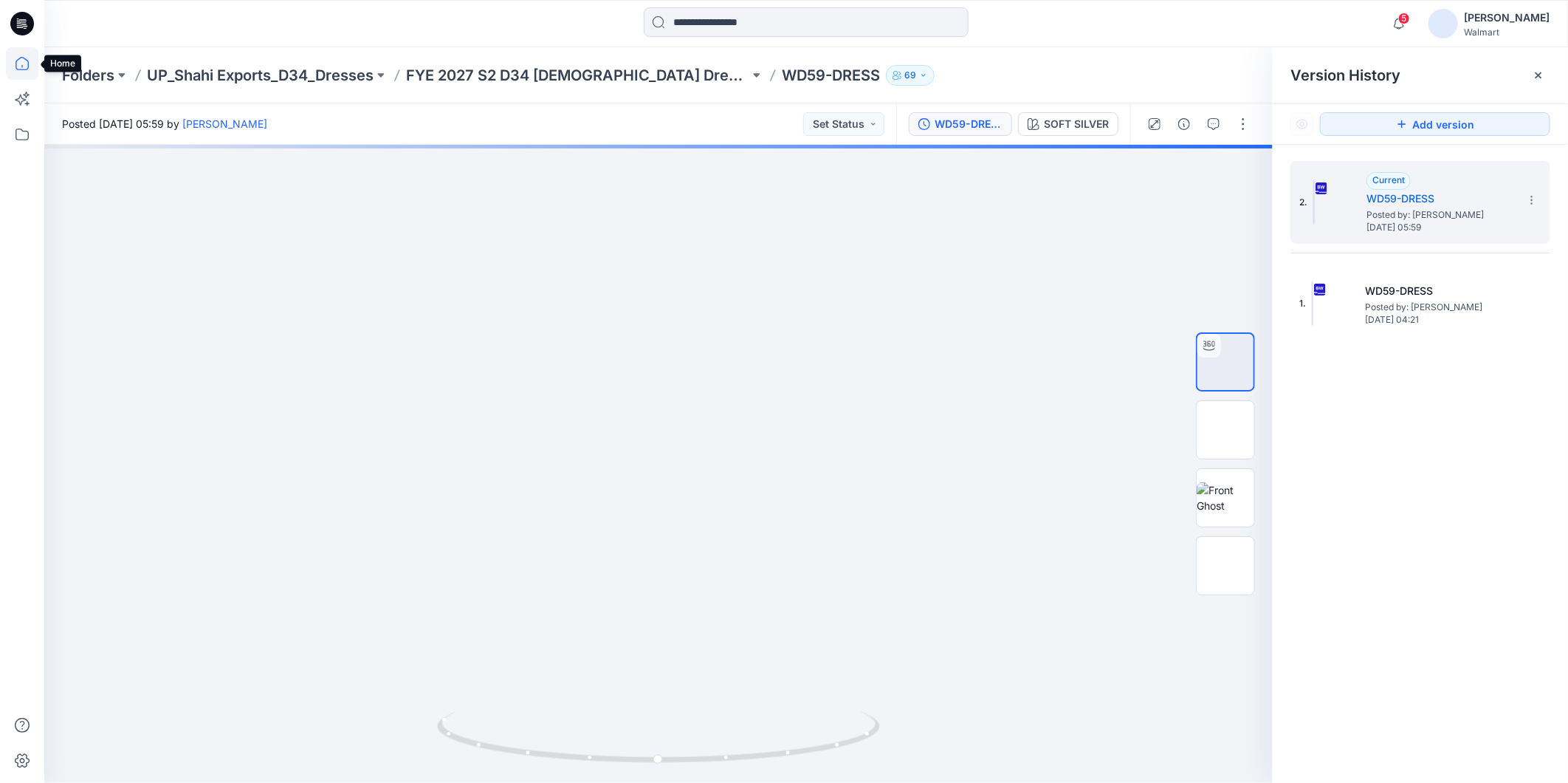
click at [21, 61] on icon at bounding box center [21, 63] width 32 height 32
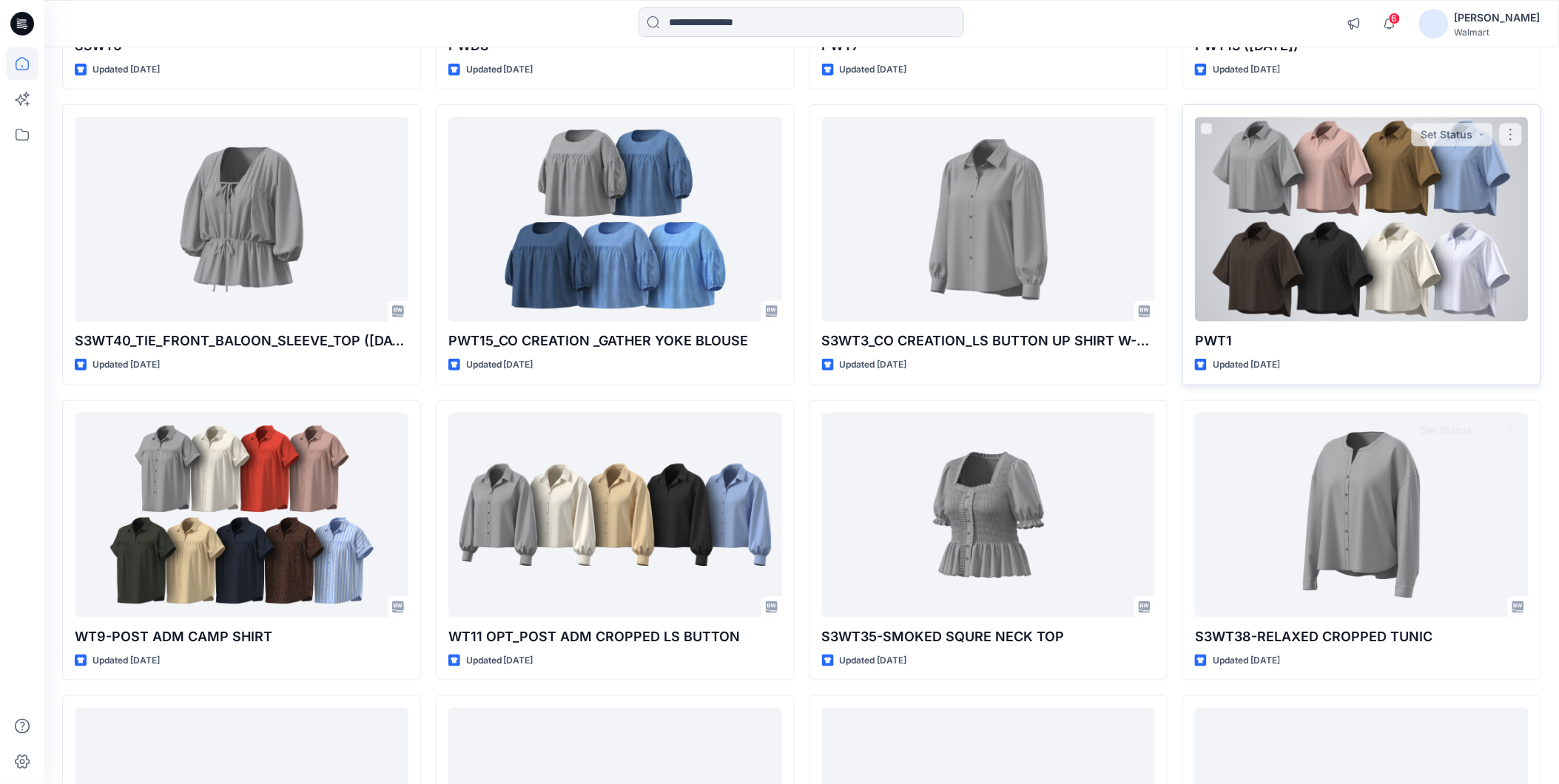
scroll to position [2135, 0]
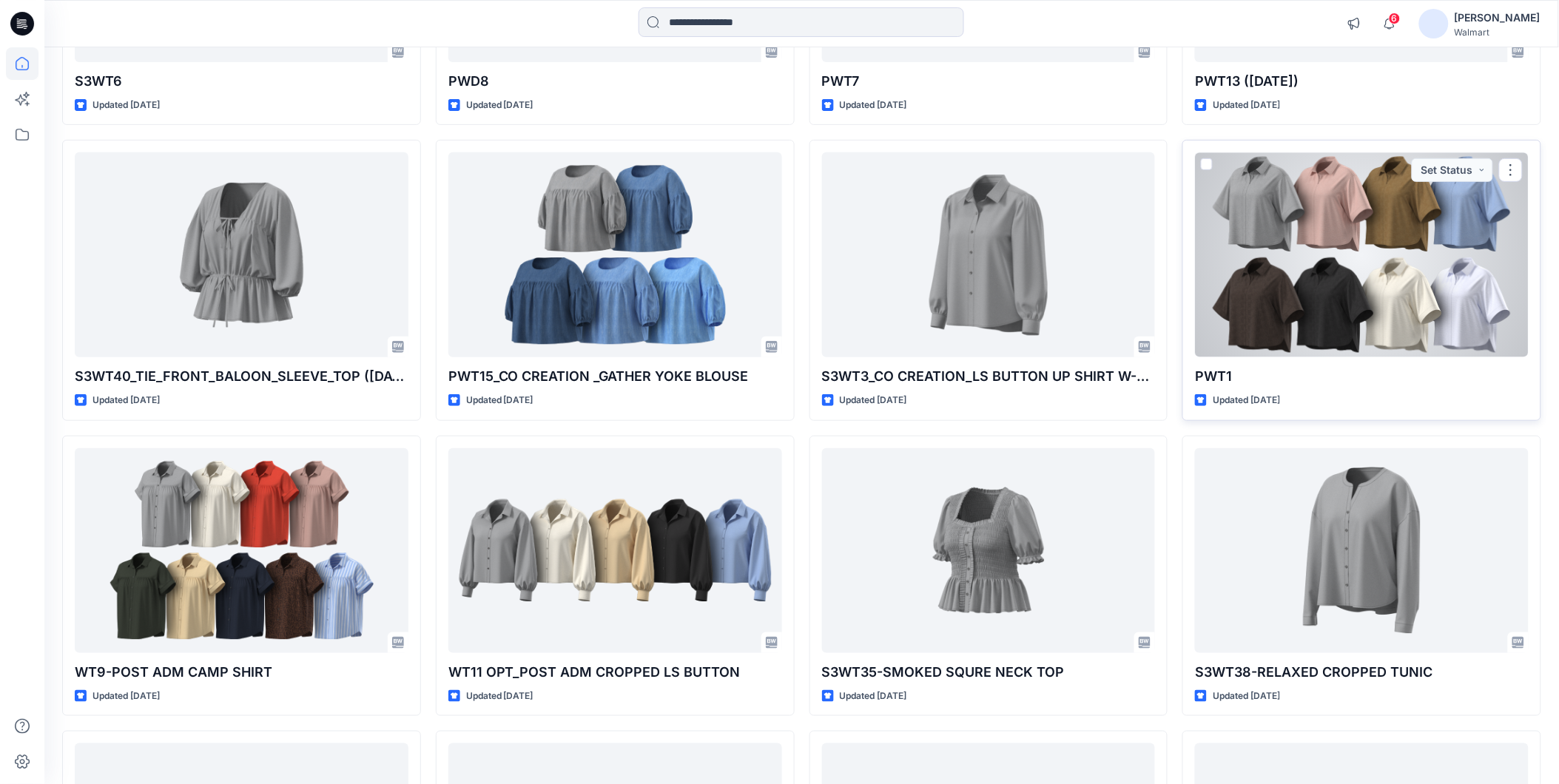
click at [1289, 281] on div at bounding box center [1361, 255] width 333 height 205
